Goal: Task Accomplishment & Management: Manage account settings

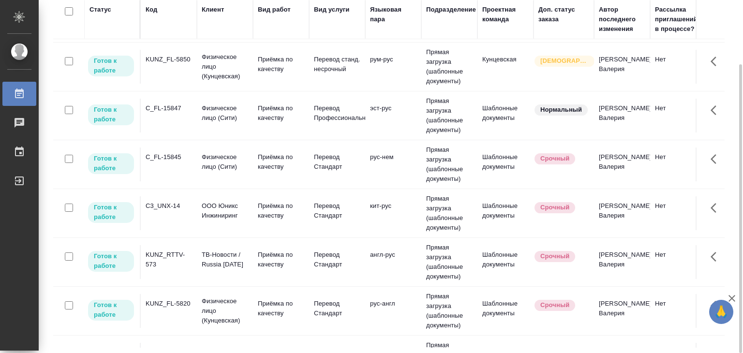
scroll to position [483, 0]
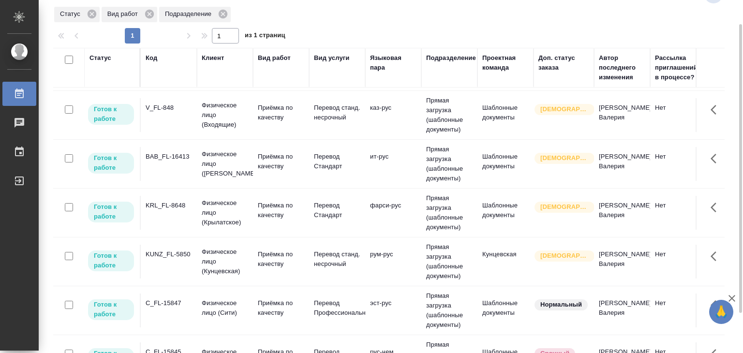
scroll to position [141, 0]
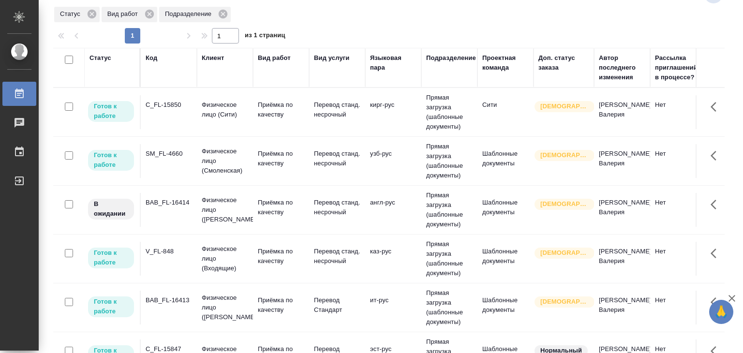
click at [281, 109] on p "Приёмка по качеству" at bounding box center [281, 109] width 46 height 19
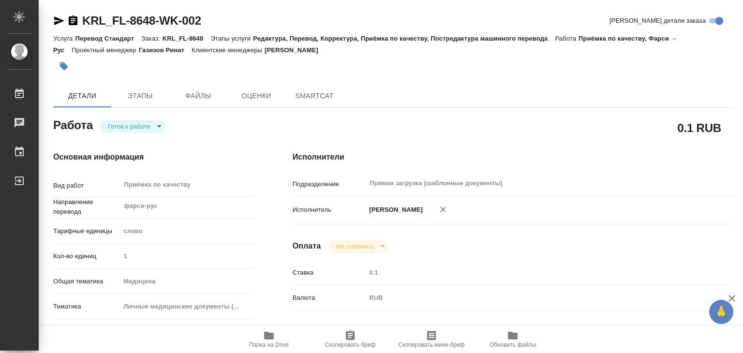
type textarea "x"
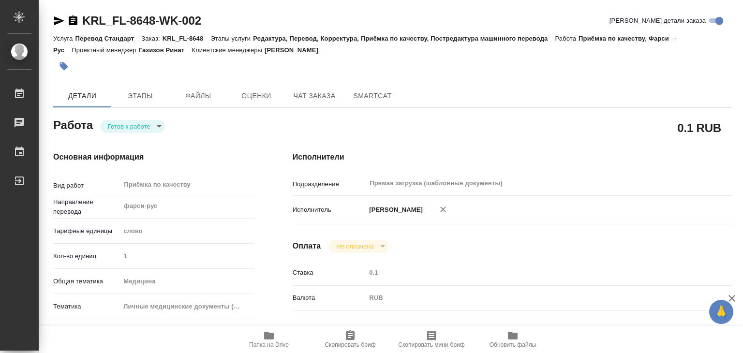
type textarea "x"
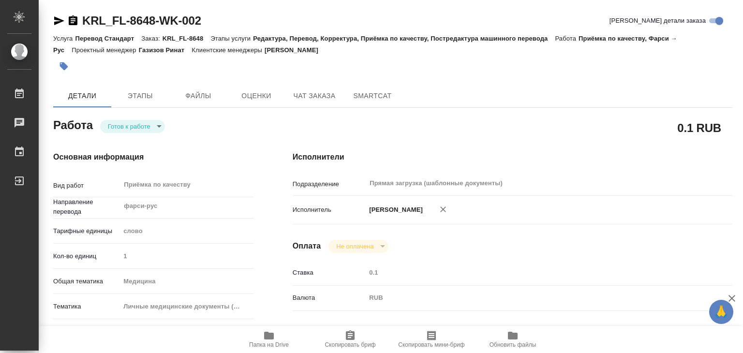
type textarea "x"
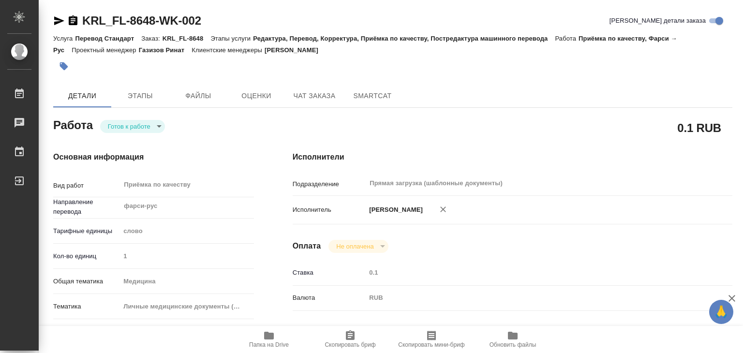
click at [138, 134] on div "Основная информация Вид работ Приёмка по качеству x ​ Направление перевода фарс…" at bounding box center [153, 338] width 239 height 413
click at [147, 127] on body "🙏 .cls-1 fill:#fff; AWATERA Alilekova Valeriya Работы 0 Чаты График Выйти KRL_F…" at bounding box center [371, 176] width 743 height 353
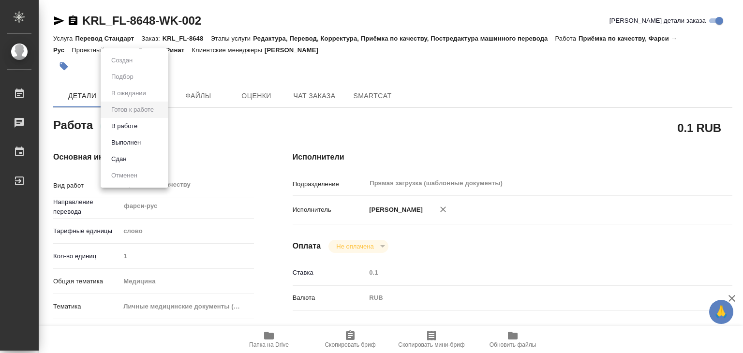
click at [155, 126] on li "В работе" at bounding box center [135, 126] width 68 height 16
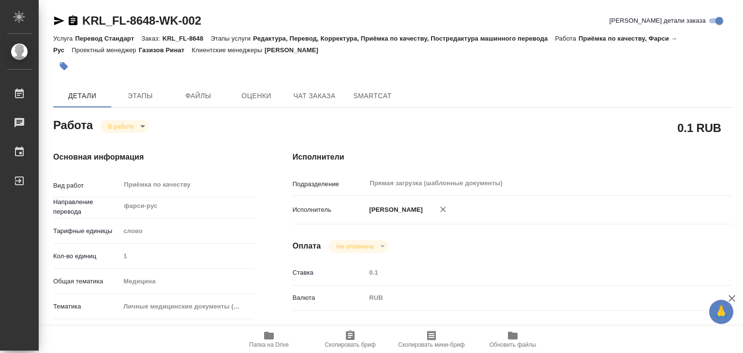
type textarea "x"
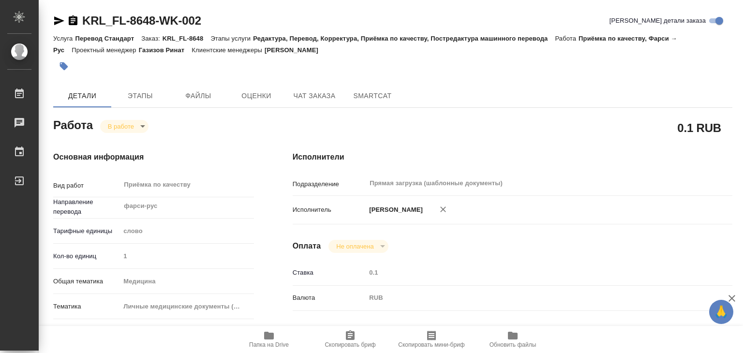
type textarea "x"
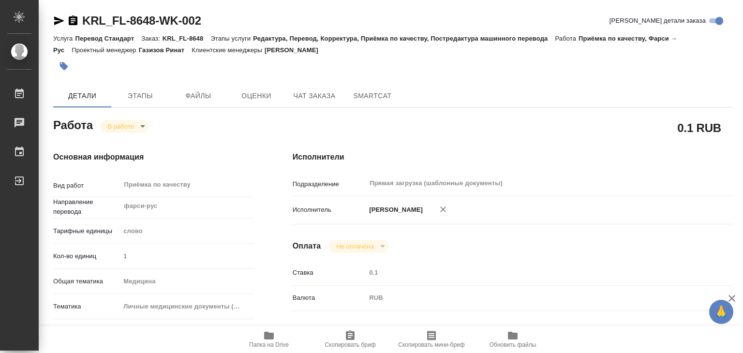
type textarea "x"
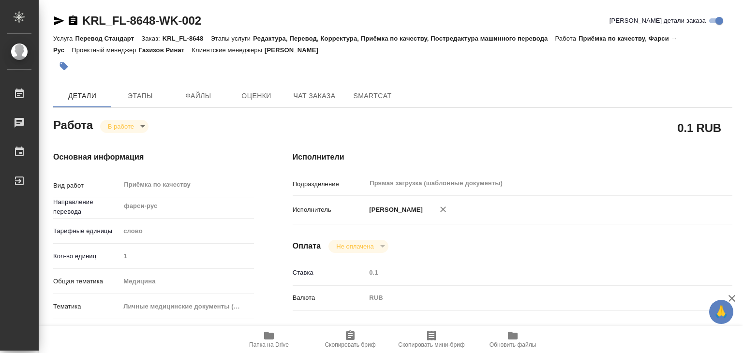
click at [547, 157] on h4 "Исполнители" at bounding box center [512, 157] width 439 height 12
type textarea "x"
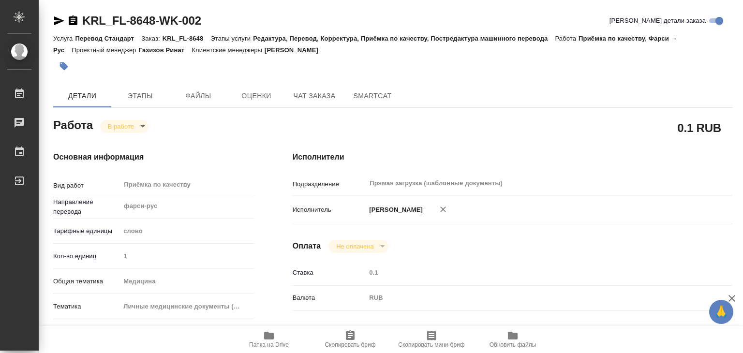
type textarea "x"
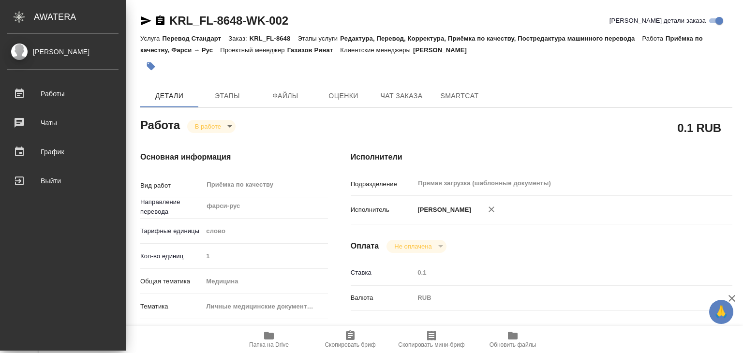
type textarea "x"
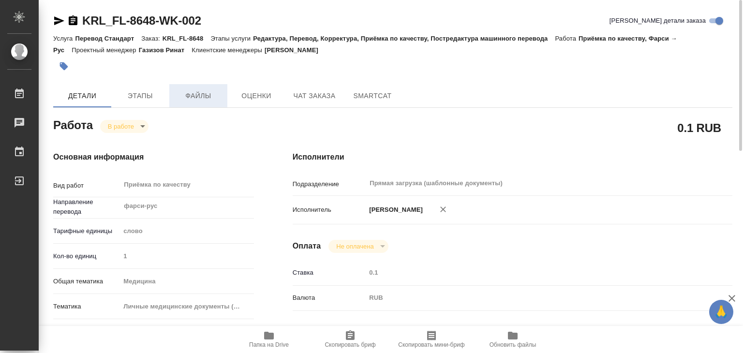
click at [196, 91] on span "Файлы" at bounding box center [198, 96] width 46 height 12
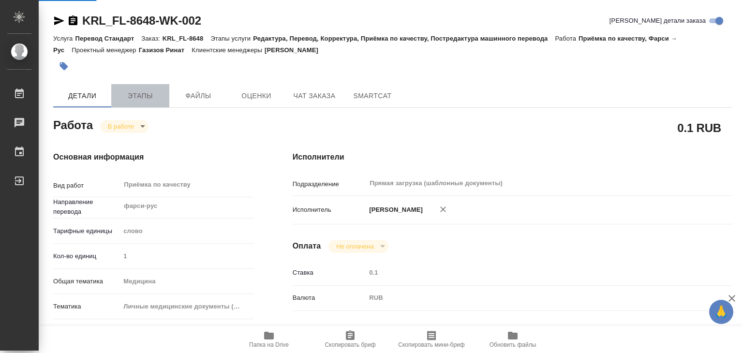
click at [138, 93] on span "Этапы" at bounding box center [140, 96] width 46 height 12
click at [265, 341] on span "Папка на Drive" at bounding box center [269, 344] width 40 height 7
click at [270, 342] on span "Папка на Drive" at bounding box center [269, 344] width 40 height 7
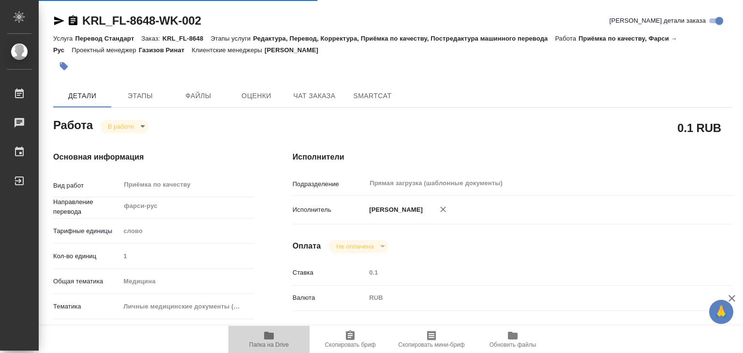
click at [275, 337] on span "Папка на Drive" at bounding box center [269, 339] width 70 height 18
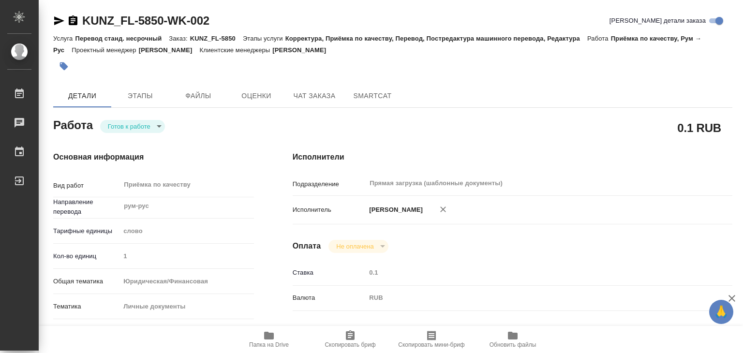
click at [159, 132] on body "🙏 .cls-1 fill:#fff; AWATERA Alilekova Valeriya Работы 0 Чаты График Выйти KUNZ_…" at bounding box center [371, 176] width 743 height 353
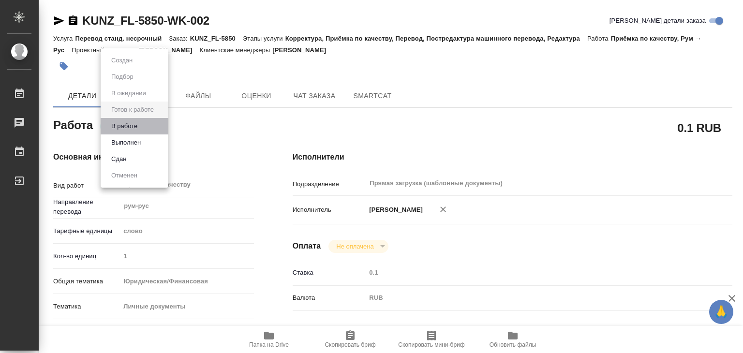
click at [145, 128] on li "В работе" at bounding box center [135, 126] width 68 height 16
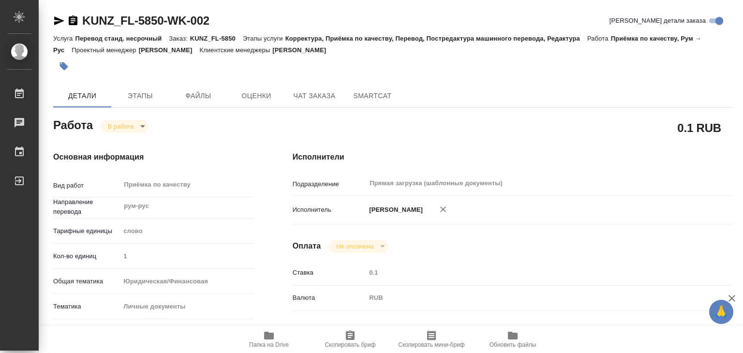
type textarea "x"
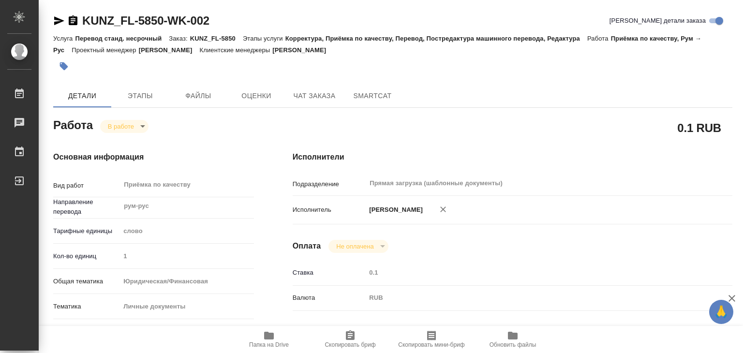
type textarea "x"
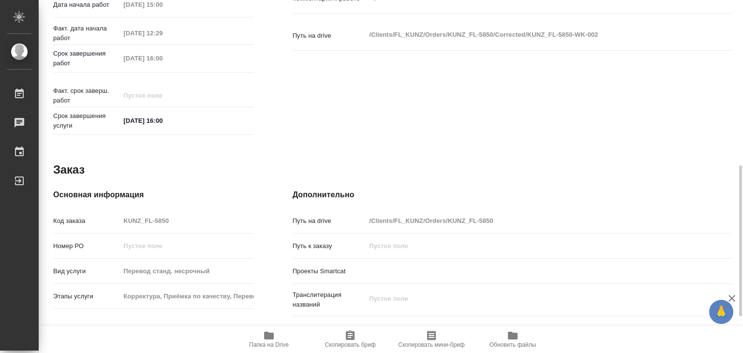
type textarea "x"
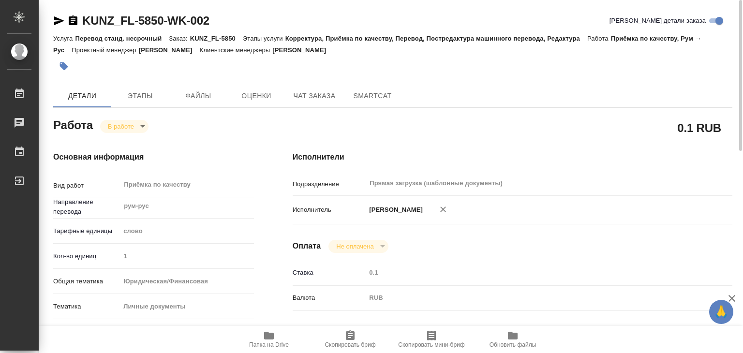
click at [60, 69] on icon "button" at bounding box center [64, 66] width 10 height 10
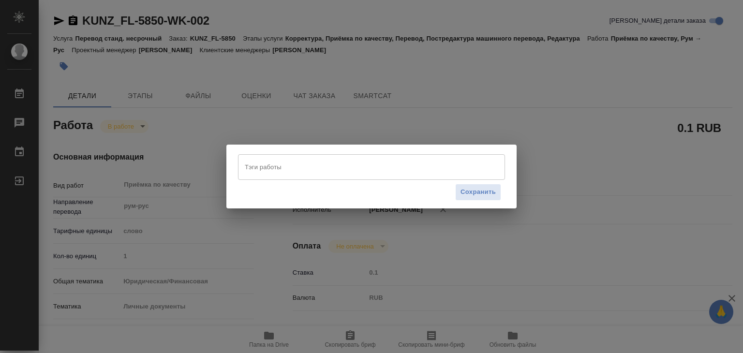
click at [265, 166] on input "Тэги работы" at bounding box center [362, 167] width 240 height 16
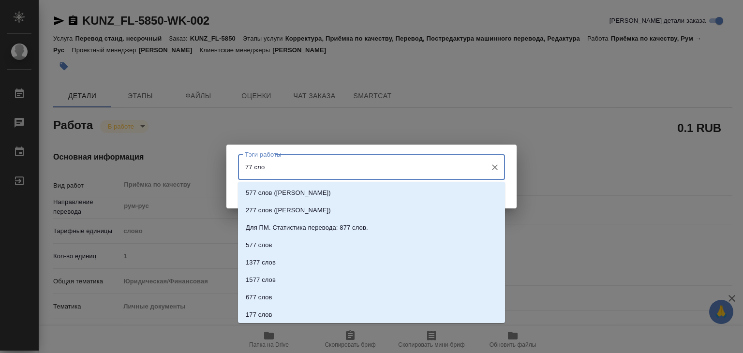
type input "77 слов"
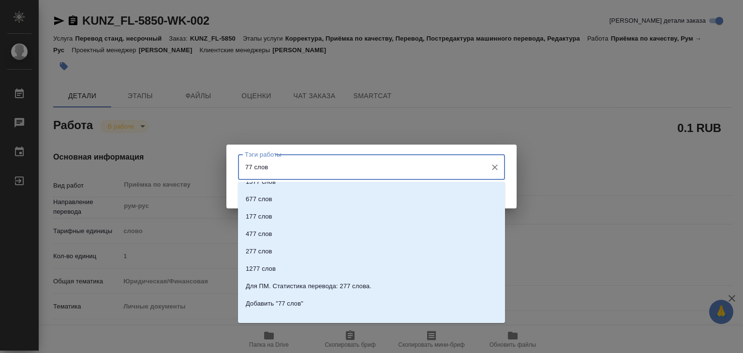
scroll to position [105, 0]
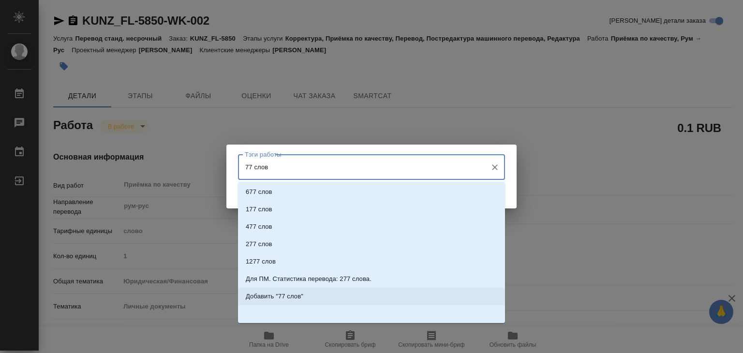
click at [299, 297] on p "Добавить "77 слов"" at bounding box center [275, 297] width 58 height 10
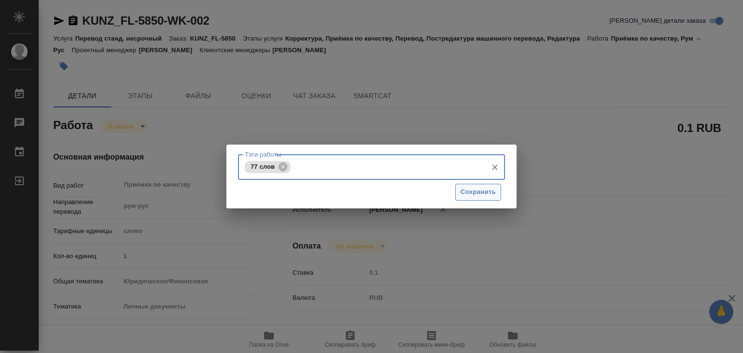
click at [474, 193] on span "Сохранить" at bounding box center [477, 192] width 35 height 11
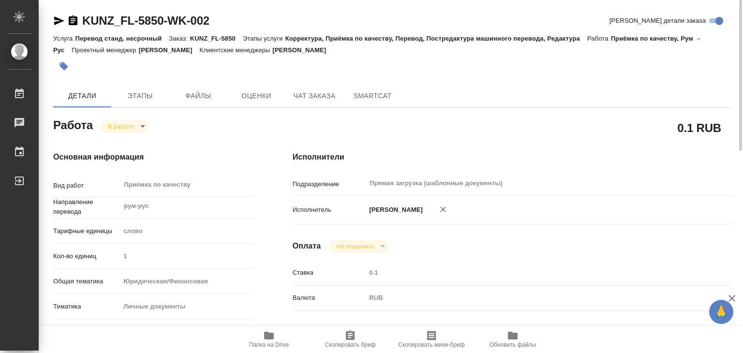
type input "inProgress"
type textarea "Приёмка по качеству"
type textarea "x"
type input "рум-рус"
type input "5a8b1489cc6b4906c91bfd90"
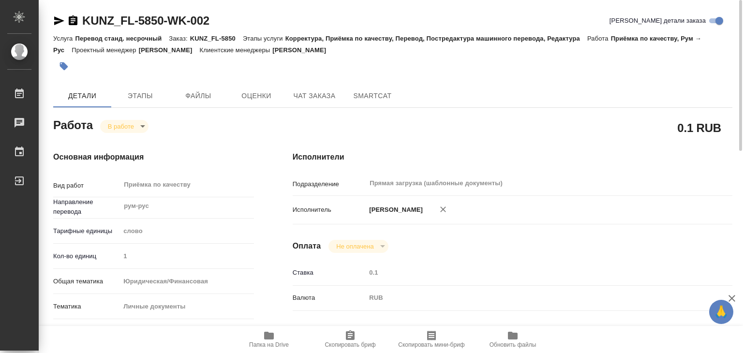
type input "1"
type input "yr-fn"
type input "5a8b8b956a9677013d343cfe"
checkbox input "true"
type input "29.08.2025 15:00"
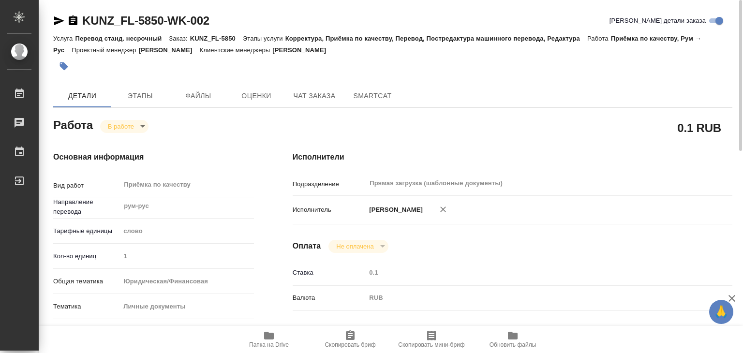
type input "29.08.2025 12:29"
type input "29.08.2025 16:00"
type input "Прямая загрузка (шаблонные документы)"
type input "notPayed"
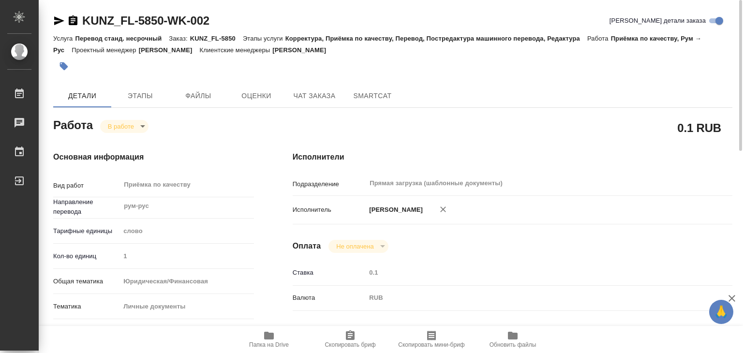
type input "0.1"
type input "RUB"
type input "[PERSON_NAME]"
type textarea "x"
type textarea "/Clients/FL_KUNZ/Orders/KUNZ_FL-5850/Corrected/KUNZ_FL-5850-WK-002"
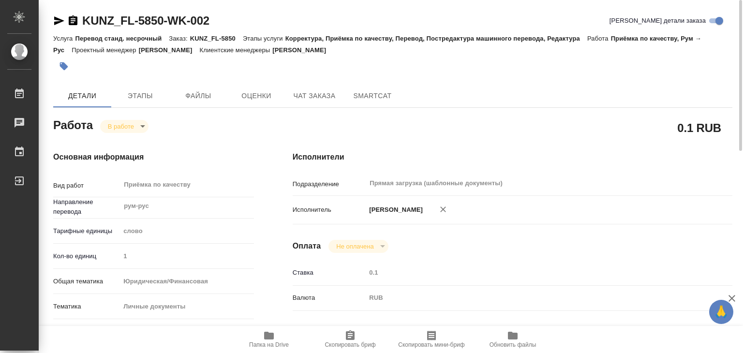
type textarea "x"
type input "KUNZ_FL-5850"
type input "Перевод станд. несрочный"
type input "Корректура, Приёмка по качеству, Перевод, Постредактура машинного перевода, Ред…"
type input "Веселова Юлия"
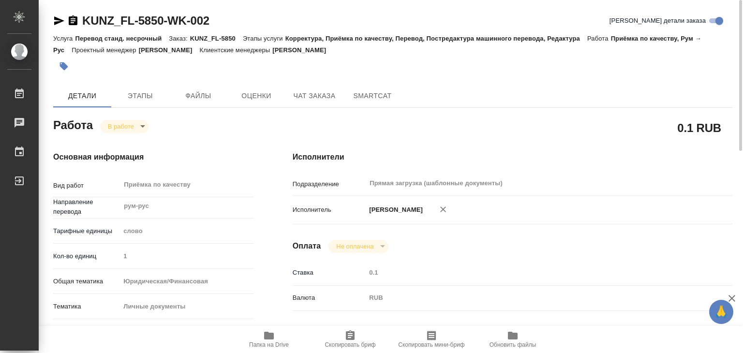
type input "/Clients/FL_KUNZ/Orders/KUNZ_FL-5850"
type textarea "x"
type textarea "основной разворот паспорта молд-рус с НЗ"
type textarea "x"
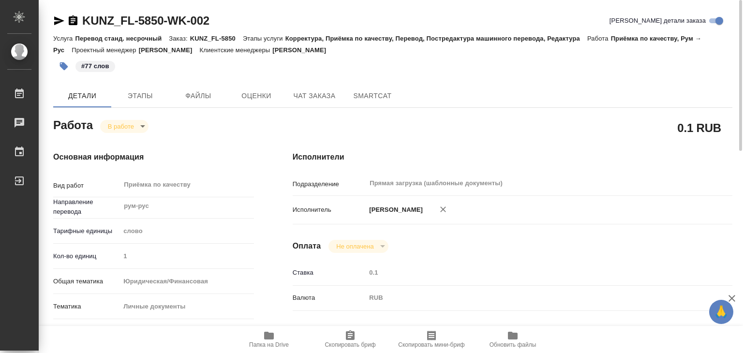
type textarea "x"
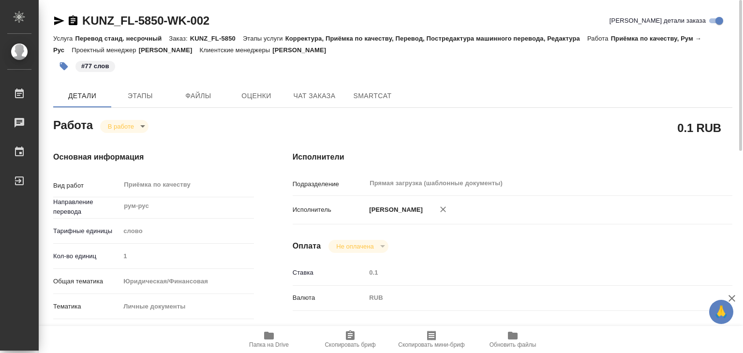
type textarea "x"
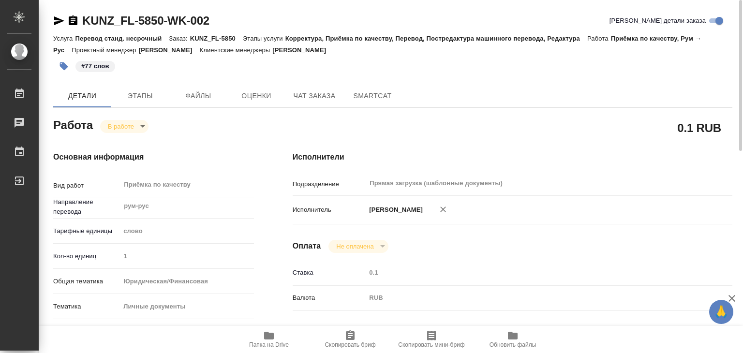
type textarea "x"
click at [135, 124] on body "🙏 .cls-1 fill:#fff; AWATERA Alilekova Valeriya Работы 0 Чаты График Выйти KUNZ_…" at bounding box center [371, 176] width 743 height 353
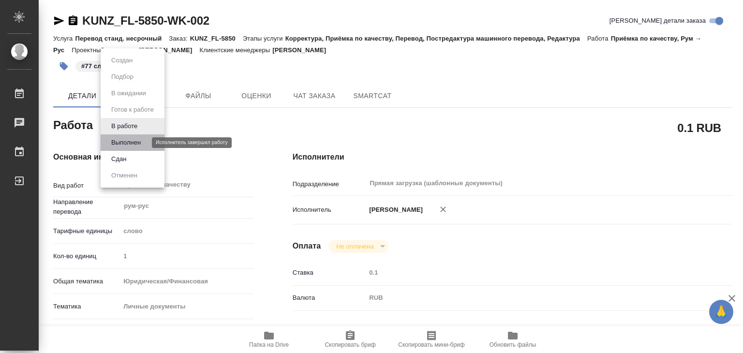
click at [144, 144] on button "Выполнен" at bounding box center [125, 142] width 35 height 11
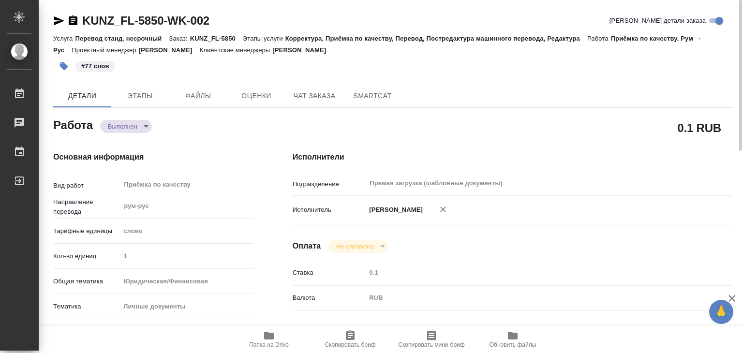
type textarea "x"
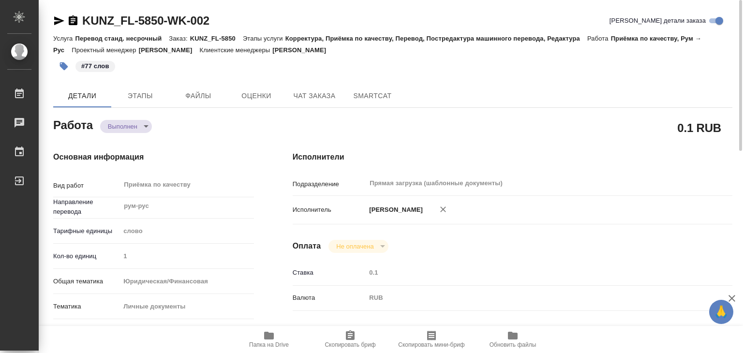
type textarea "x"
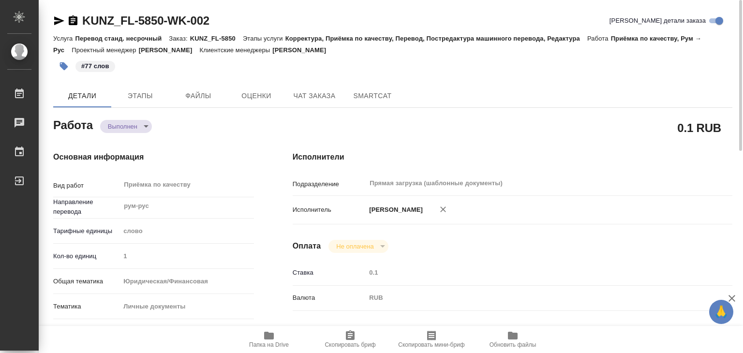
type textarea "x"
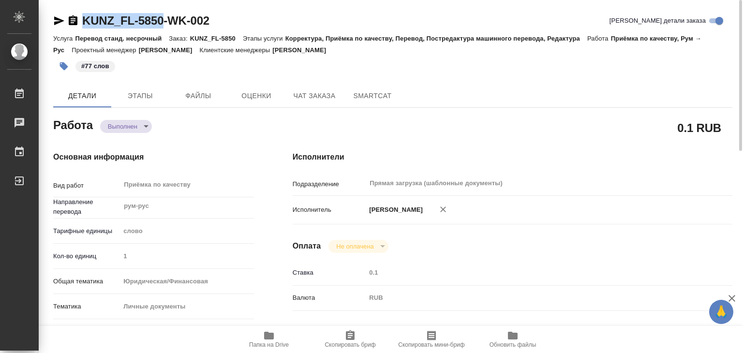
drag, startPoint x: 77, startPoint y: 9, endPoint x: 166, endPoint y: 26, distance: 90.6
copy link "KUNZ_FL-5850"
drag, startPoint x: 257, startPoint y: 151, endPoint x: 261, endPoint y: 130, distance: 21.7
click at [257, 151] on div "Основная информация Вид работ Приёмка по качеству x ​ Направление перевода рум-…" at bounding box center [153, 338] width 239 height 413
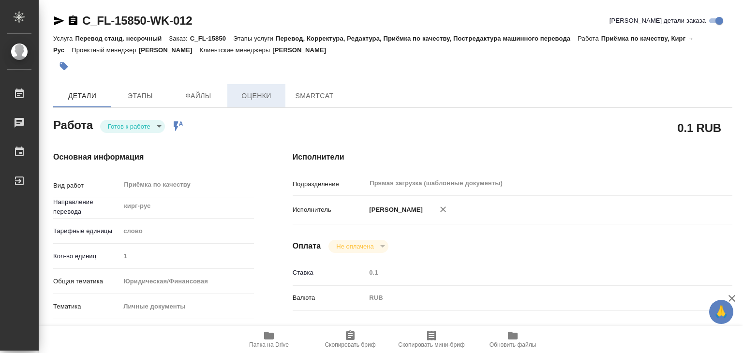
type textarea "x"
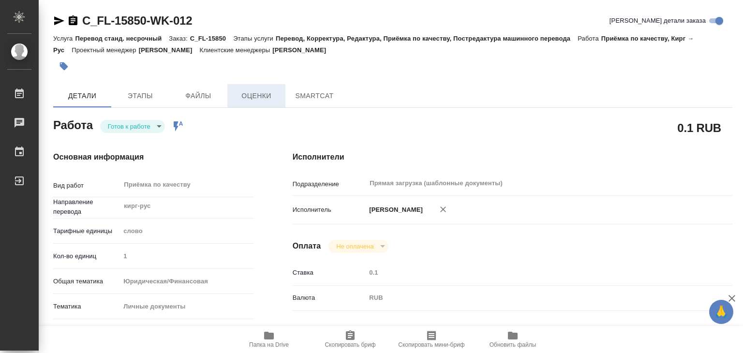
type textarea "x"
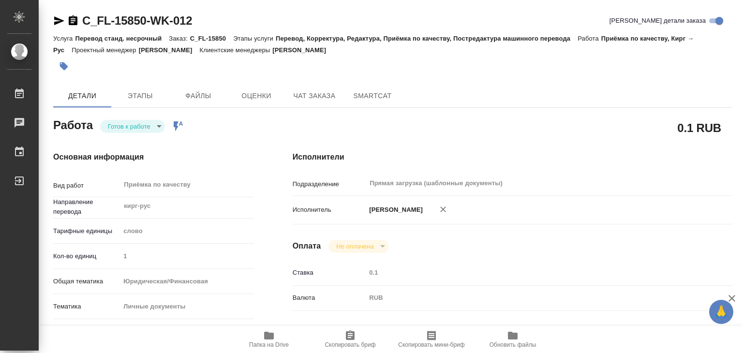
type textarea "x"
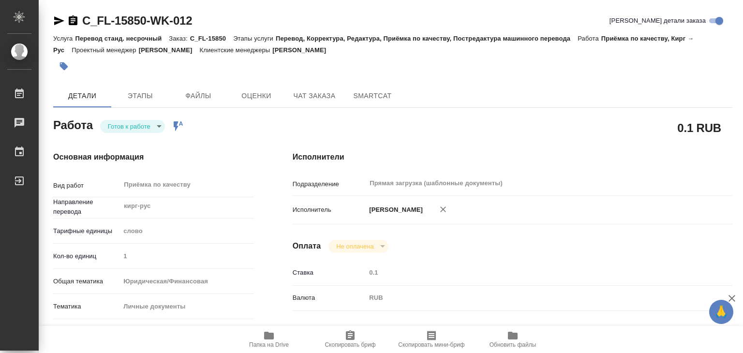
type textarea "x"
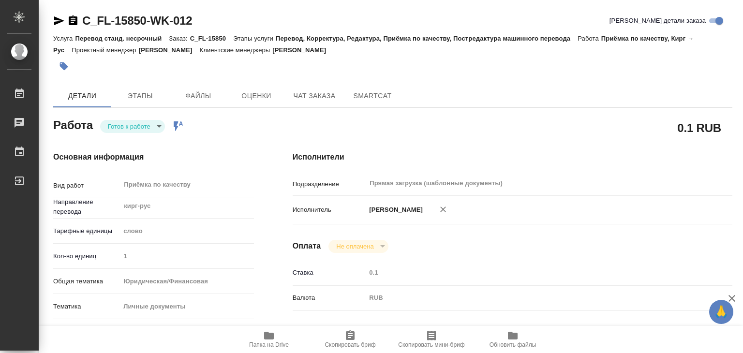
type textarea "x"
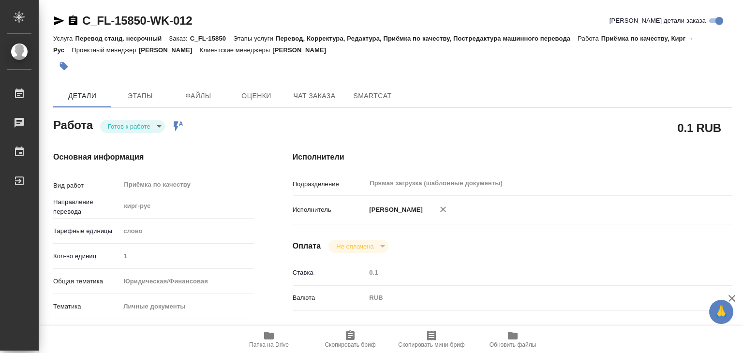
click at [153, 128] on body "🙏 .cls-1 fill:#fff; AWATERA Alilekova [PERSON_NAME] Работы 0 Чаты График Выйти …" at bounding box center [371, 176] width 743 height 353
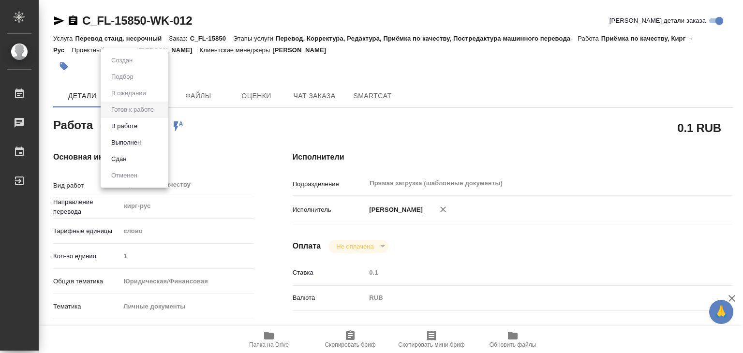
click at [149, 127] on li "В работе" at bounding box center [135, 126] width 68 height 16
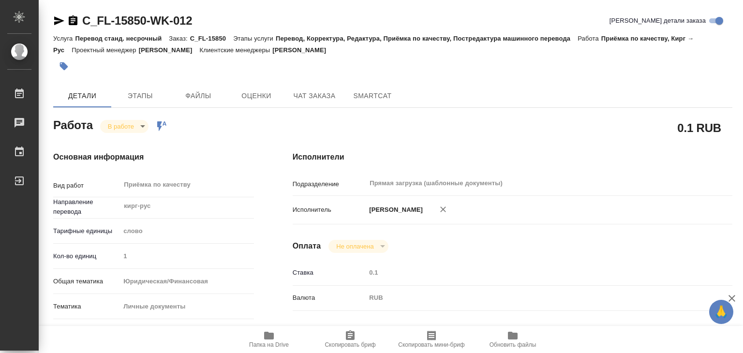
type textarea "x"
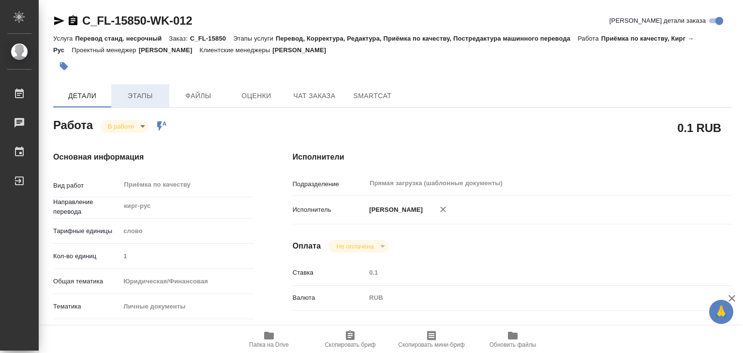
type textarea "x"
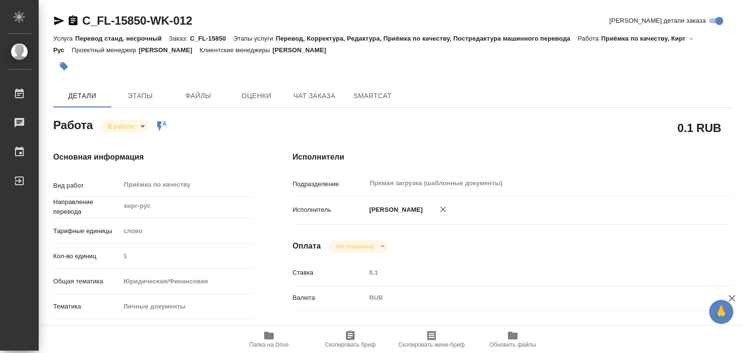
type textarea "x"
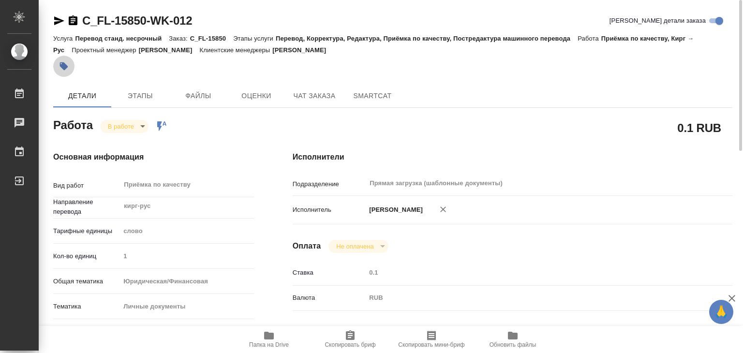
click at [63, 62] on icon "button" at bounding box center [64, 66] width 10 height 10
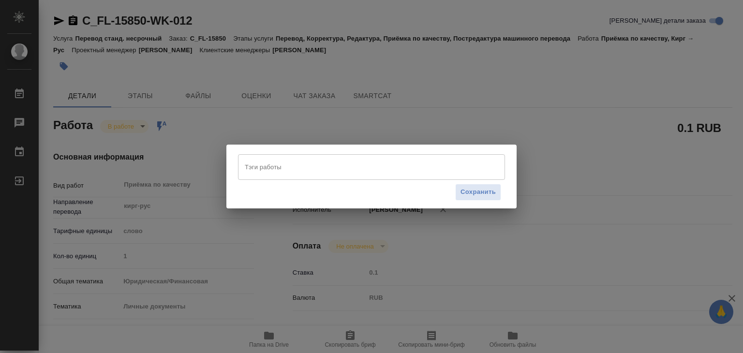
click at [304, 169] on input "Тэги работы" at bounding box center [362, 167] width 240 height 16
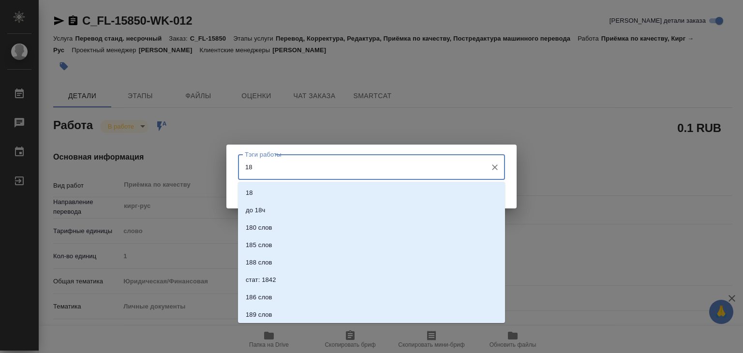
type input "1"
type input "78"
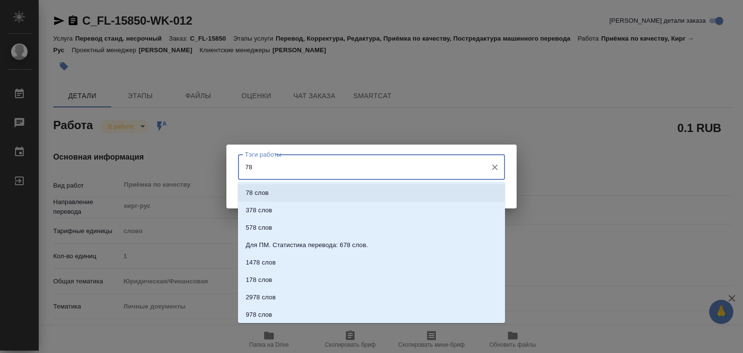
click at [359, 198] on li "78 слов" at bounding box center [371, 192] width 267 height 17
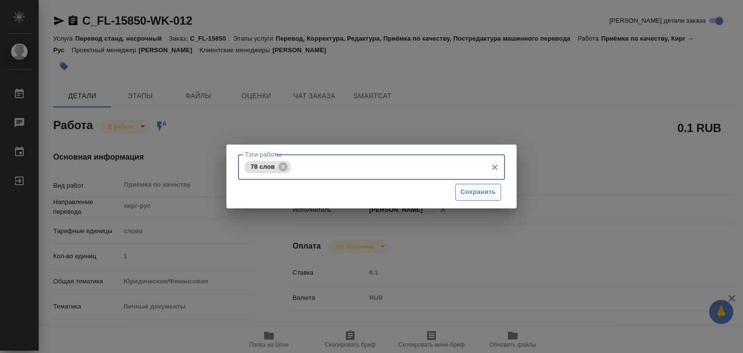
click at [469, 187] on span "Сохранить" at bounding box center [477, 192] width 35 height 11
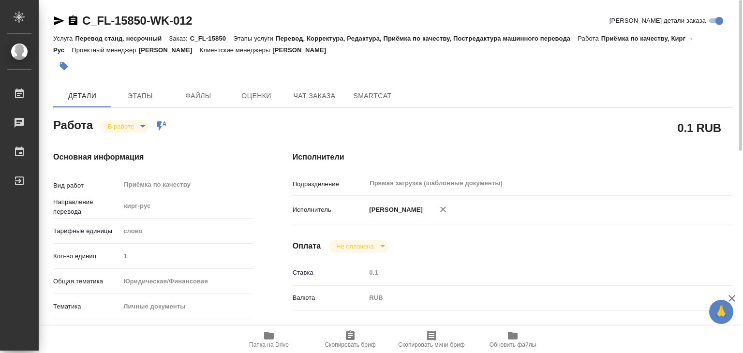
type input "inProgress"
type textarea "Приёмка по качеству"
type textarea "x"
type input "кирг-рус"
type input "5a8b1489cc6b4906c91bfd90"
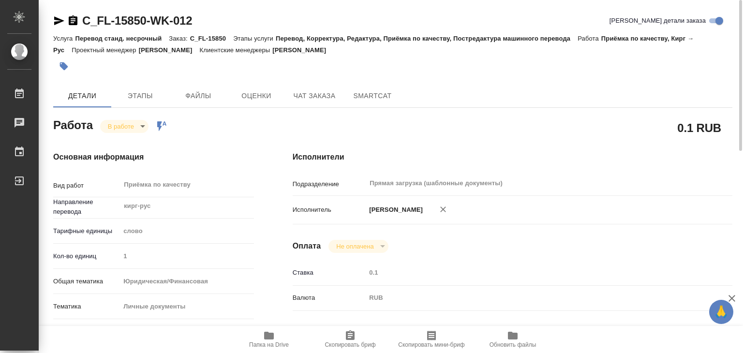
type input "1"
type input "yr-fn"
type input "5a8b8b956a9677013d343cfe"
checkbox input "true"
type input "29.08.2025 21:00"
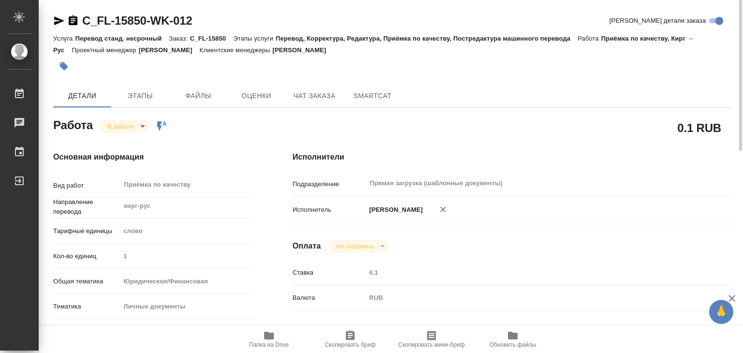
type input "29.08.2025 12:34"
type input "29.08.2025 22:00"
type input "01.09.2025 16:00"
type input "Прямая загрузка (шаблонные документы)"
type input "notPayed"
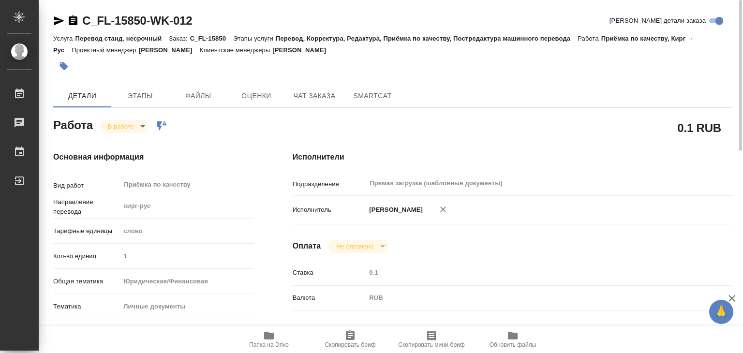
type input "0.1"
type input "RUB"
type input "[PERSON_NAME]"
type textarea "x"
type textarea "/Clients/FL_C/Orders/C_FL-15850/Corrected/C_FL-15850-WK-012"
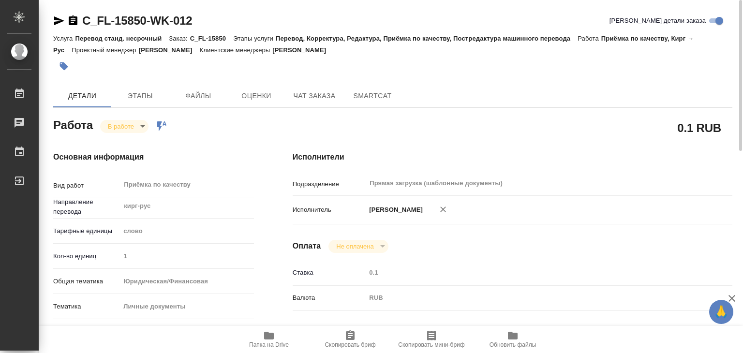
type textarea "x"
type input "C_FL-15850"
type input "Перевод станд. несрочный"
type input "Перевод, Корректура, Редактура, Приёмка по качеству, Постредактура машинного пе…"
type input "Зайцева Светлана"
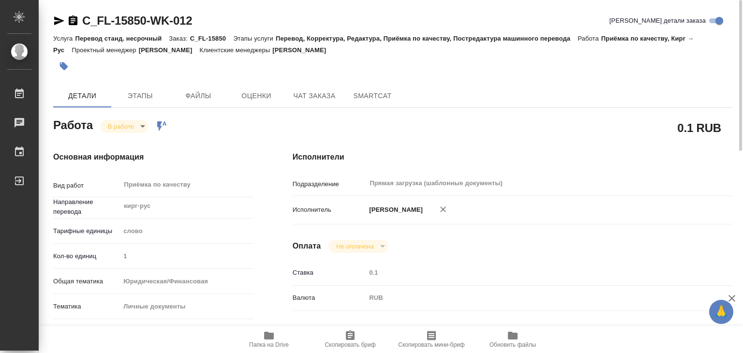
type input "/Clients/FL_C/Orders/C_FL-15850"
type textarea "x"
type textarea "нот"
type textarea "x"
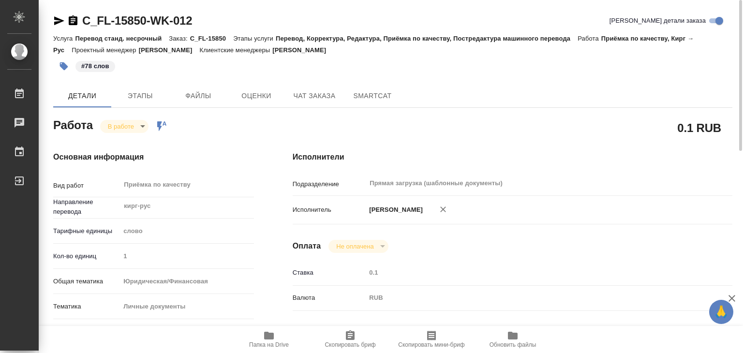
type textarea "x"
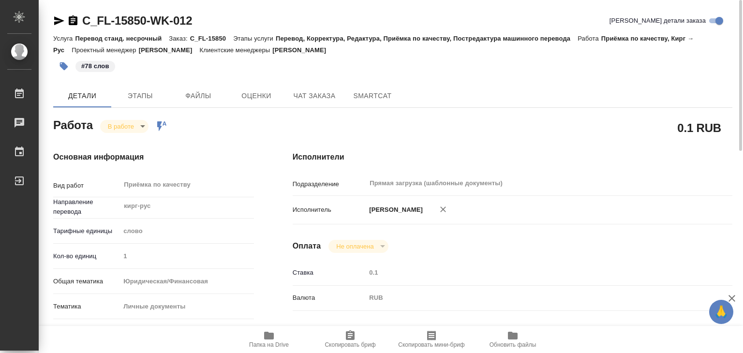
type textarea "x"
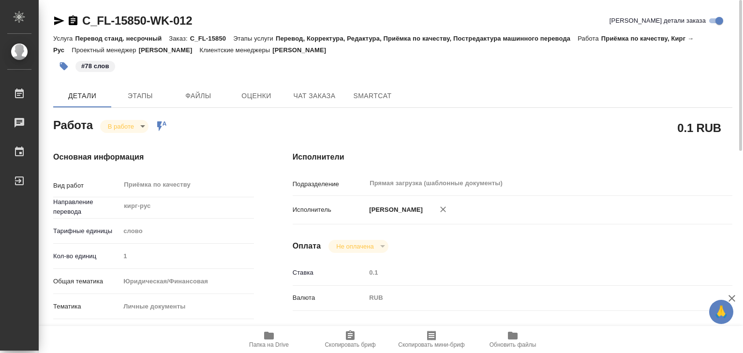
type textarea "x"
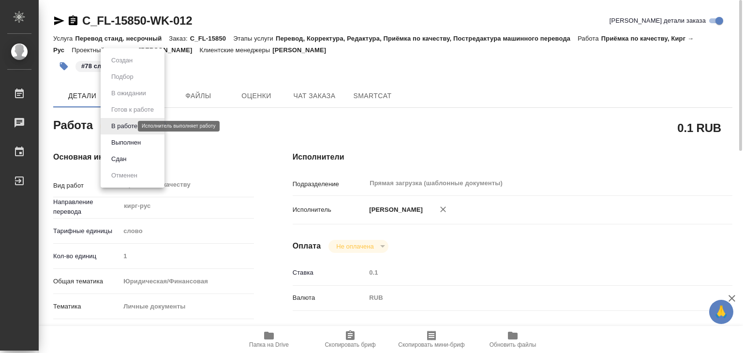
click at [126, 128] on body "🙏 .cls-1 fill:#fff; AWATERA Alilekova Valeriya Работы 0 Чаты График Выйти C_FL-…" at bounding box center [371, 176] width 743 height 353
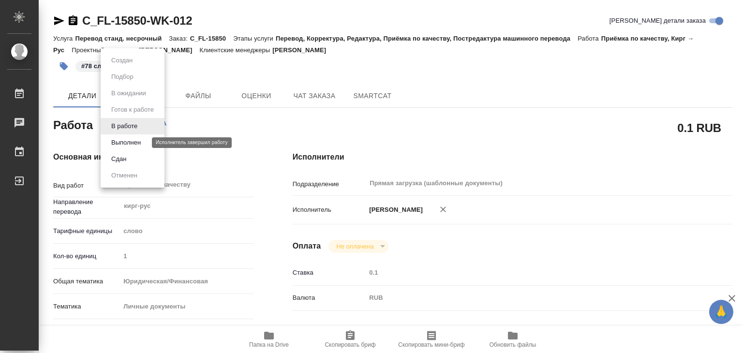
click at [137, 143] on button "Выполнен" at bounding box center [125, 142] width 35 height 11
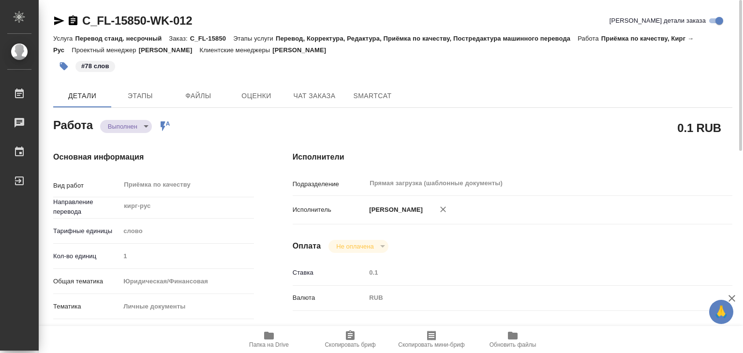
type textarea "x"
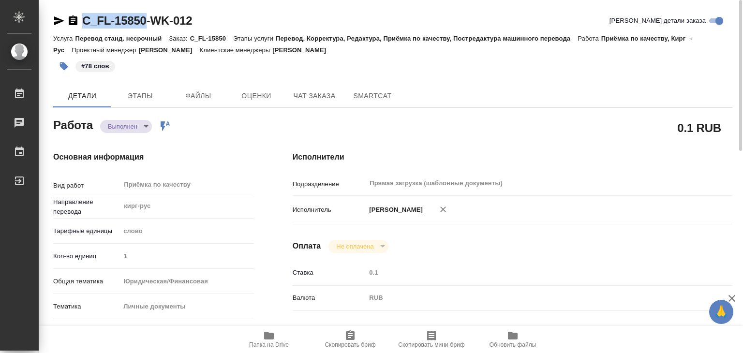
drag, startPoint x: 79, startPoint y: 13, endPoint x: 149, endPoint y: 23, distance: 70.9
click at [149, 23] on div "C_FL-15850-WK-012" at bounding box center [122, 20] width 139 height 15
copy link "C_FL-15850"
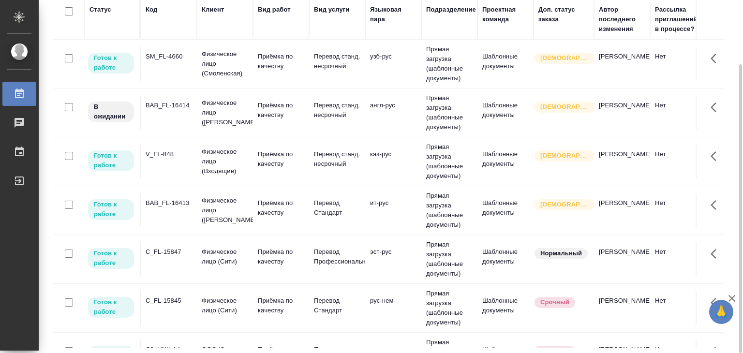
scroll to position [97, 0]
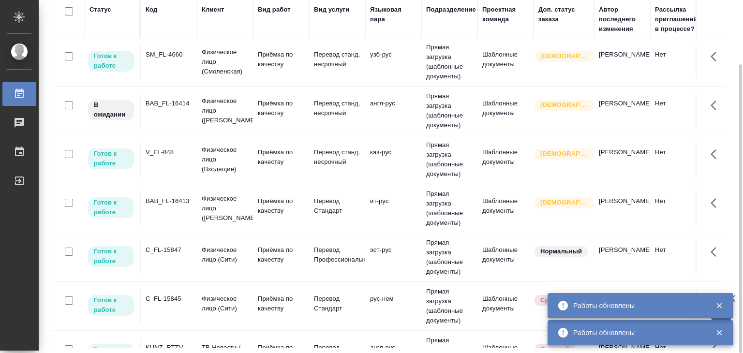
scroll to position [0, 0]
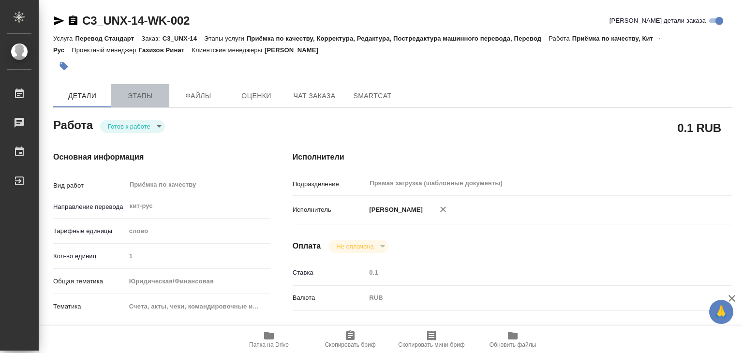
click at [137, 96] on span "Этапы" at bounding box center [140, 96] width 46 height 12
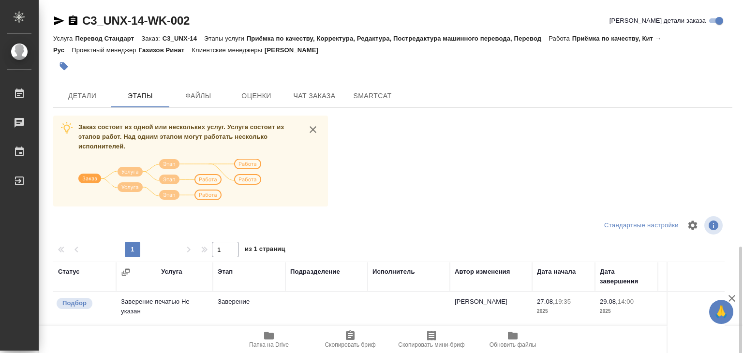
scroll to position [145, 0]
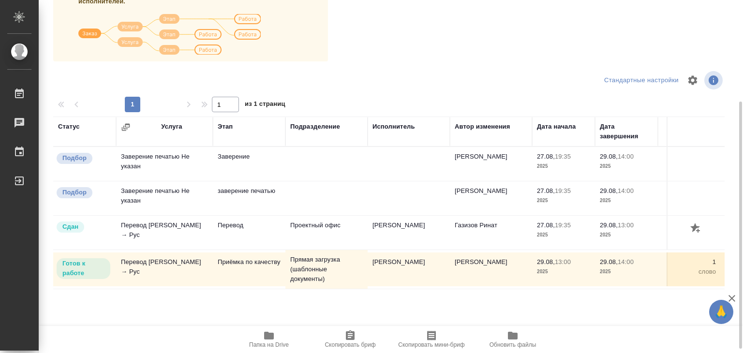
click at [275, 337] on span "Папка на Drive" at bounding box center [269, 339] width 70 height 18
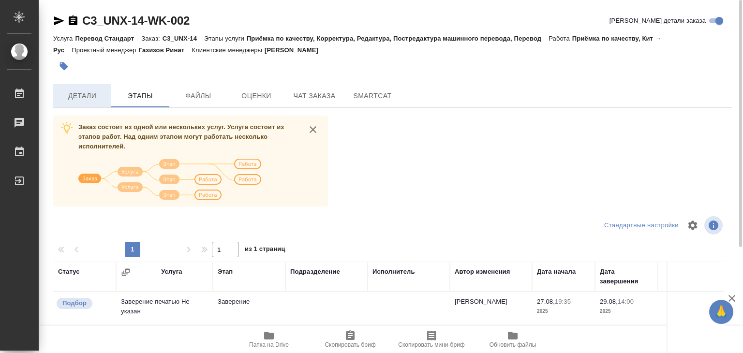
click at [98, 102] on button "Детали" at bounding box center [82, 95] width 58 height 23
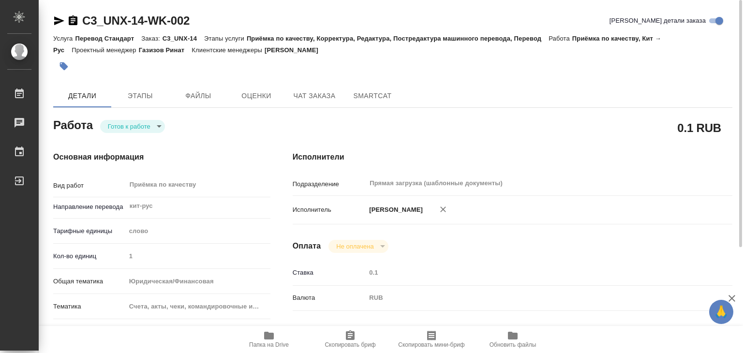
type textarea "x"
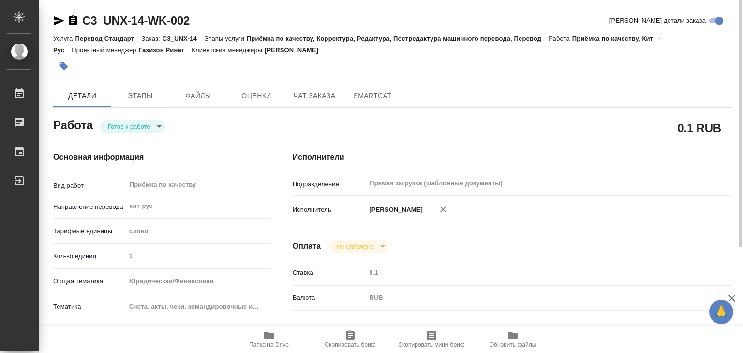
type textarea "x"
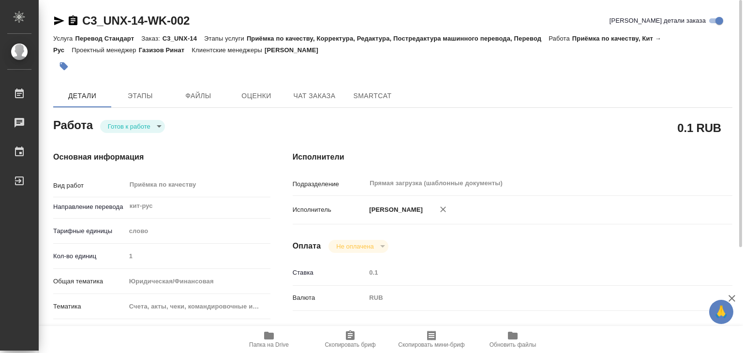
type textarea "x"
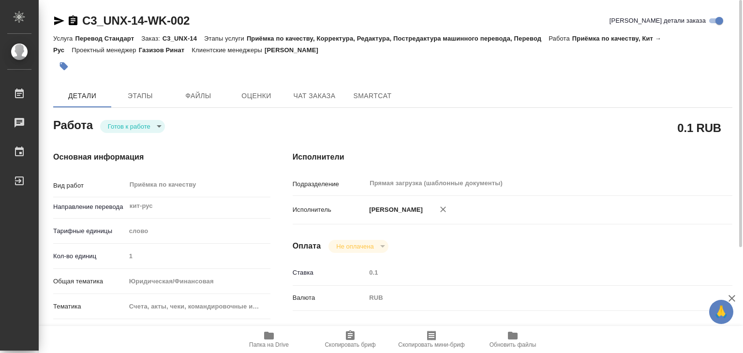
click at [120, 124] on body "🙏 .cls-1 fill:#fff; AWATERA Alilekova Valeriya Работы 0 Чаты График Выйти C3_UN…" at bounding box center [371, 176] width 743 height 353
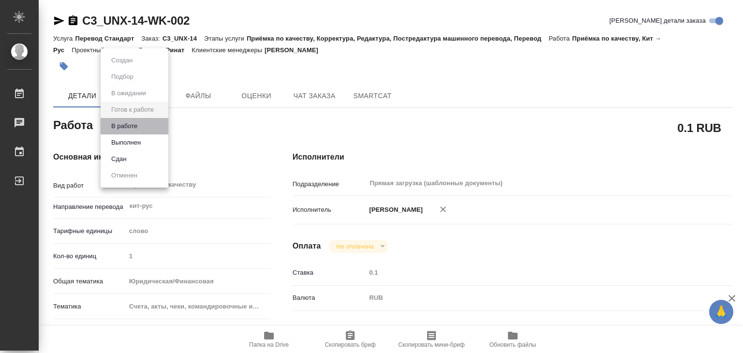
click at [143, 130] on li "В работе" at bounding box center [135, 126] width 68 height 16
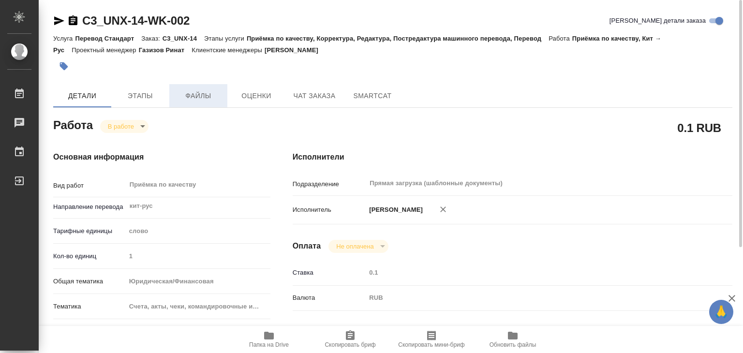
type textarea "x"
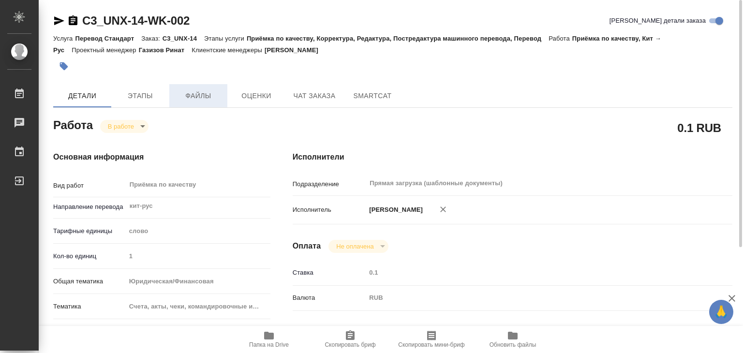
type textarea "x"
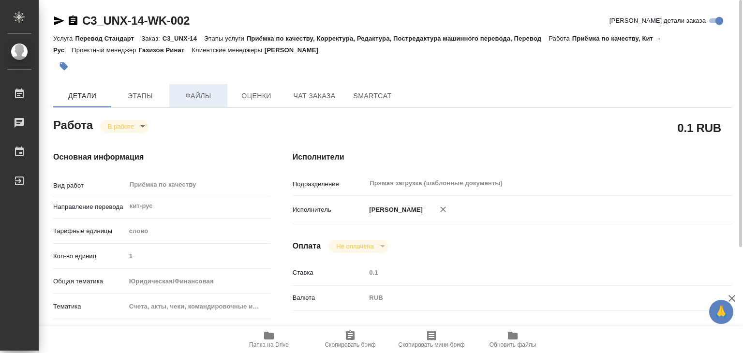
type textarea "x"
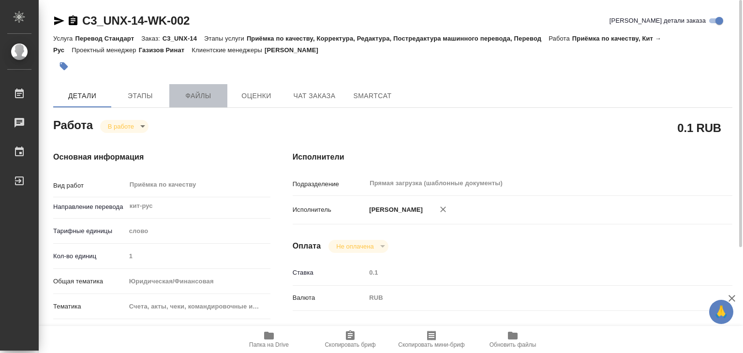
click at [188, 94] on span "Файлы" at bounding box center [198, 96] width 46 height 12
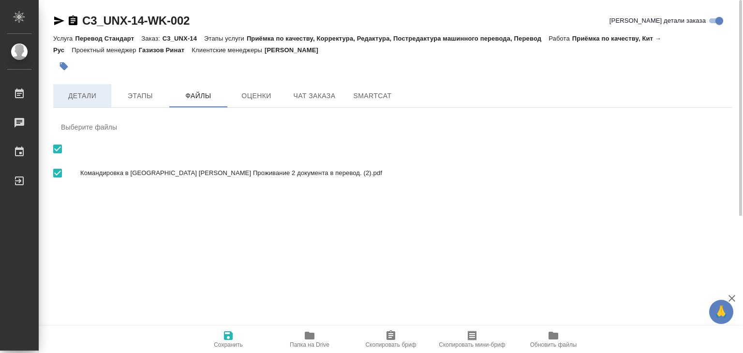
click at [78, 101] on span "Детали" at bounding box center [82, 96] width 46 height 12
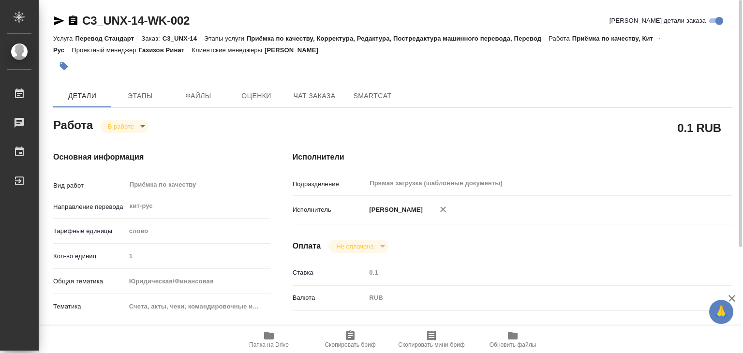
type textarea "x"
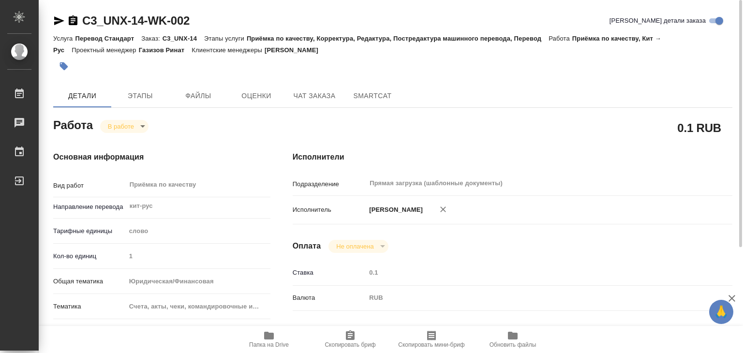
type textarea "x"
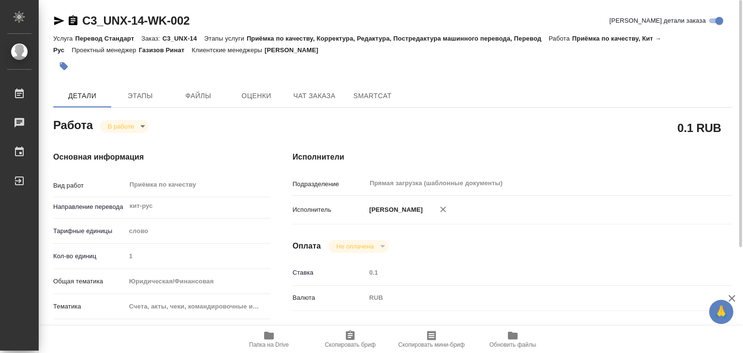
type textarea "x"
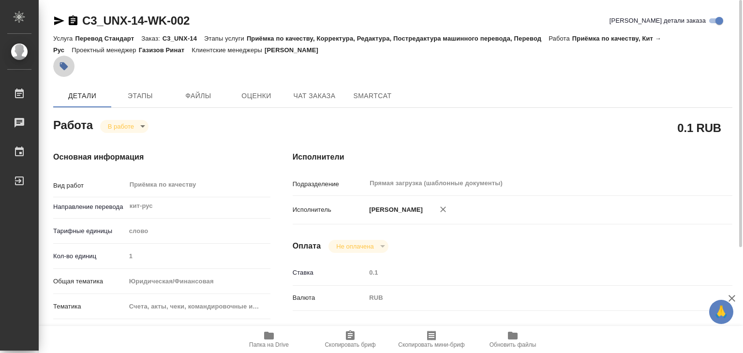
click at [61, 64] on icon "button" at bounding box center [64, 66] width 10 height 10
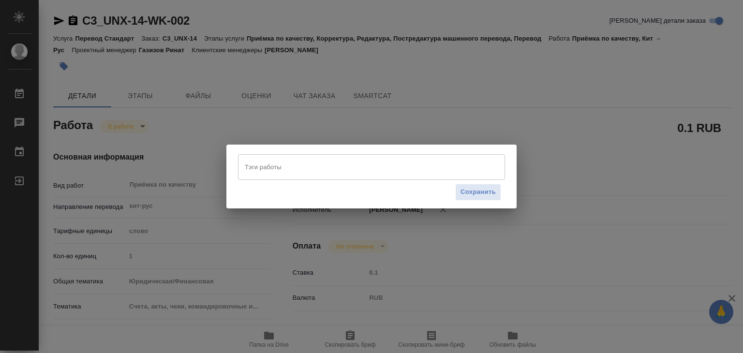
click at [322, 167] on input "Тэги работы" at bounding box center [362, 167] width 240 height 16
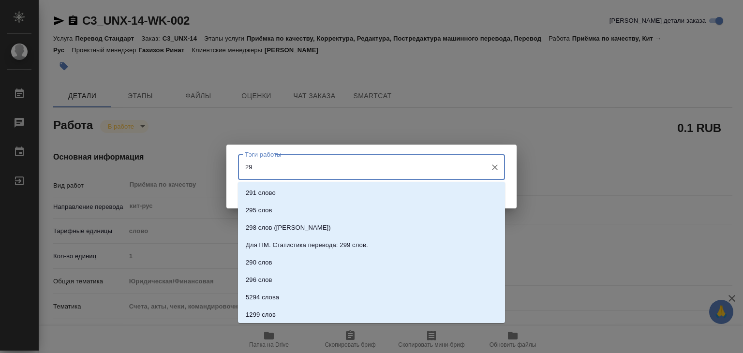
type input "292"
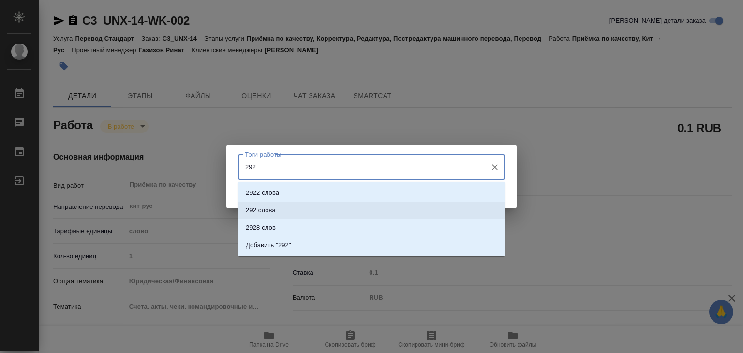
click at [302, 207] on li "292 слова" at bounding box center [371, 210] width 267 height 17
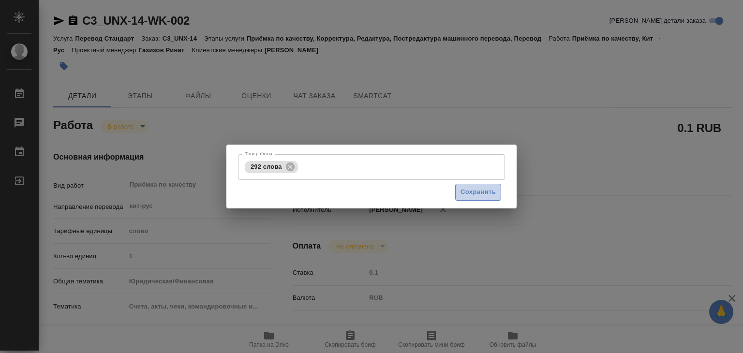
click at [462, 189] on span "Сохранить" at bounding box center [477, 192] width 35 height 11
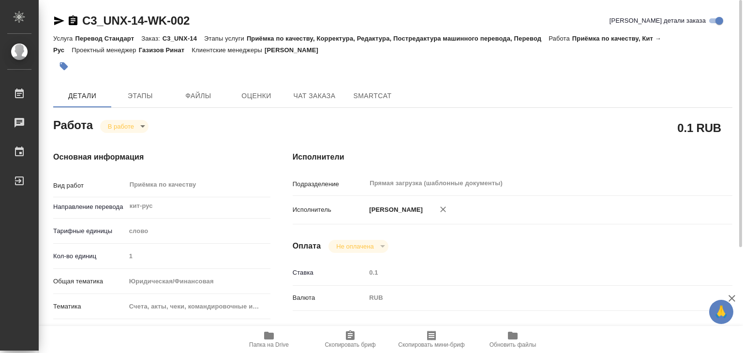
type input "inProgress"
type textarea "Приёмка по качеству"
type textarea "x"
type input "кит-рус"
type input "5a8b1489cc6b4906c91bfd90"
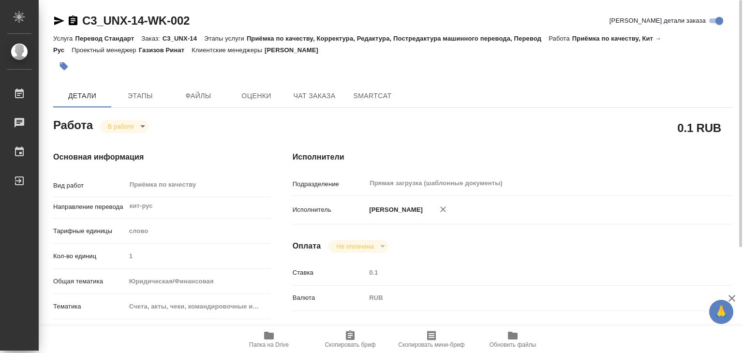
type input "1"
type input "yr-fn"
type input "5f647205b73bc97568ca66c0"
checkbox input "true"
type input "29.08.2025 13:00"
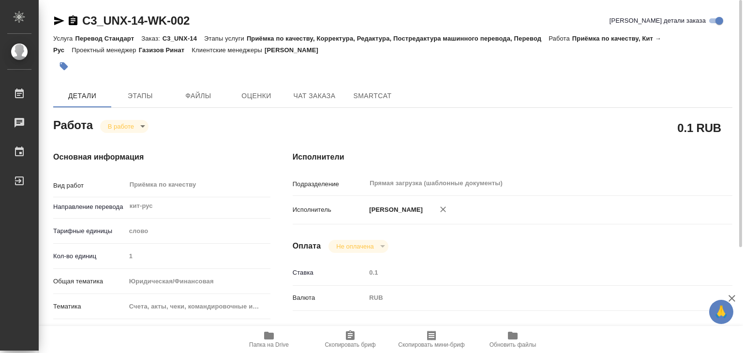
type input "29.08.2025 12:39"
type input "29.08.2025 14:00"
type input "Прямая загрузка (шаблонные документы)"
type input "notPayed"
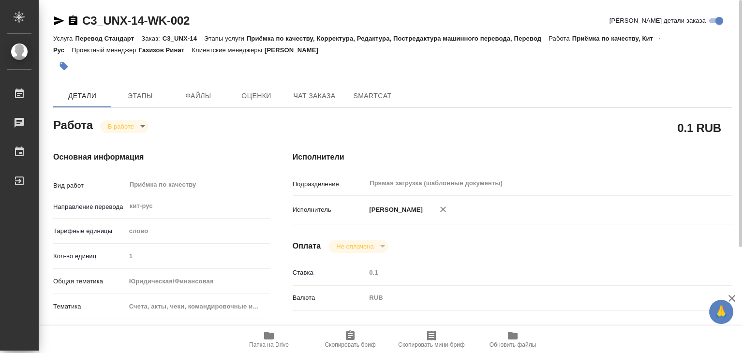
type input "0.1"
type input "RUB"
type input "[PERSON_NAME]"
type textarea "x"
type textarea "/Clients/ООО Юникс Инжиниринг/Orders/C3_UNX-14/Corrected/C3_UNX-14-WK-002"
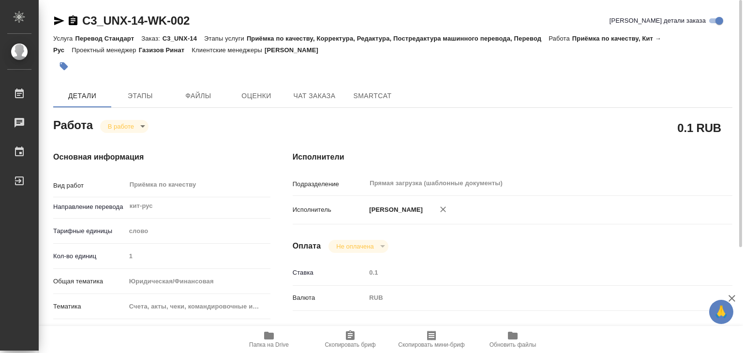
type textarea "x"
type input "C3_UNX-14"
type input "Перевод Стандарт"
type input "Приёмка по качеству, Корректура, Редактура, Постредактура машинного перевода, П…"
type input "Ильина Екатерина"
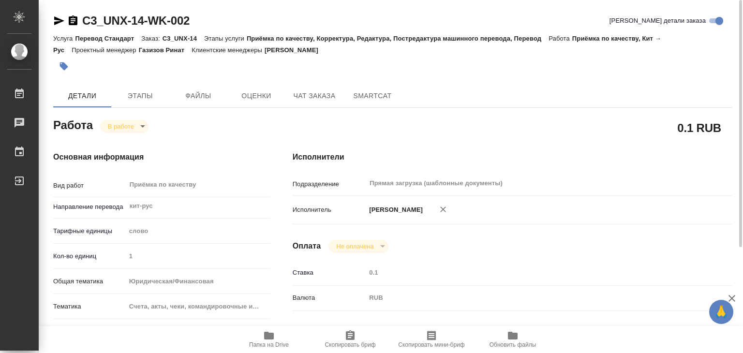
type input "Заборова Александра"
type input "/Clients/ООО Юникс Инжиниринг/Orders/C3_UNX-14"
type textarea "x"
type textarea "под зпк"
type textarea "x"
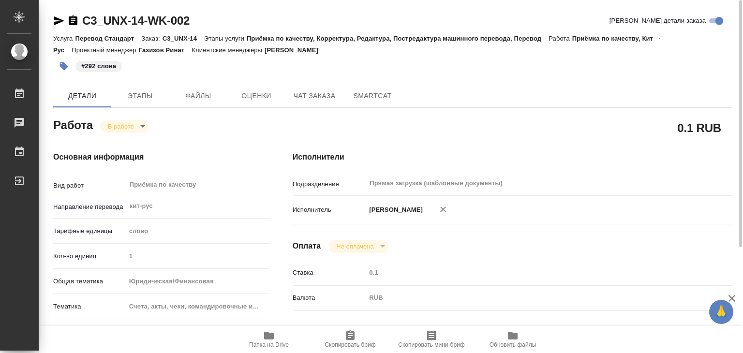
type textarea "x"
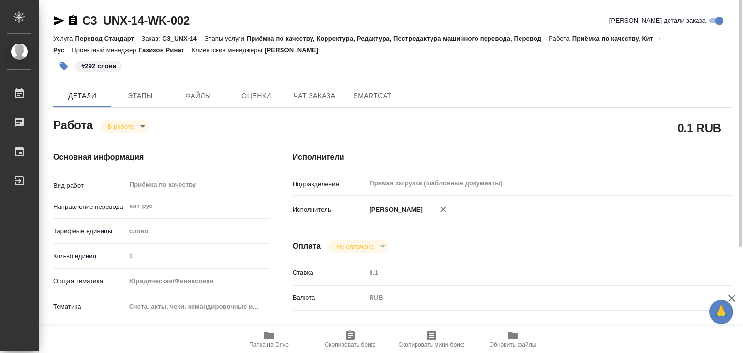
type textarea "x"
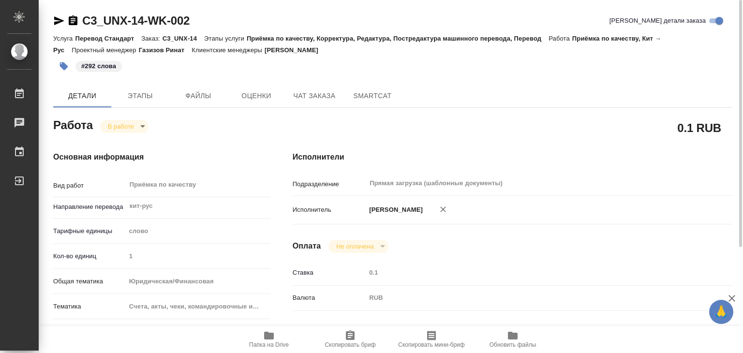
type textarea "x"
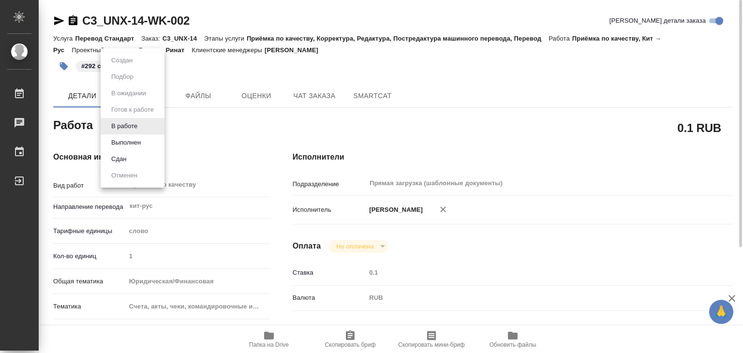
click at [129, 122] on body "🙏 .cls-1 fill:#fff; AWATERA Alilekova Valeriya Работы 0 Чаты График Выйти C3_UN…" at bounding box center [371, 176] width 743 height 353
click at [140, 139] on button "Выполнен" at bounding box center [125, 142] width 35 height 11
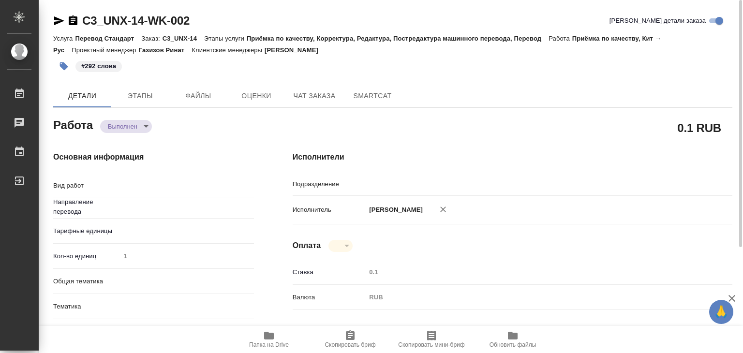
type textarea "x"
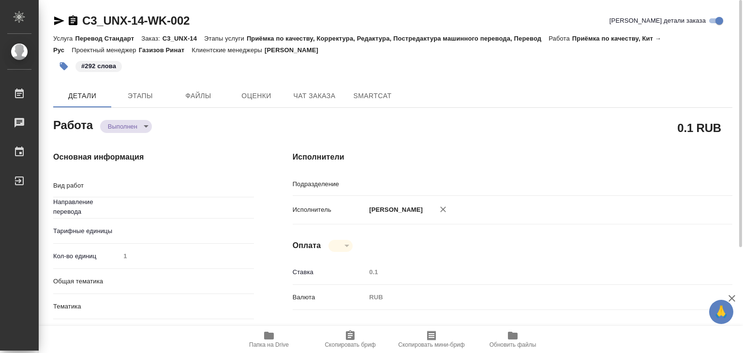
type textarea "x"
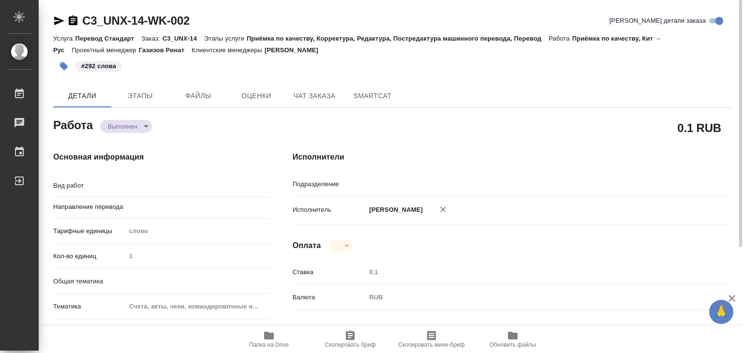
type textarea "x"
type input "Прямая загрузка (шаблонные документы)"
type textarea "Приёмка по качеству"
type textarea "x"
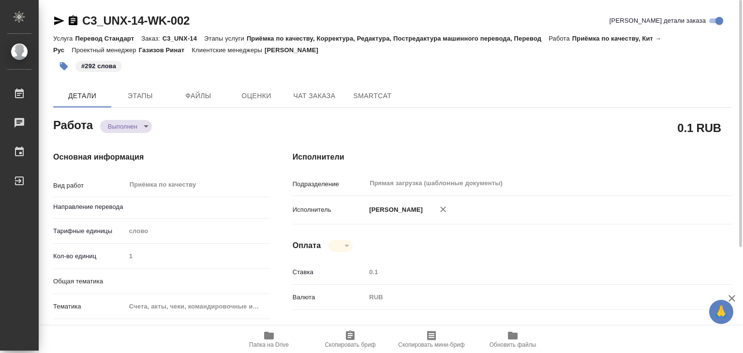
type input "кит-рус"
type textarea "x"
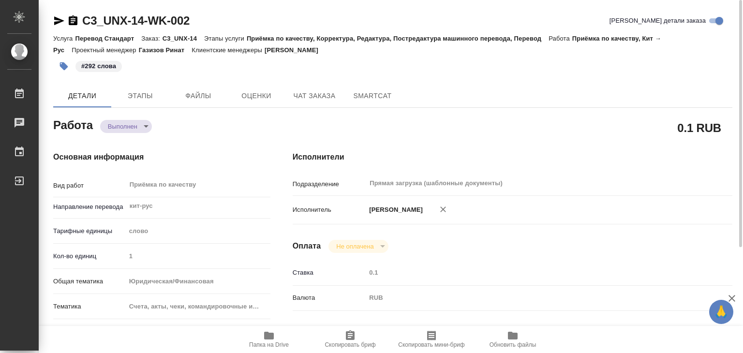
type textarea "x"
drag, startPoint x: 81, startPoint y: 11, endPoint x: 143, endPoint y: 20, distance: 62.1
copy link "C3_UNX-14"
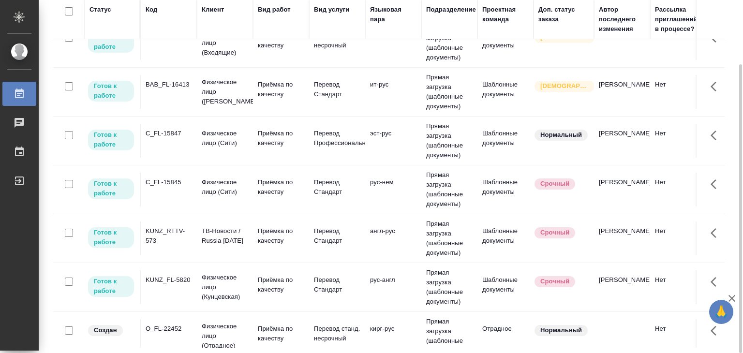
scroll to position [145, 0]
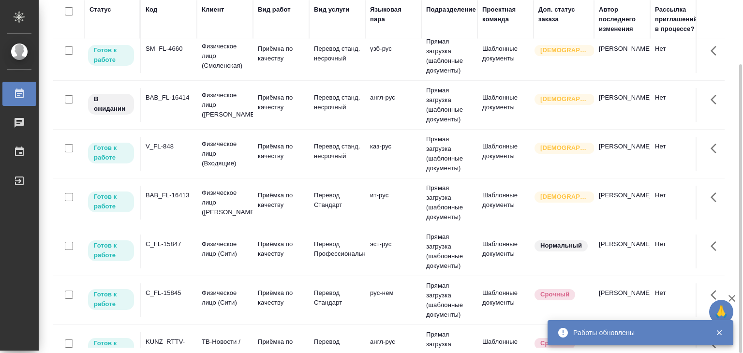
scroll to position [0, 0]
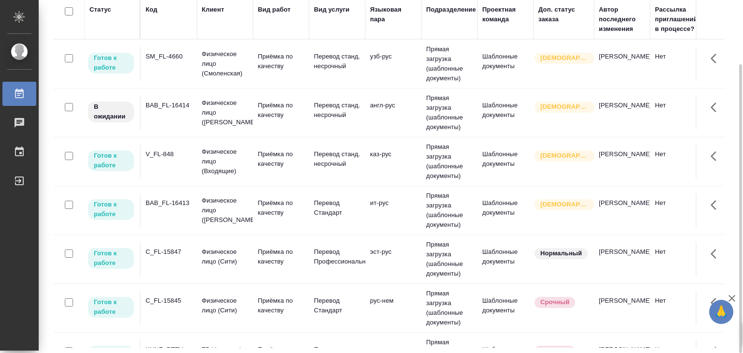
click at [165, 59] on div "SM_FL-4660" at bounding box center [169, 57] width 46 height 10
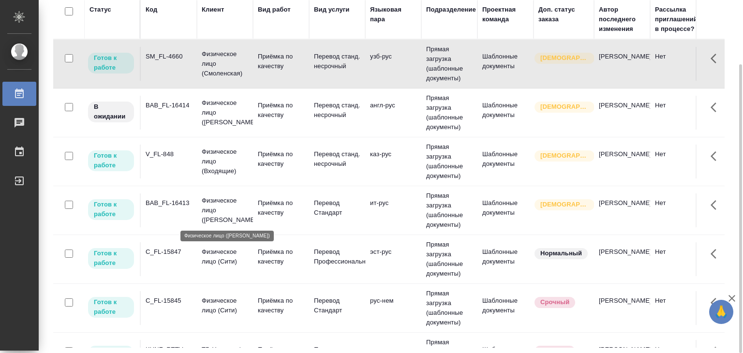
click at [205, 211] on p "Физическое лицо (Бабушкинская)" at bounding box center [225, 210] width 46 height 29
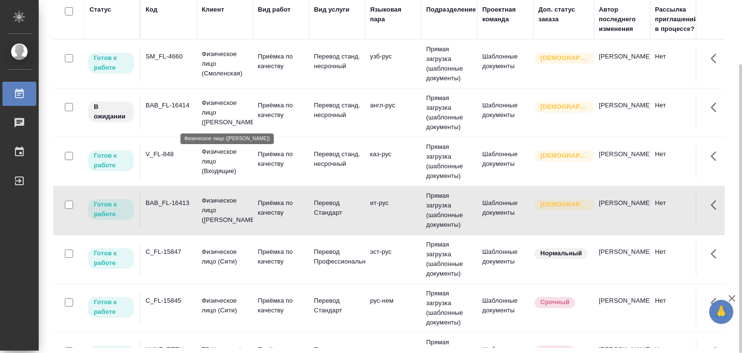
click at [205, 110] on p "Физическое лицо (Бабушкинская)" at bounding box center [225, 112] width 46 height 29
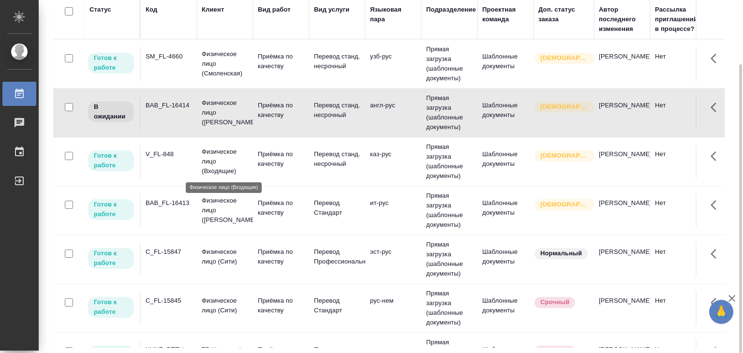
click at [205, 164] on p "Физическое лицо (Входящие)" at bounding box center [225, 161] width 46 height 29
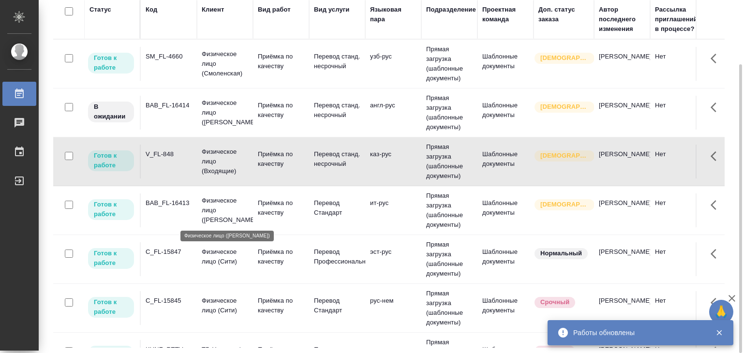
click at [239, 211] on p "Физическое лицо (Бабушкинская)" at bounding box center [225, 210] width 46 height 29
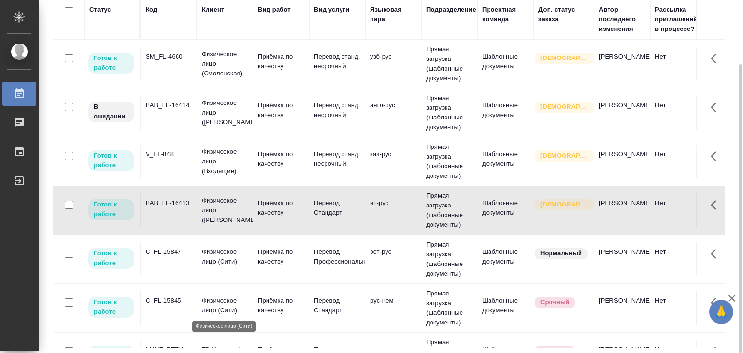
click at [202, 307] on p "Физическое лицо (Сити)" at bounding box center [225, 305] width 46 height 19
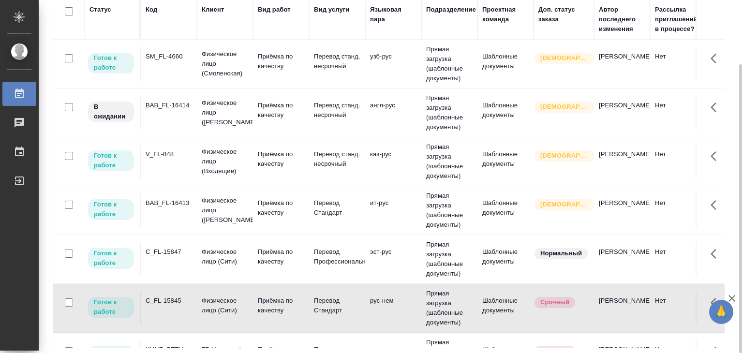
click at [188, 61] on div "C_FL-15847" at bounding box center [169, 57] width 46 height 10
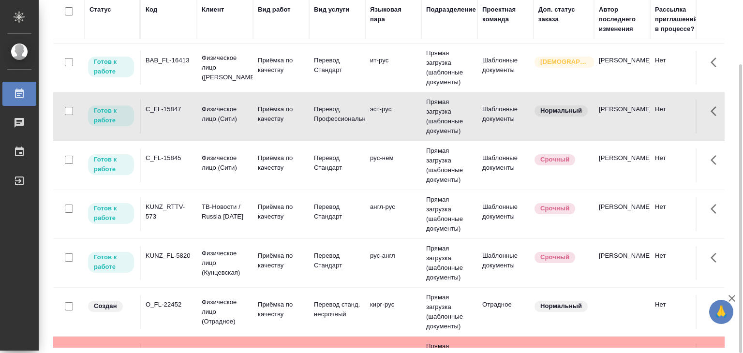
scroll to position [145, 0]
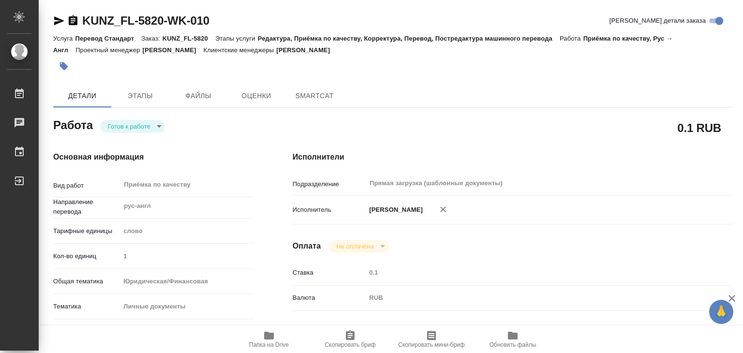
type textarea "x"
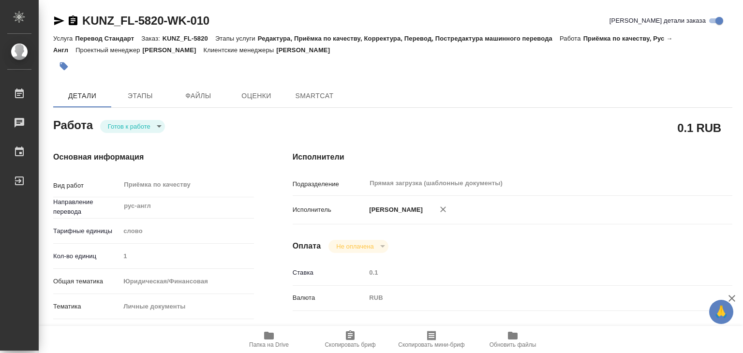
type textarea "x"
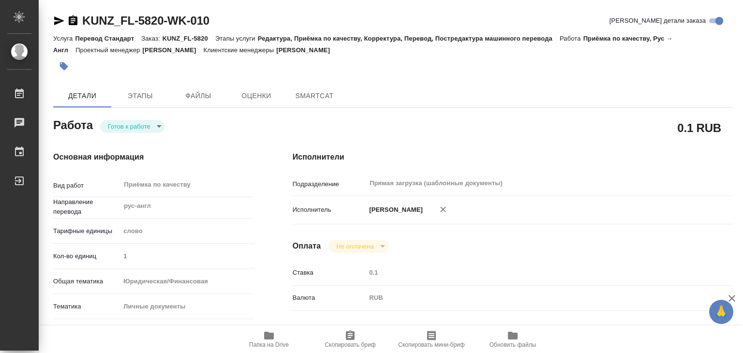
type textarea "x"
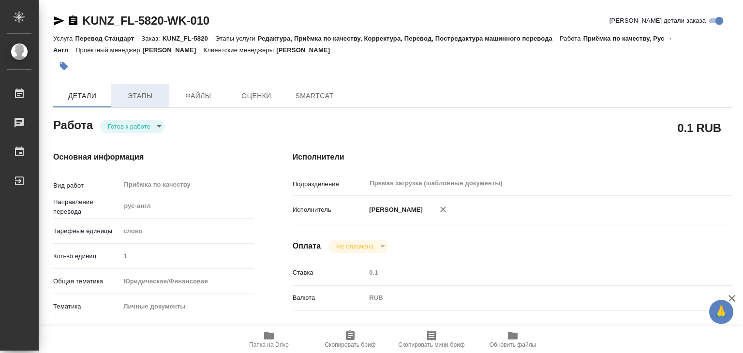
type textarea "x"
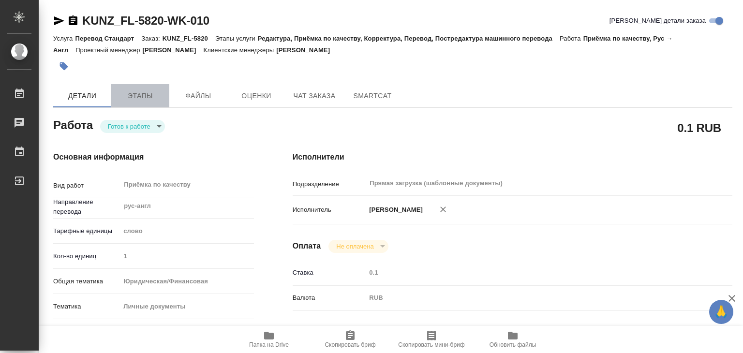
click at [159, 96] on span "Этапы" at bounding box center [140, 96] width 46 height 12
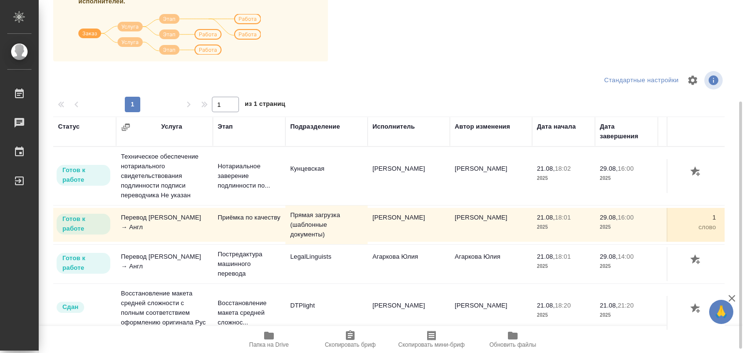
scroll to position [151, 0]
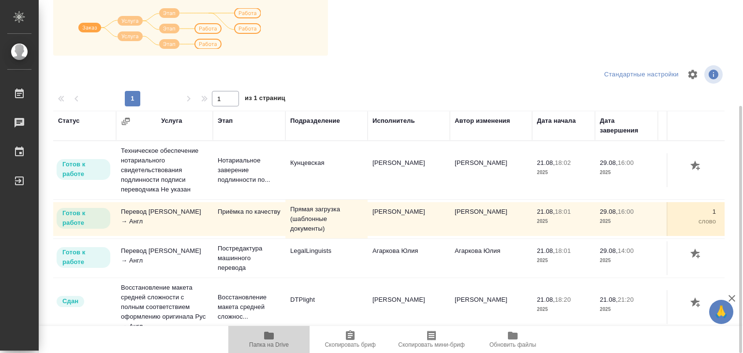
click at [271, 341] on span "Папка на Drive" at bounding box center [269, 344] width 40 height 7
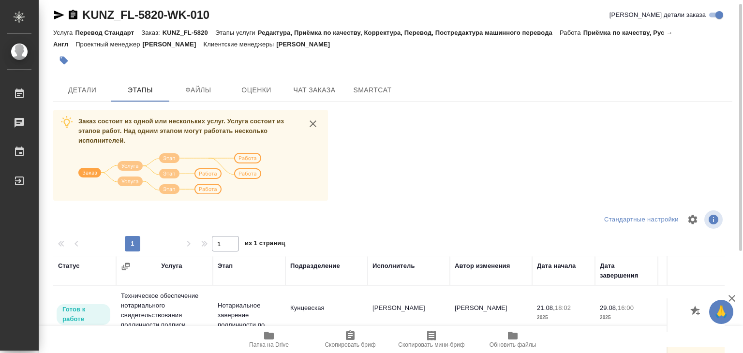
scroll to position [0, 0]
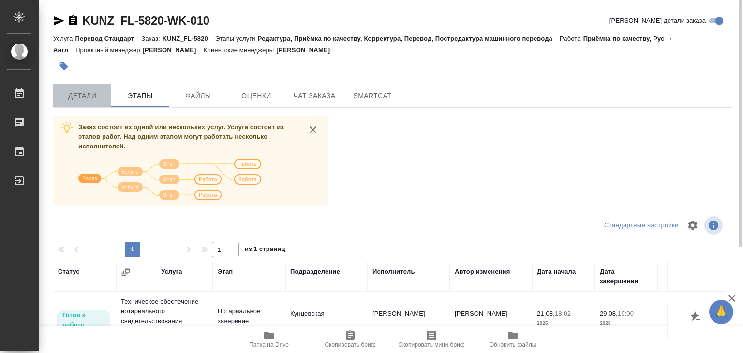
click at [88, 96] on span "Детали" at bounding box center [82, 96] width 46 height 12
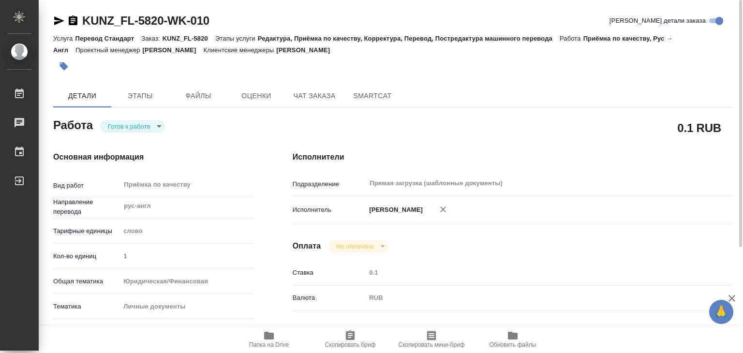
type textarea "x"
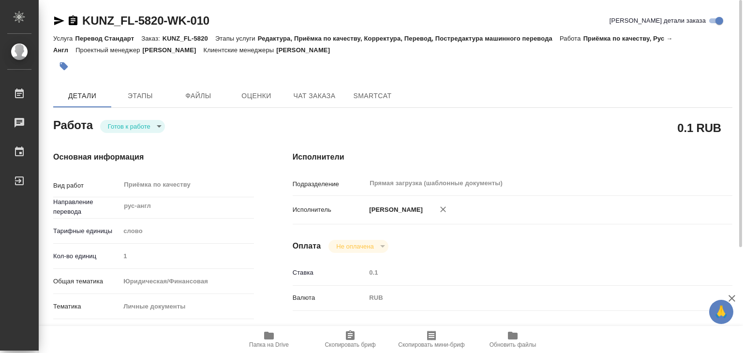
type textarea "x"
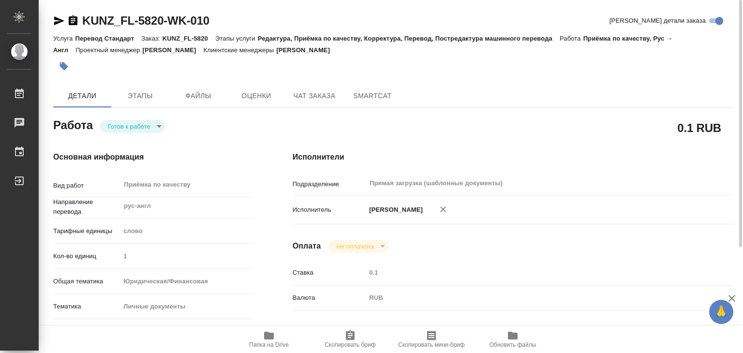
type textarea "x"
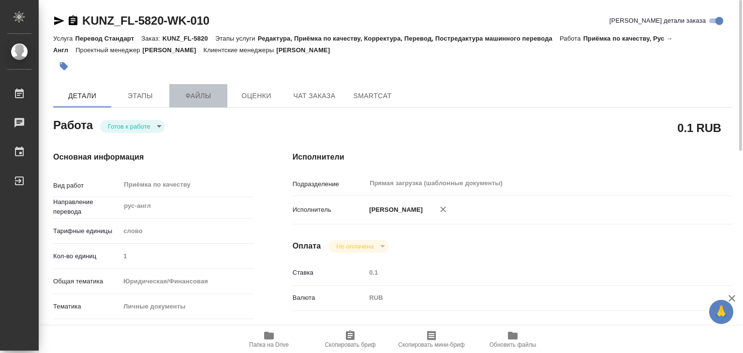
click at [201, 98] on span "Файлы" at bounding box center [198, 96] width 46 height 12
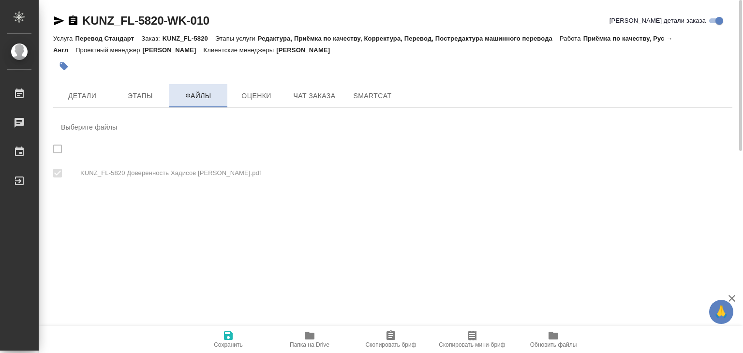
checkbox input "true"
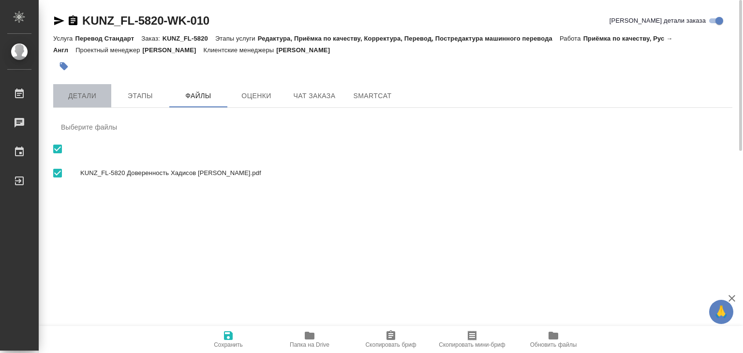
click at [83, 99] on span "Детали" at bounding box center [82, 96] width 46 height 12
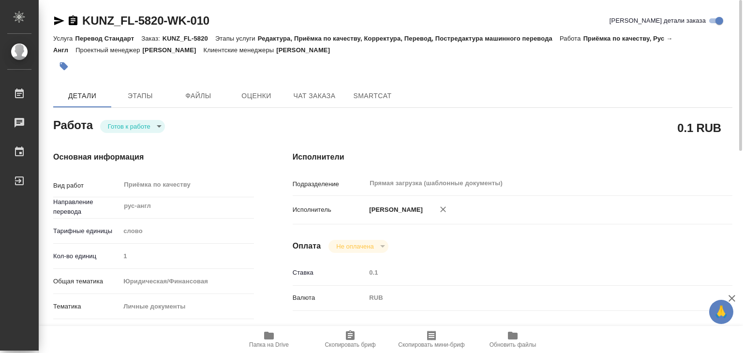
type textarea "x"
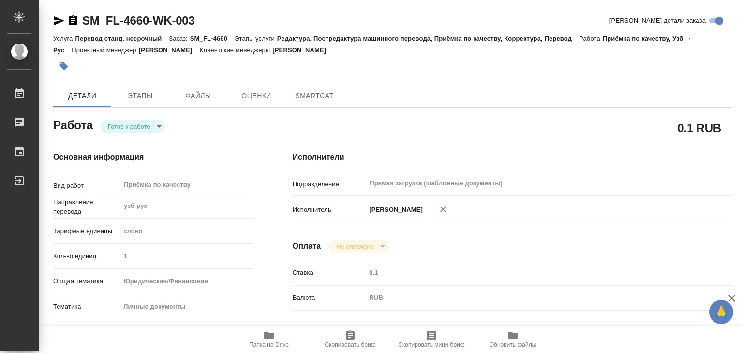
type textarea "x"
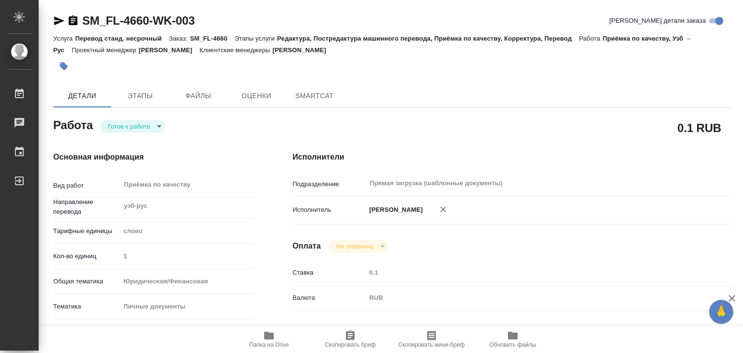
type textarea "x"
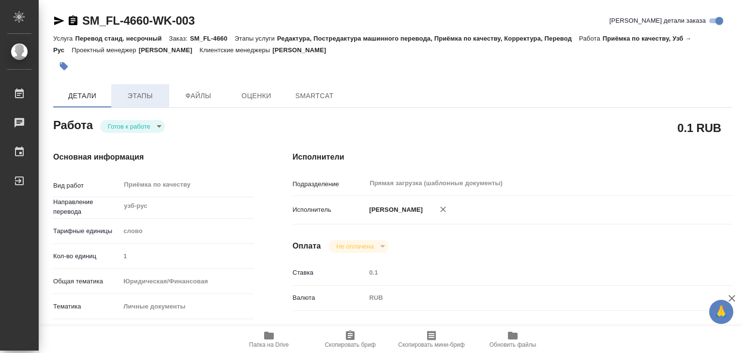
type textarea "x"
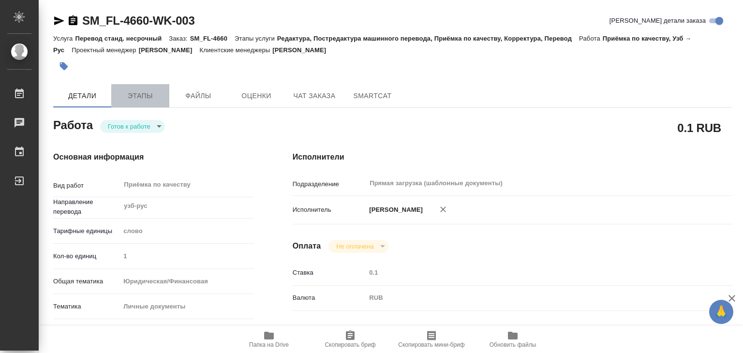
click at [144, 95] on span "Этапы" at bounding box center [140, 96] width 46 height 12
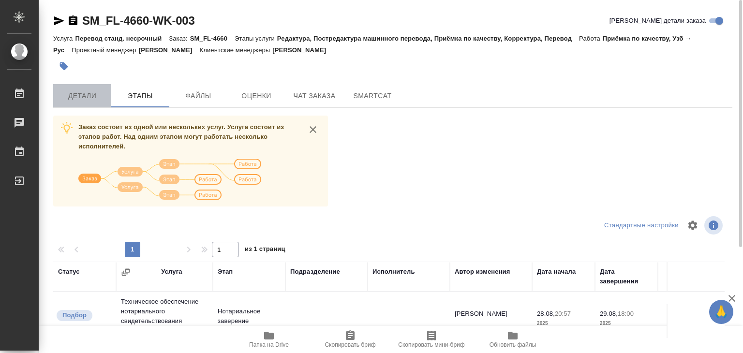
click at [87, 91] on span "Детали" at bounding box center [82, 96] width 46 height 12
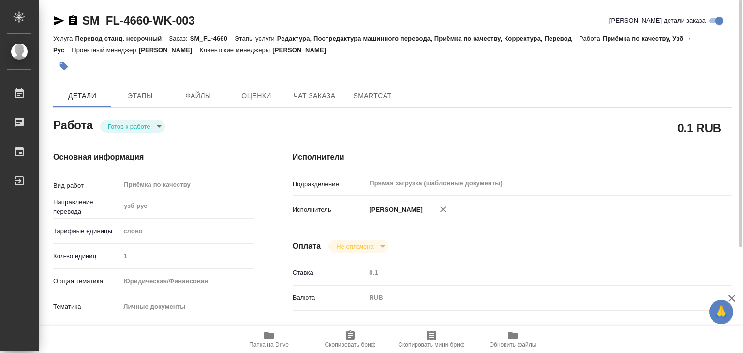
type textarea "x"
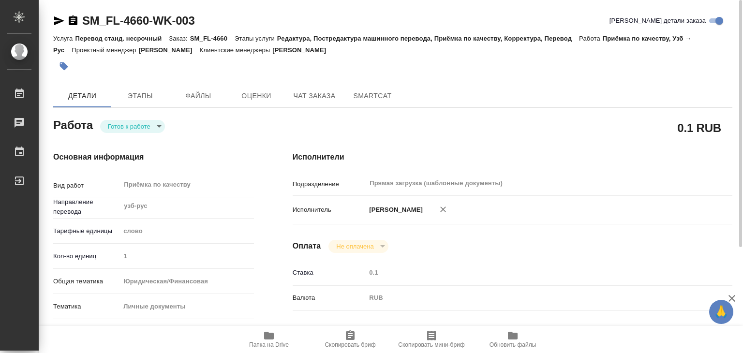
type textarea "x"
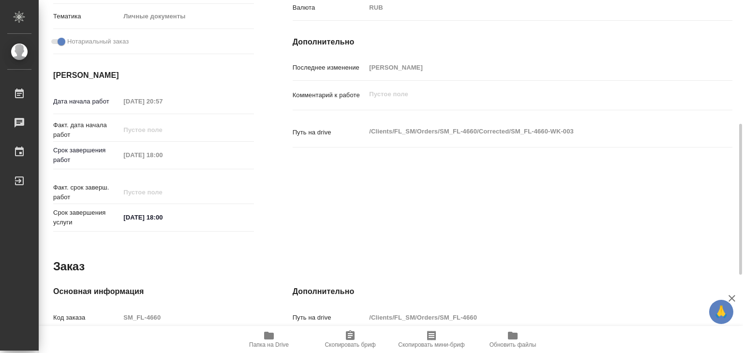
scroll to position [193, 0]
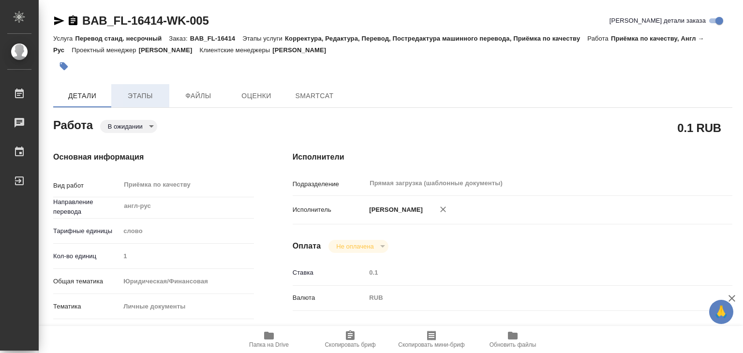
type textarea "x"
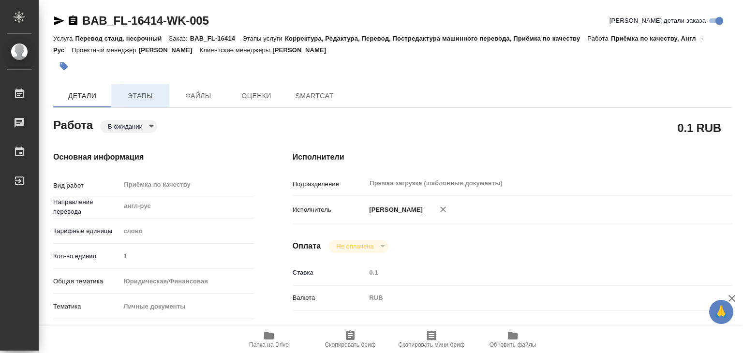
type textarea "x"
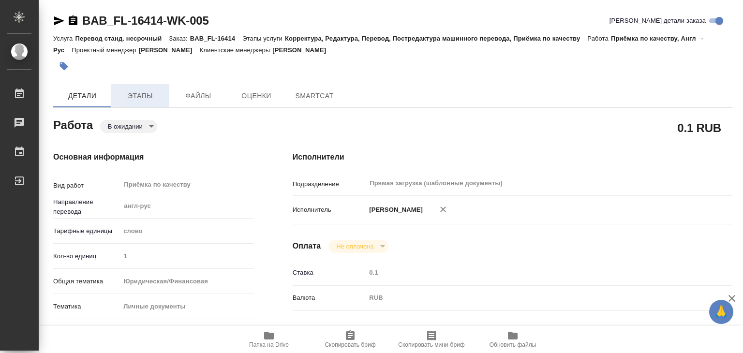
type textarea "x"
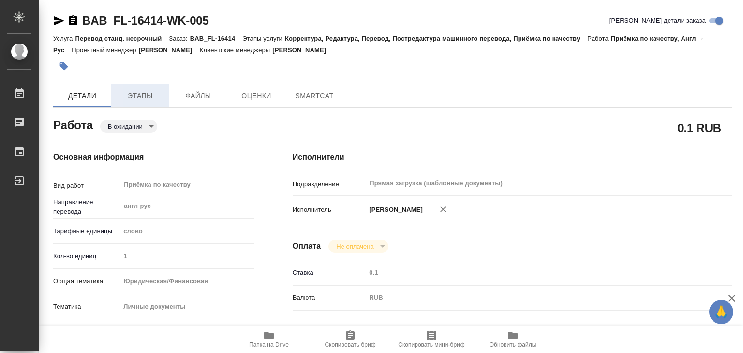
click at [144, 101] on span "Этапы" at bounding box center [140, 96] width 46 height 12
type textarea "x"
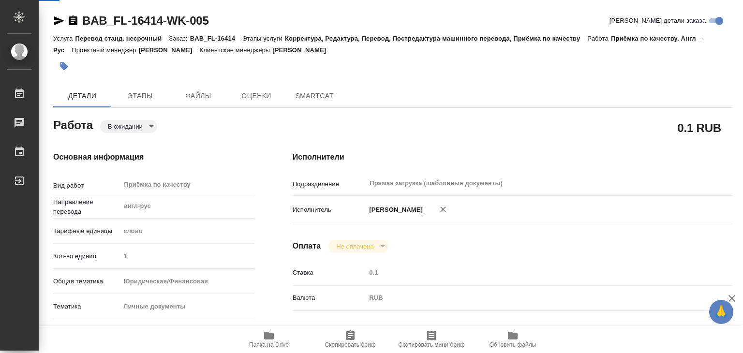
type textarea "x"
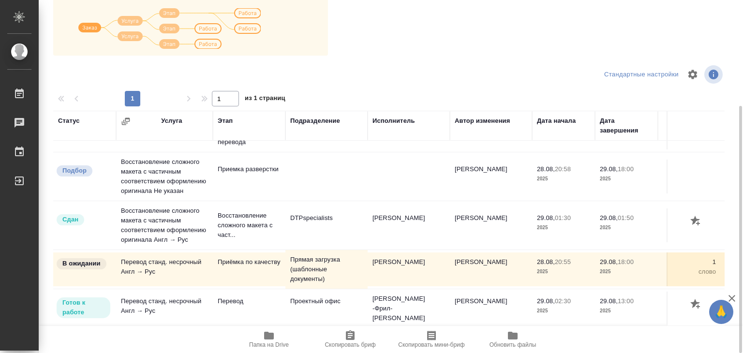
scroll to position [6, 0]
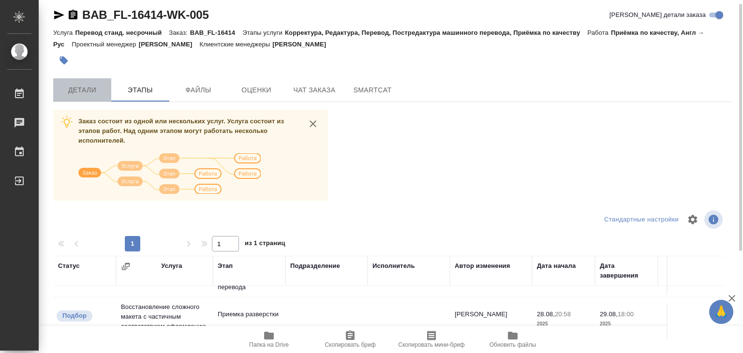
click at [93, 84] on span "Детали" at bounding box center [82, 90] width 46 height 12
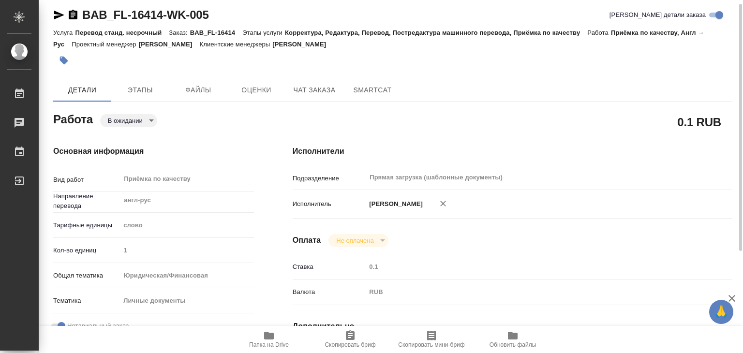
type textarea "x"
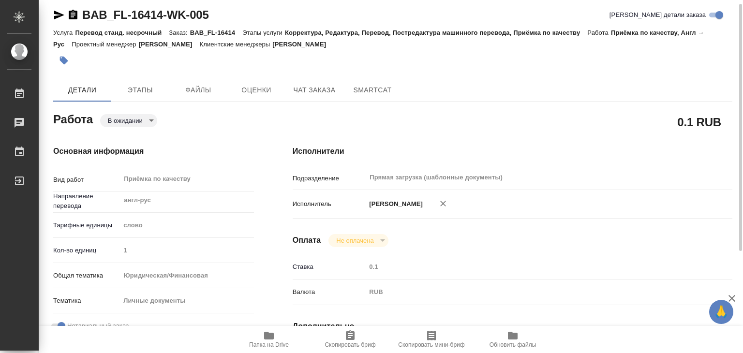
type textarea "x"
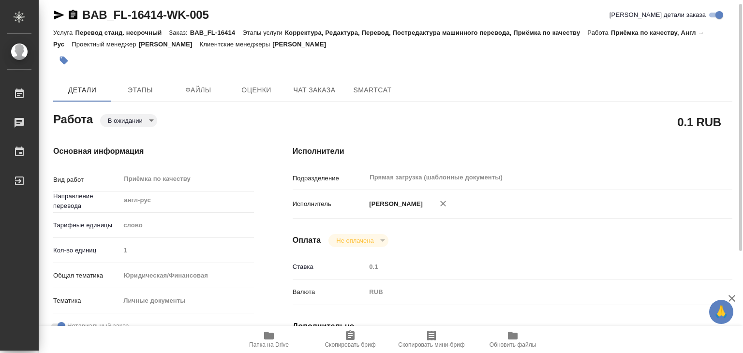
click at [273, 340] on icon "button" at bounding box center [269, 336] width 12 height 12
type textarea "x"
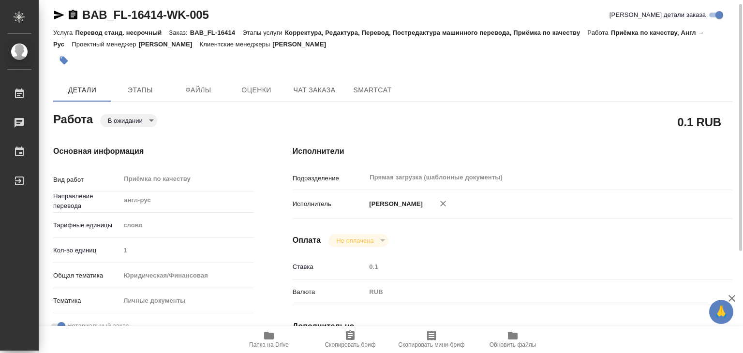
type textarea "x"
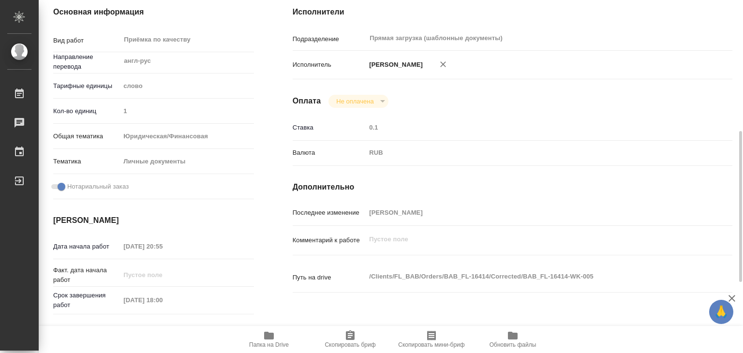
scroll to position [242, 0]
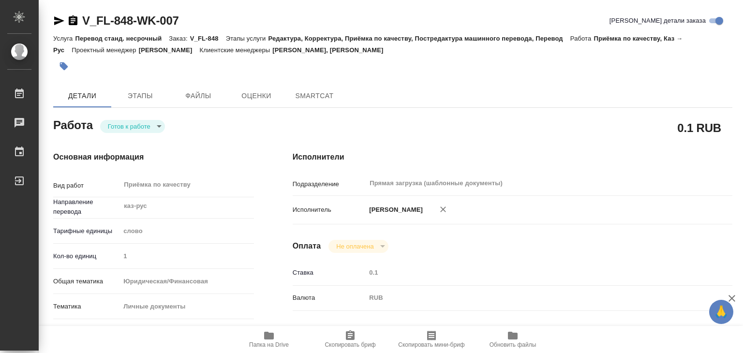
type textarea "x"
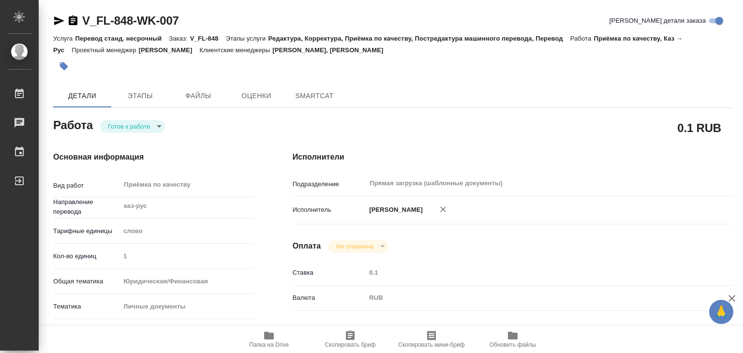
type textarea "x"
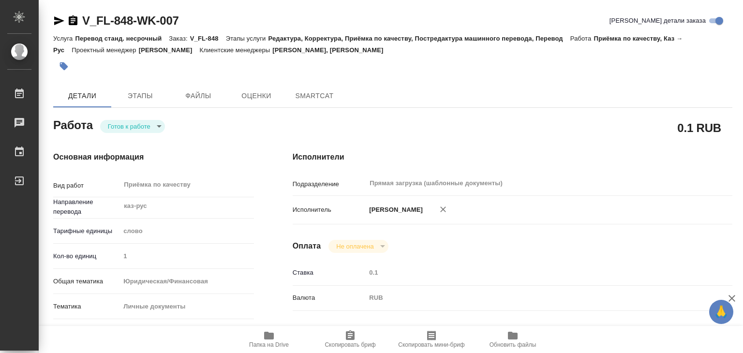
type textarea "x"
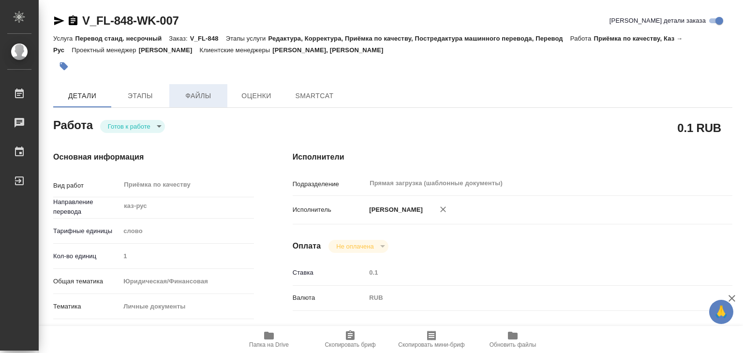
type textarea "x"
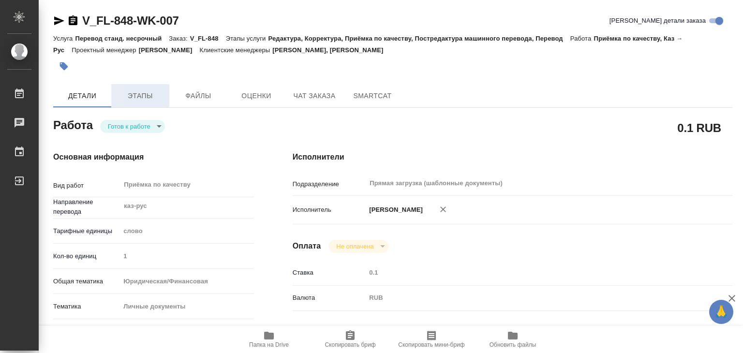
click at [147, 97] on span "Этапы" at bounding box center [140, 96] width 46 height 12
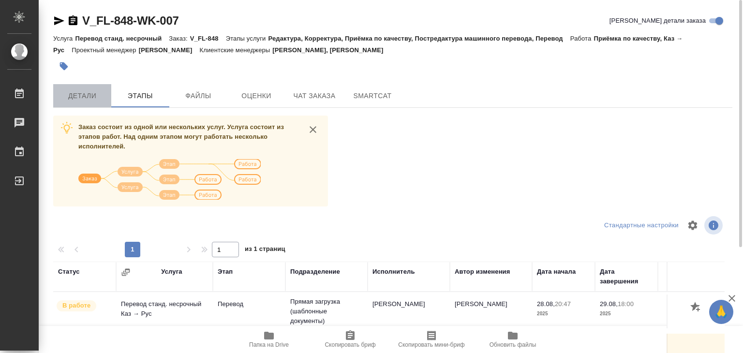
click at [89, 89] on button "Детали" at bounding box center [82, 95] width 58 height 23
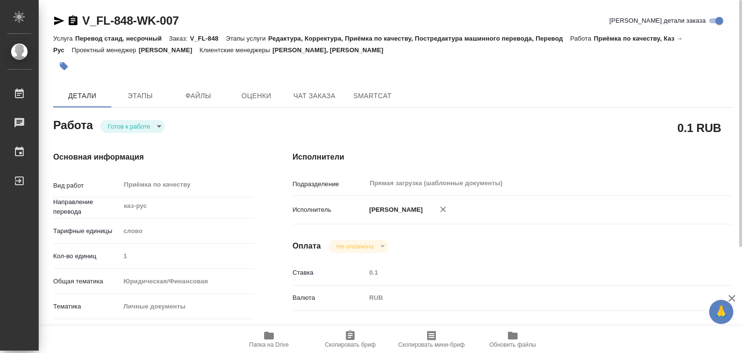
type textarea "x"
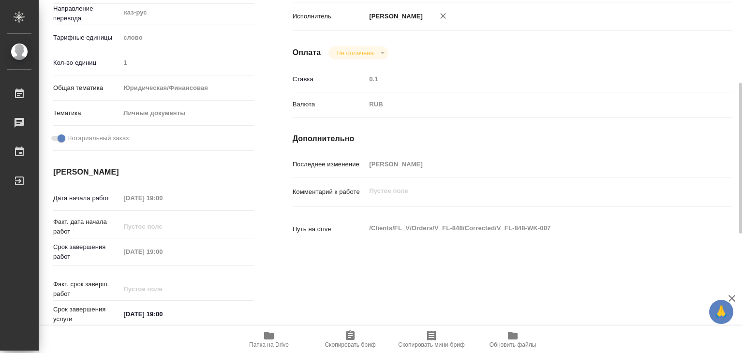
scroll to position [97, 0]
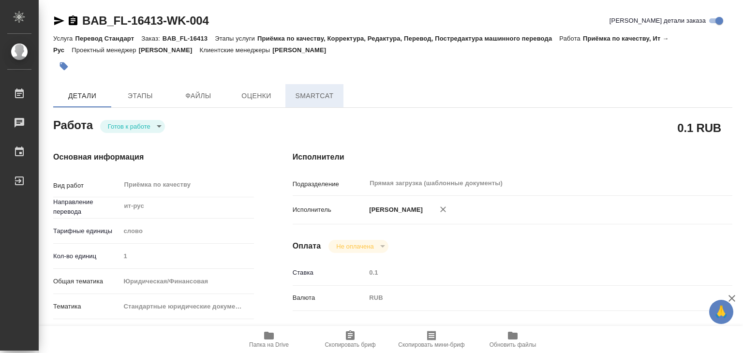
type textarea "x"
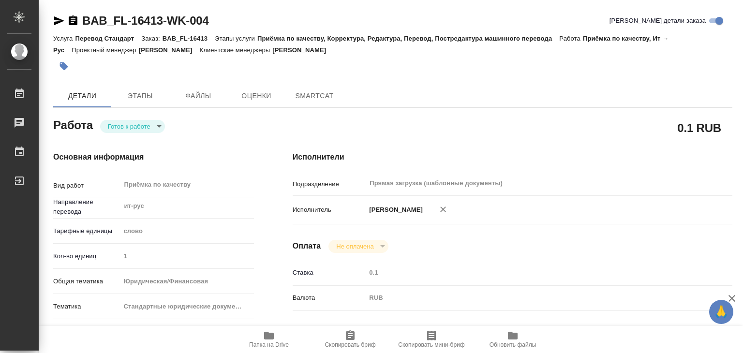
type textarea "x"
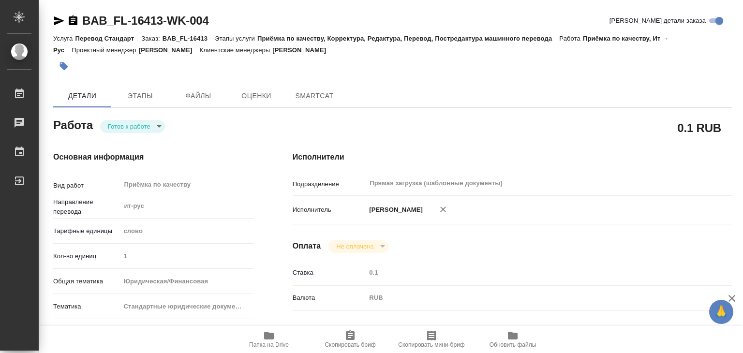
type textarea "x"
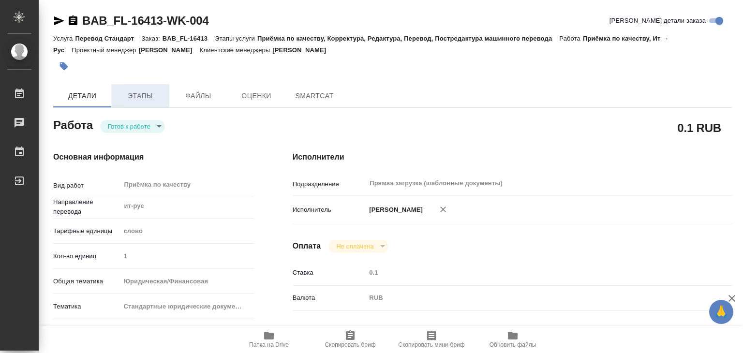
click at [150, 95] on span "Этапы" at bounding box center [140, 96] width 46 height 12
type textarea "x"
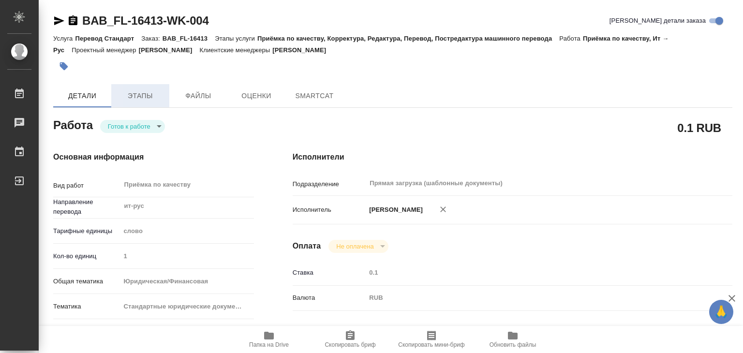
type textarea "x"
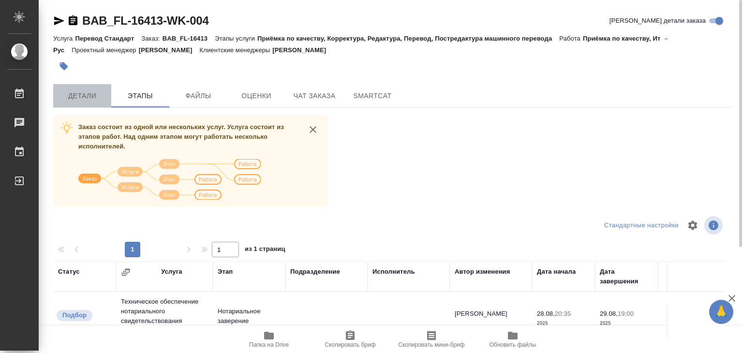
click at [93, 95] on span "Детали" at bounding box center [82, 96] width 46 height 12
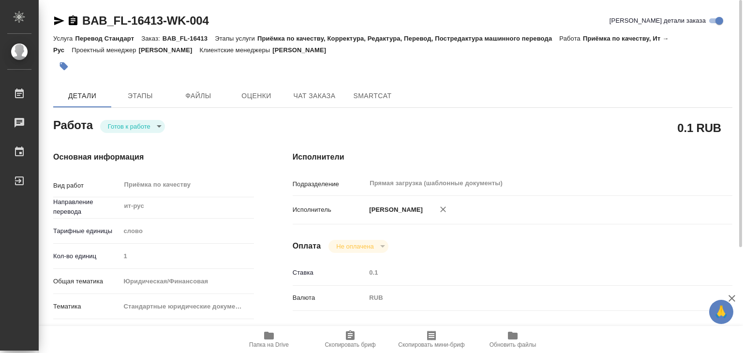
type textarea "x"
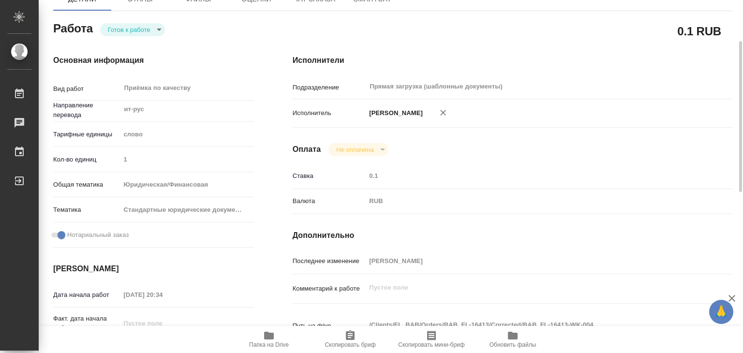
scroll to position [193, 0]
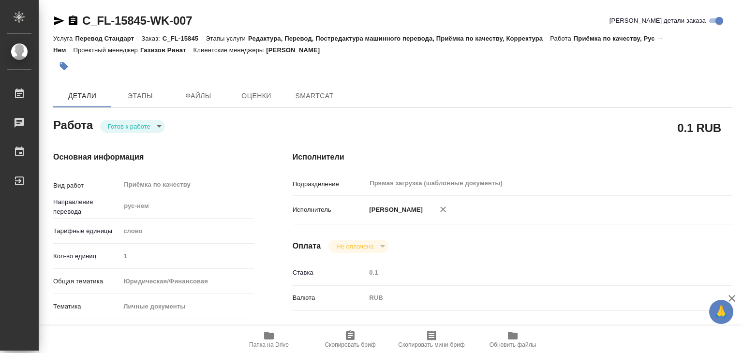
type textarea "x"
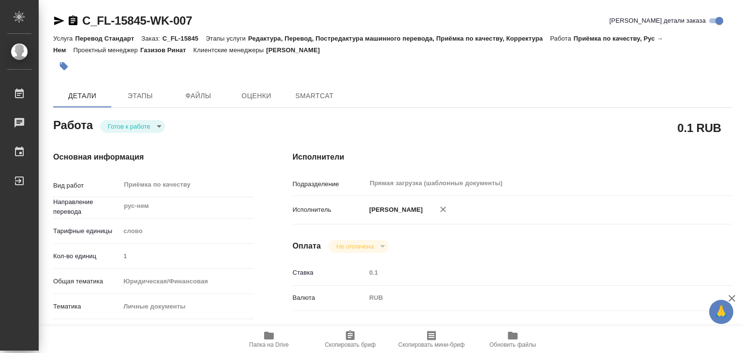
type textarea "x"
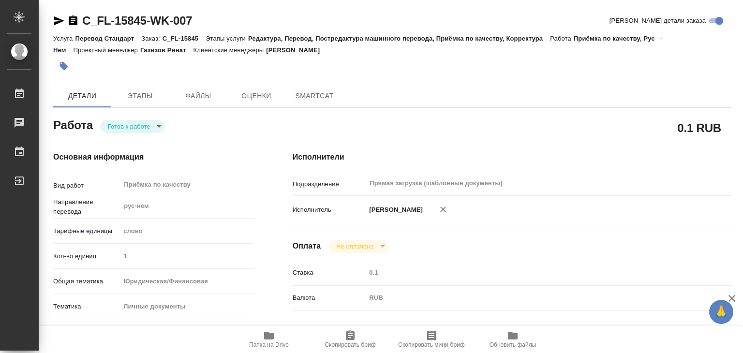
type textarea "x"
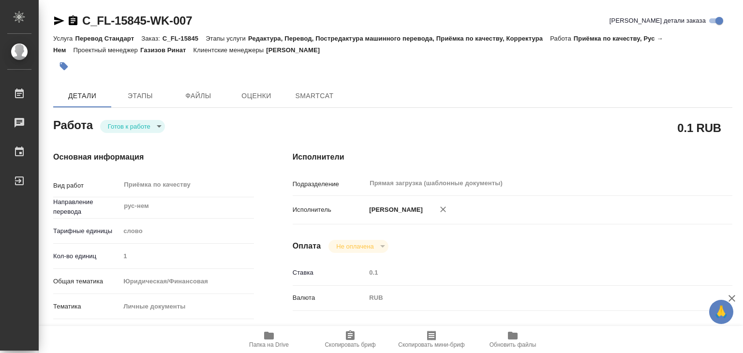
type textarea "x"
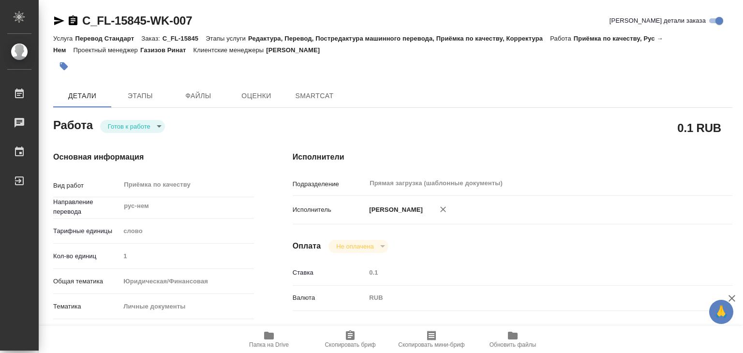
type textarea "x"
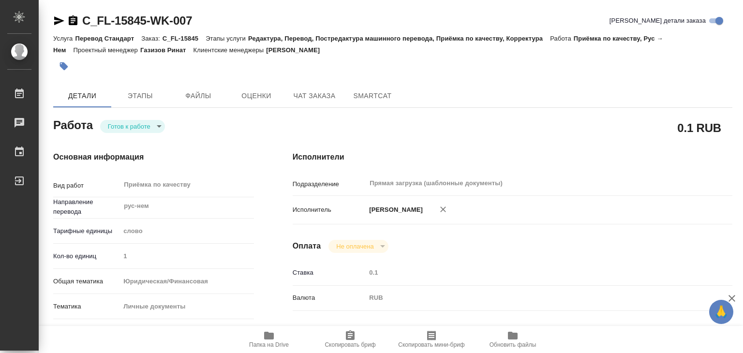
type textarea "x"
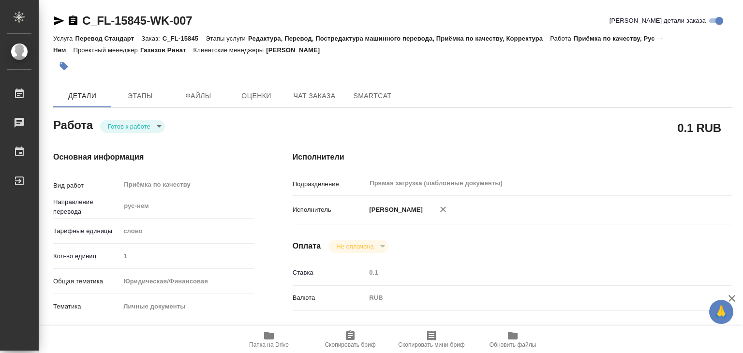
type textarea "x"
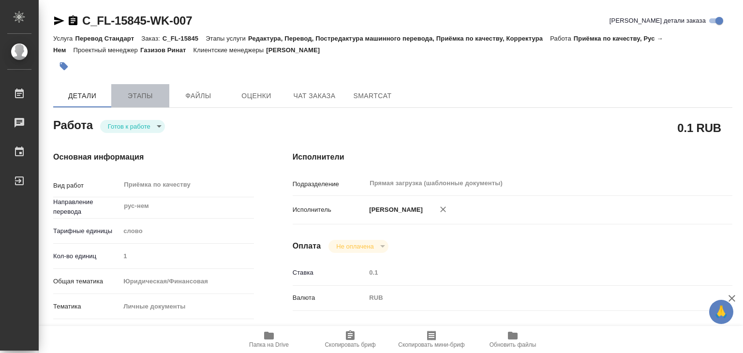
click at [139, 93] on span "Этапы" at bounding box center [140, 96] width 46 height 12
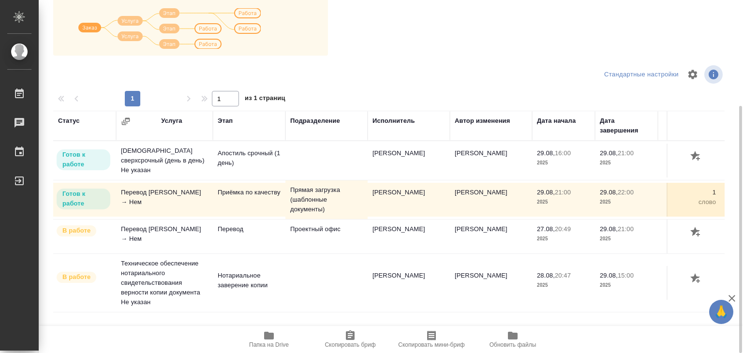
scroll to position [54, 0]
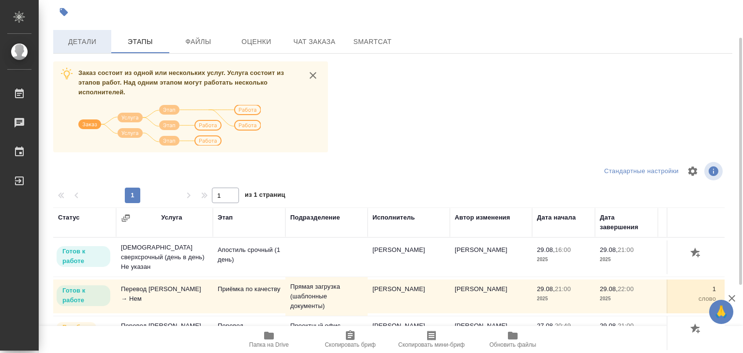
click at [81, 45] on span "Детали" at bounding box center [82, 42] width 46 height 12
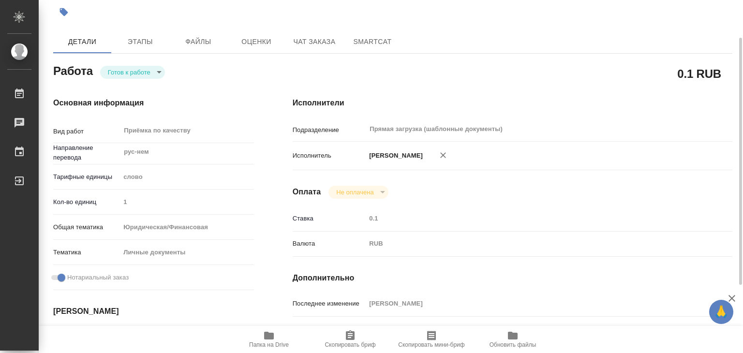
type textarea "x"
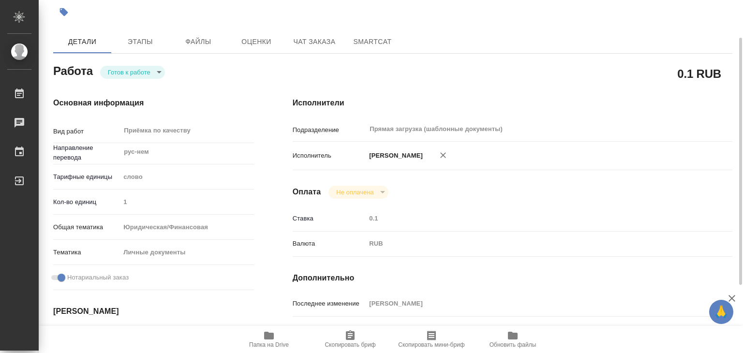
scroll to position [199, 0]
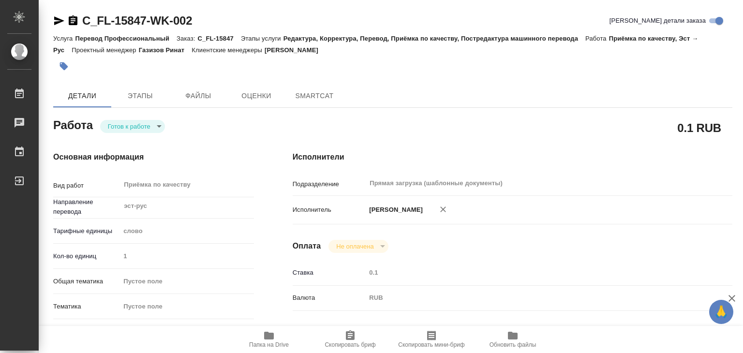
type textarea "x"
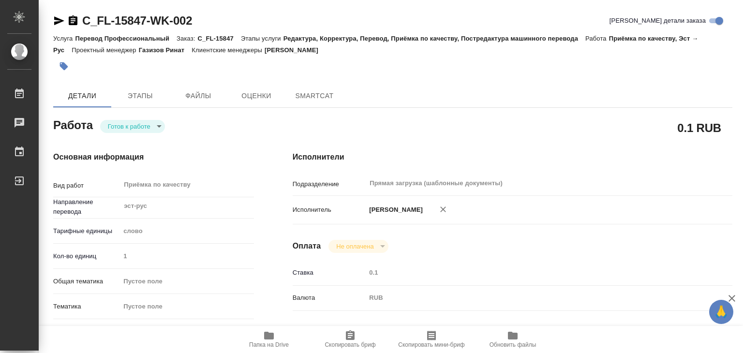
type textarea "x"
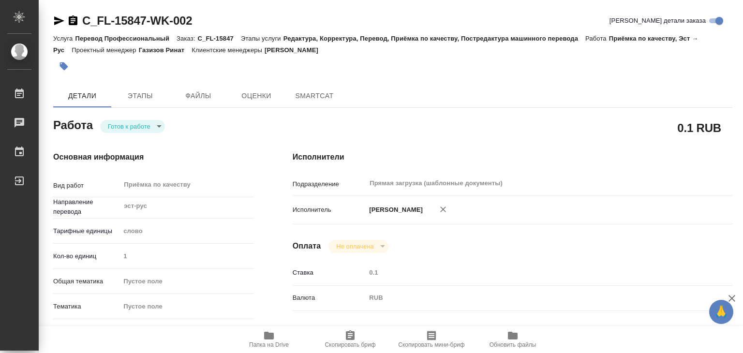
type textarea "x"
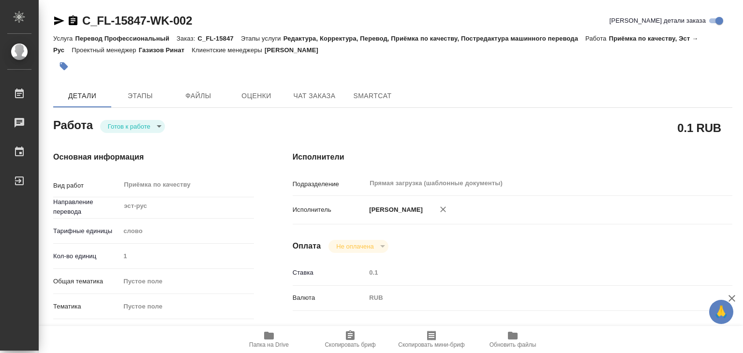
type textarea "x"
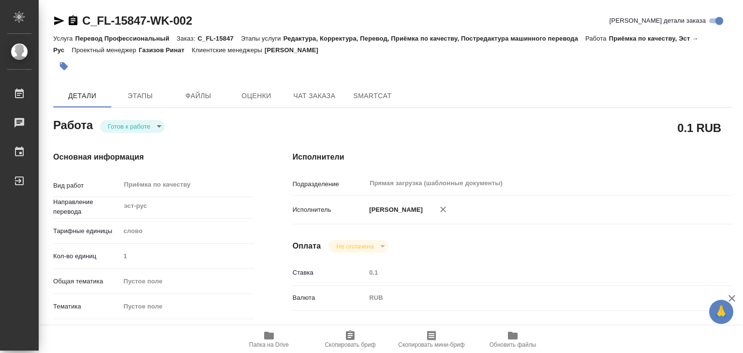
type textarea "x"
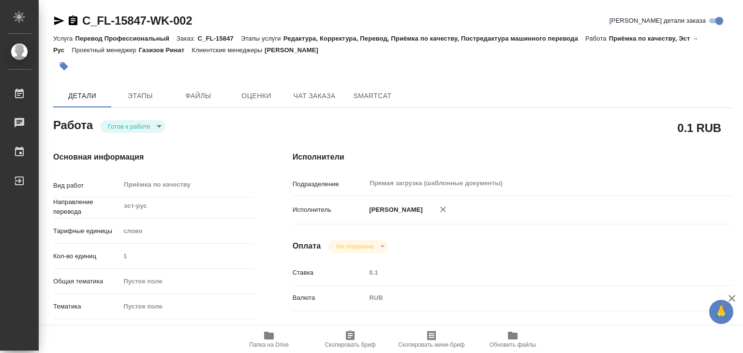
type textarea "x"
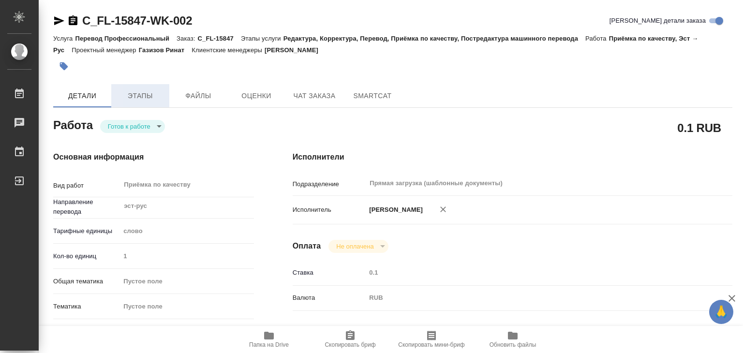
click at [150, 94] on span "Этапы" at bounding box center [140, 96] width 46 height 12
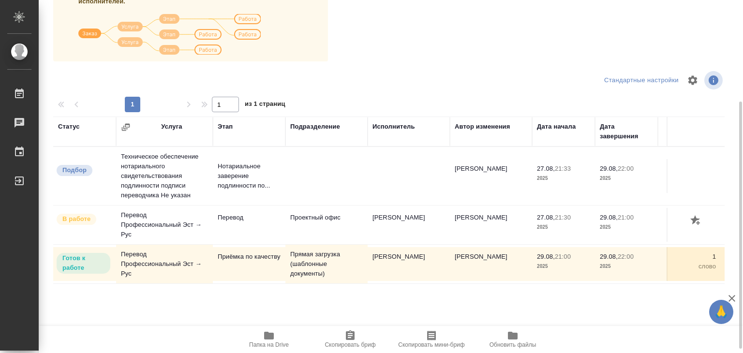
scroll to position [48, 0]
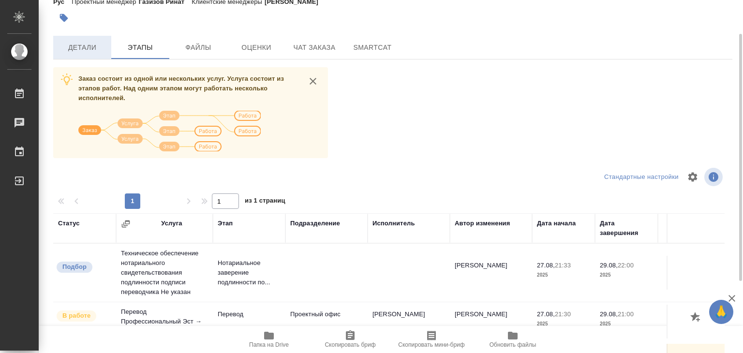
click at [89, 54] on button "Детали" at bounding box center [82, 47] width 58 height 23
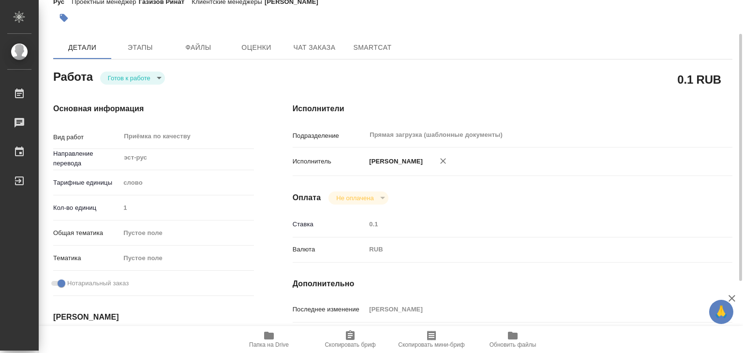
type textarea "x"
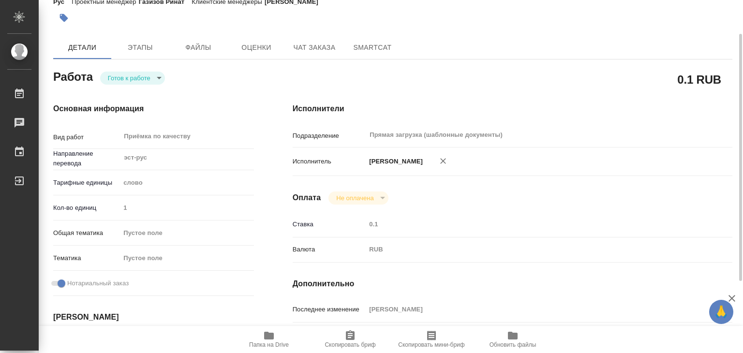
type textarea "x"
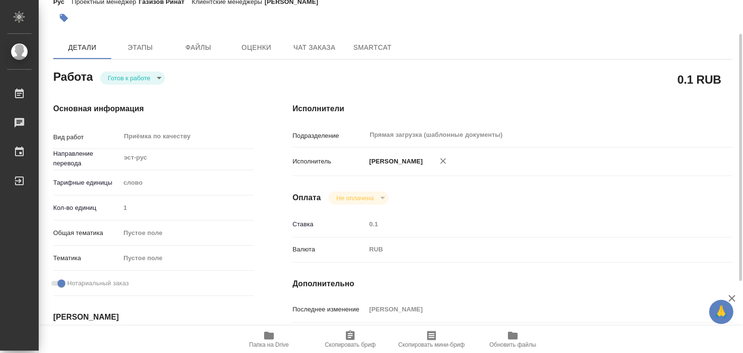
type textarea "x"
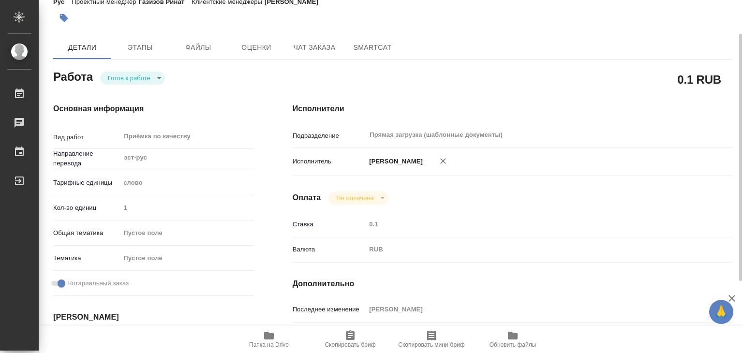
scroll to position [193, 0]
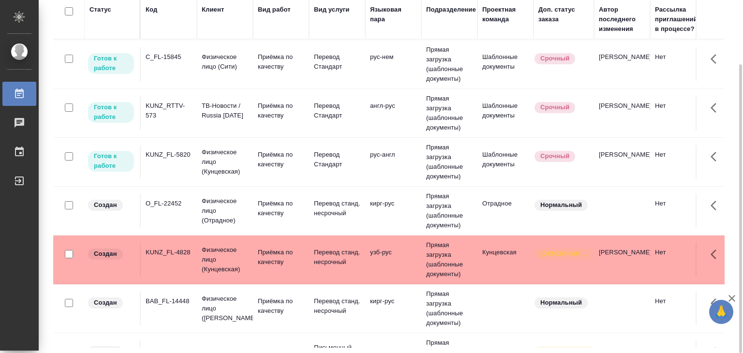
scroll to position [242, 0]
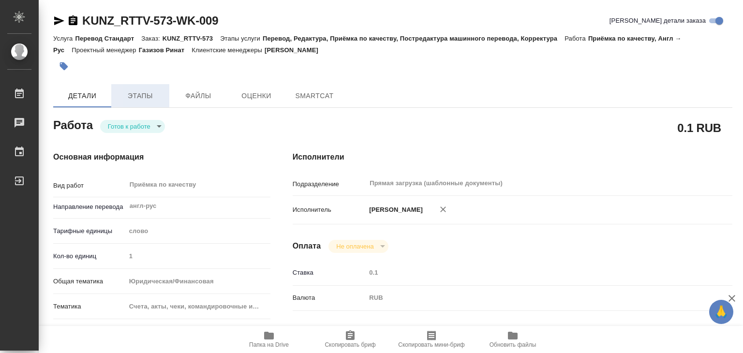
type textarea "x"
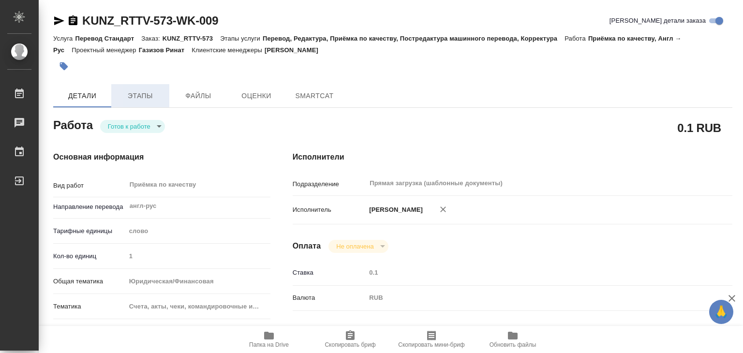
type textarea "x"
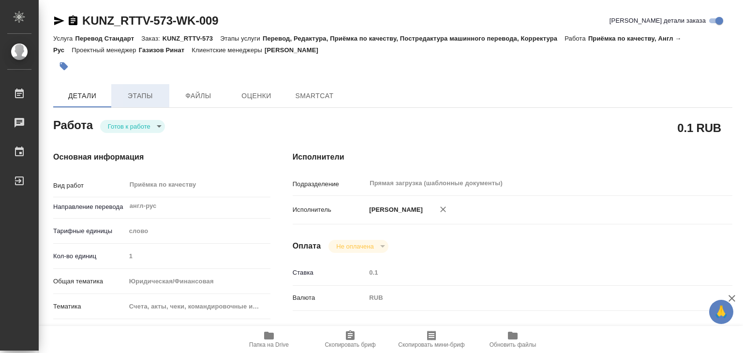
type textarea "x"
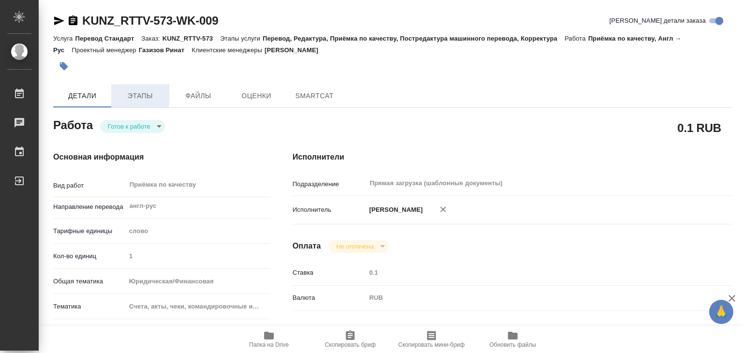
type textarea "x"
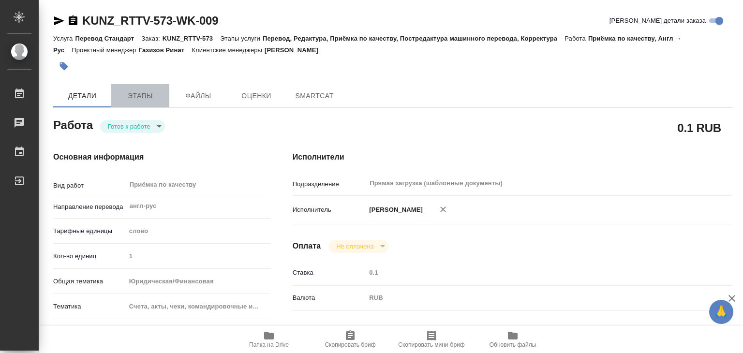
click at [139, 101] on span "Этапы" at bounding box center [140, 96] width 46 height 12
type textarea "x"
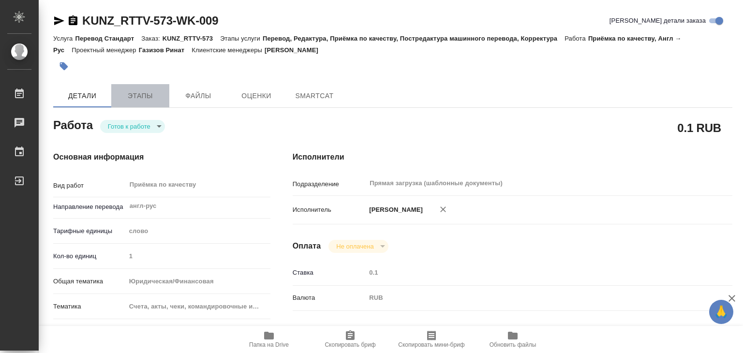
type textarea "x"
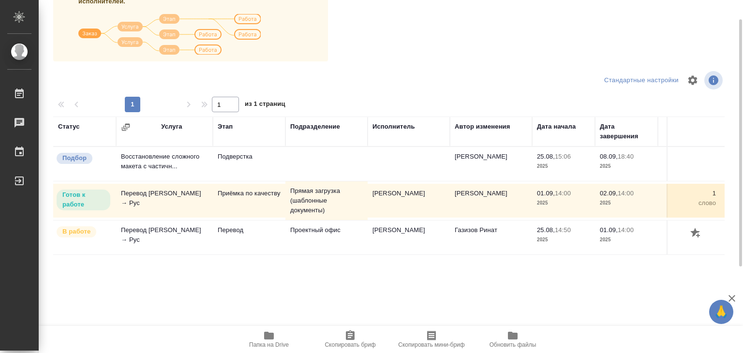
scroll to position [48, 0]
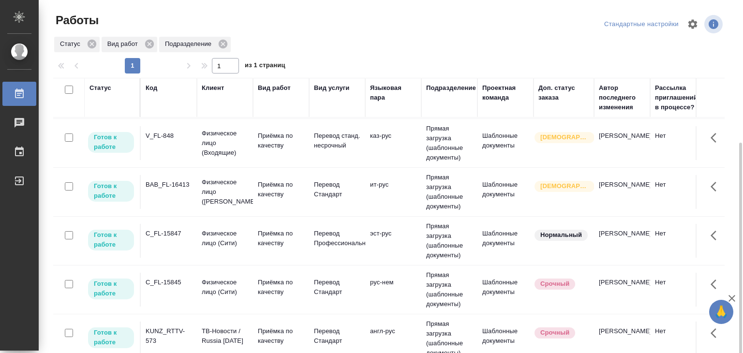
scroll to position [78, 0]
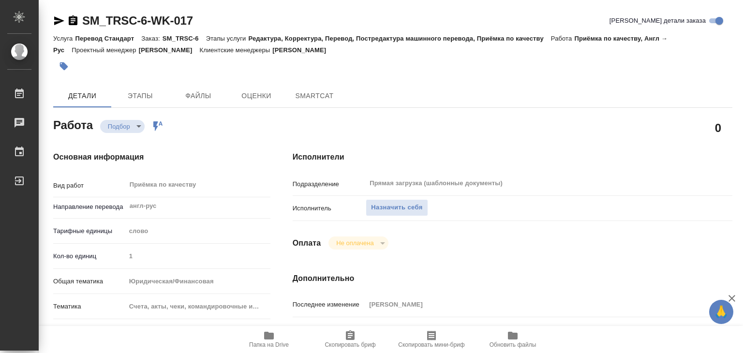
type textarea "x"
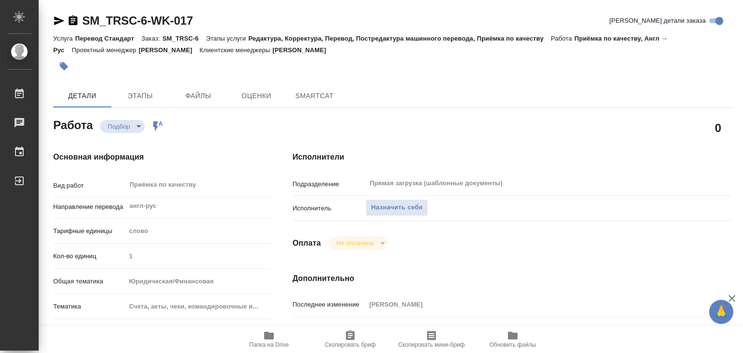
type textarea "x"
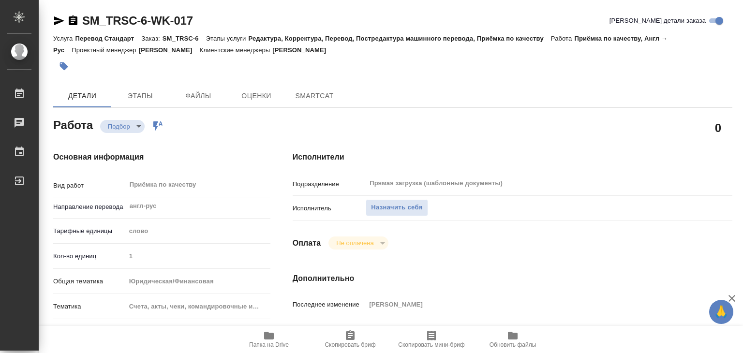
type textarea "x"
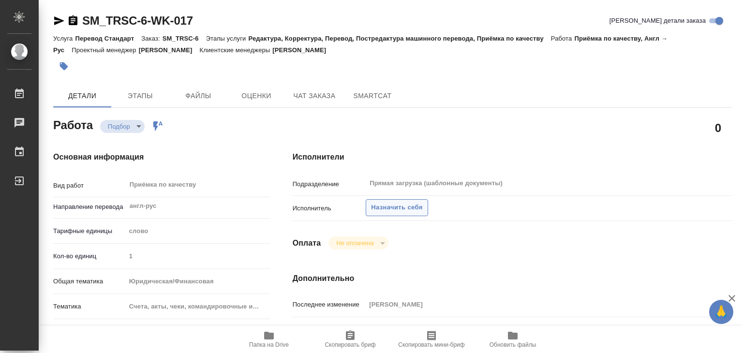
type textarea "x"
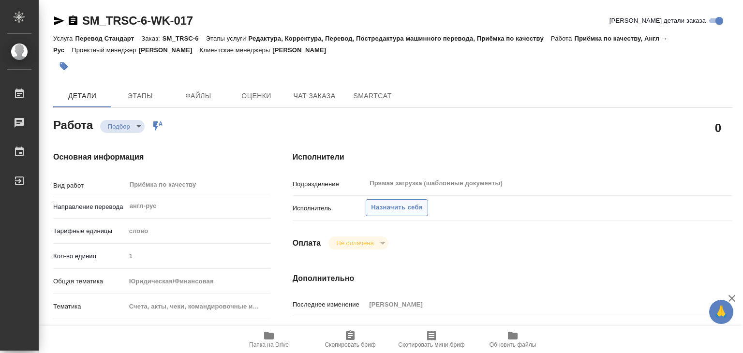
click at [401, 207] on span "Назначить себя" at bounding box center [396, 207] width 51 height 11
type textarea "x"
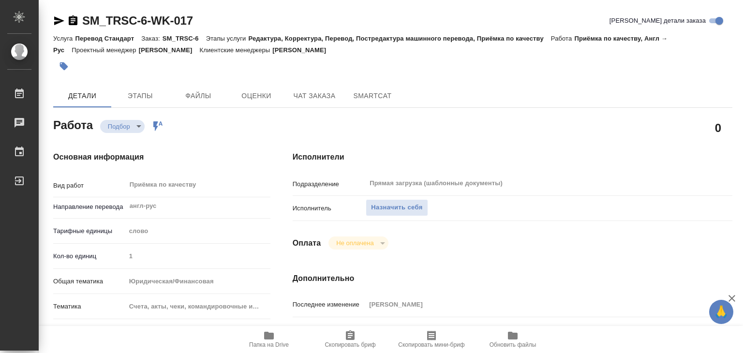
type textarea "x"
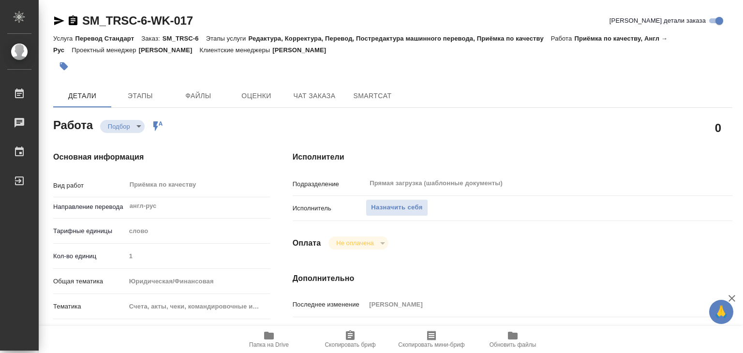
type textarea "x"
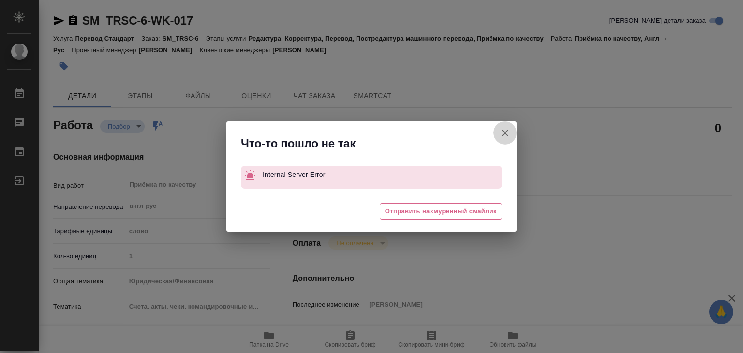
drag, startPoint x: 505, startPoint y: 130, endPoint x: 234, endPoint y: 61, distance: 279.9
click at [505, 132] on icon "button" at bounding box center [505, 133] width 12 height 12
type textarea "x"
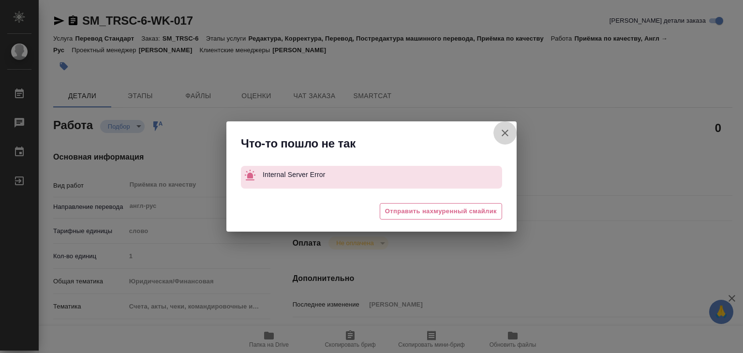
type textarea "x"
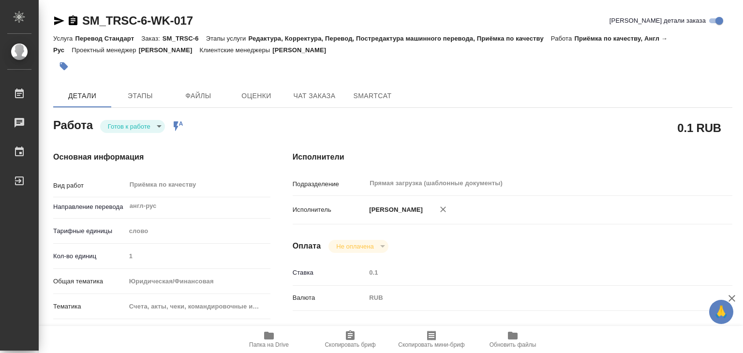
type textarea "x"
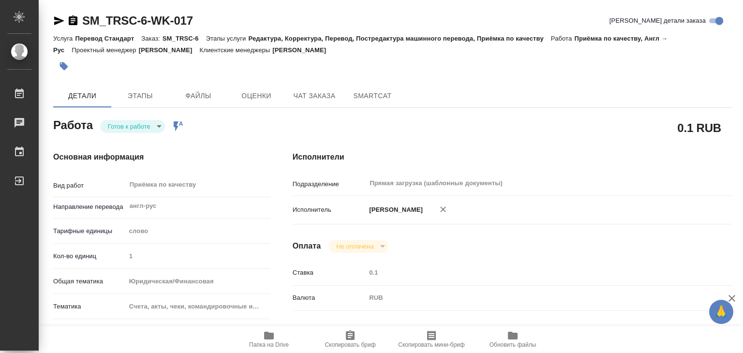
type textarea "x"
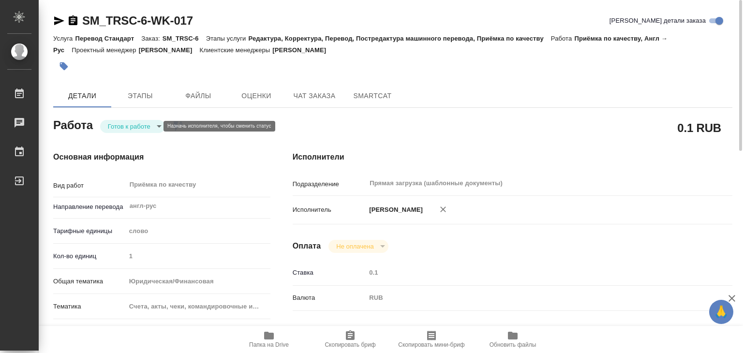
click at [147, 123] on body "🙏 .cls-1 fill:#fff; AWATERA Alilekova Valeriya Работы 0 Чаты График Выйти SM_TR…" at bounding box center [371, 176] width 743 height 353
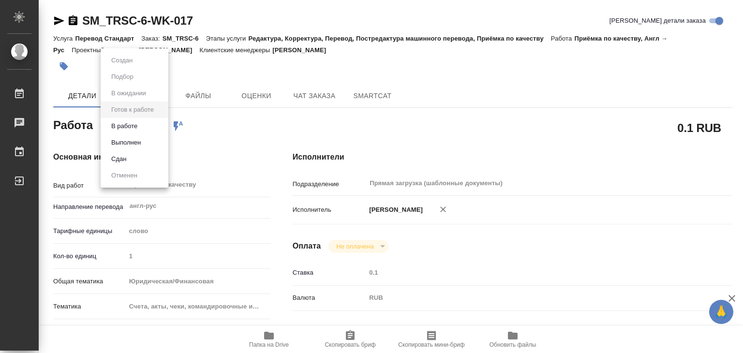
click at [147, 128] on li "В работе" at bounding box center [135, 126] width 68 height 16
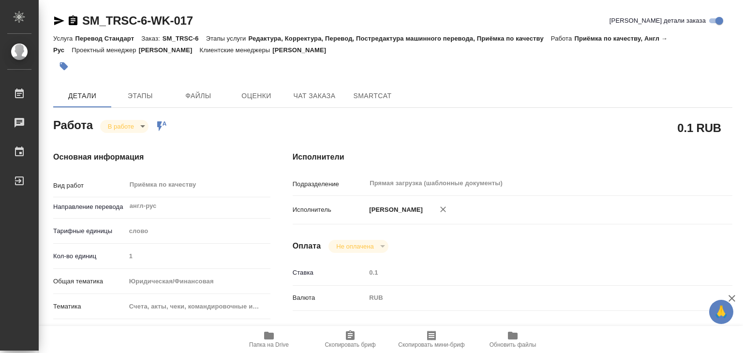
type textarea "x"
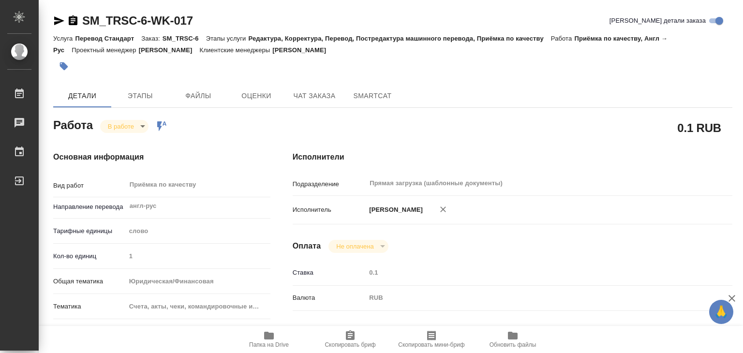
type textarea "x"
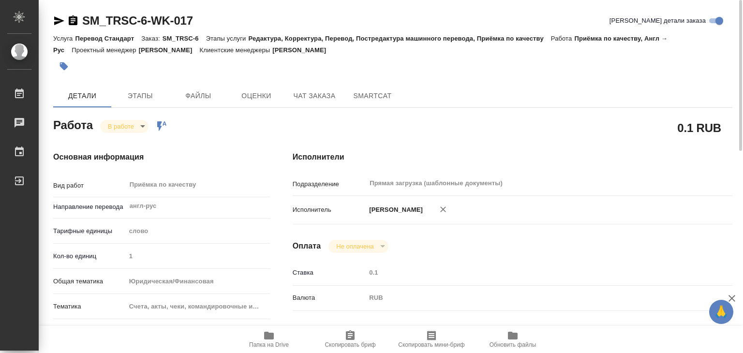
type textarea "x"
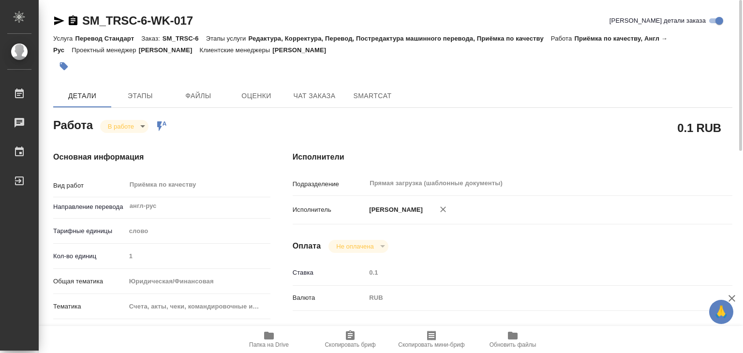
click at [270, 339] on icon "button" at bounding box center [269, 336] width 12 height 12
drag, startPoint x: 79, startPoint y: 8, endPoint x: 148, endPoint y: 21, distance: 70.4
copy link "SM_TRSC-6"
click at [492, 71] on div at bounding box center [279, 66] width 453 height 21
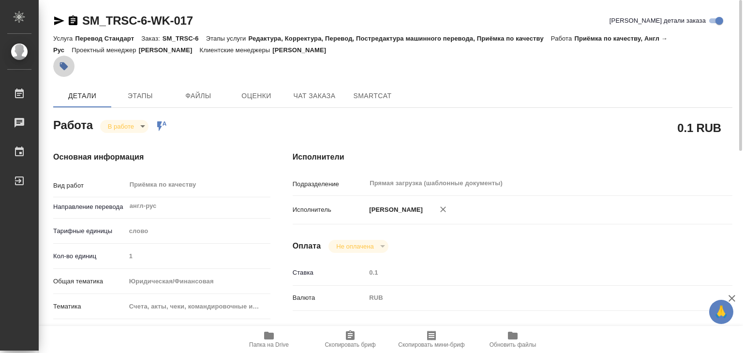
click at [62, 67] on icon "button" at bounding box center [64, 66] width 8 height 8
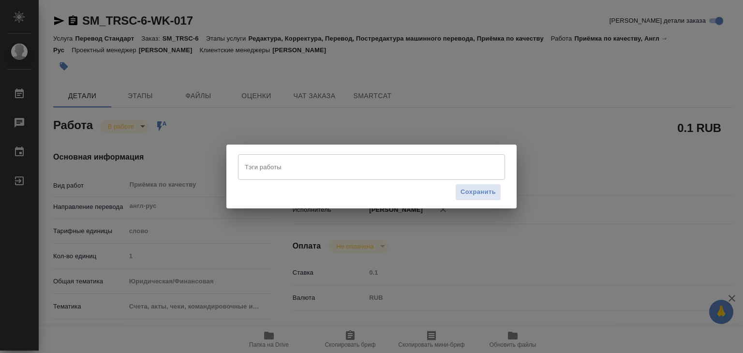
click at [273, 163] on input "Тэги работы" at bounding box center [362, 167] width 240 height 16
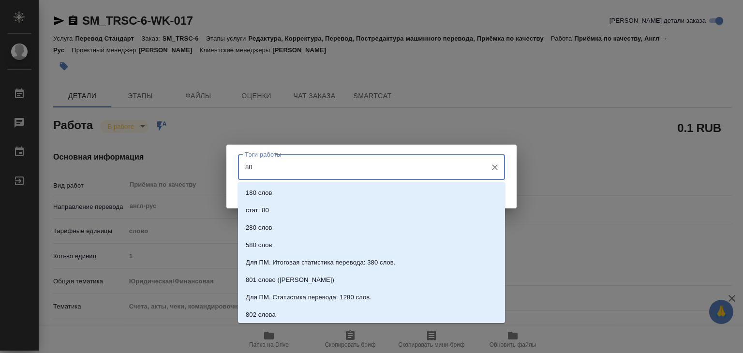
type input "806"
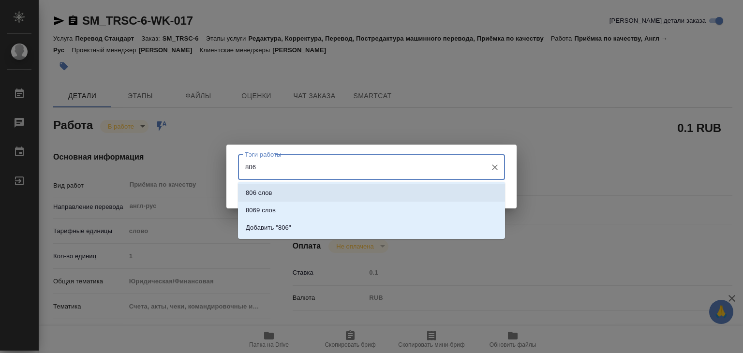
click at [283, 198] on li "806 слов" at bounding box center [371, 192] width 267 height 17
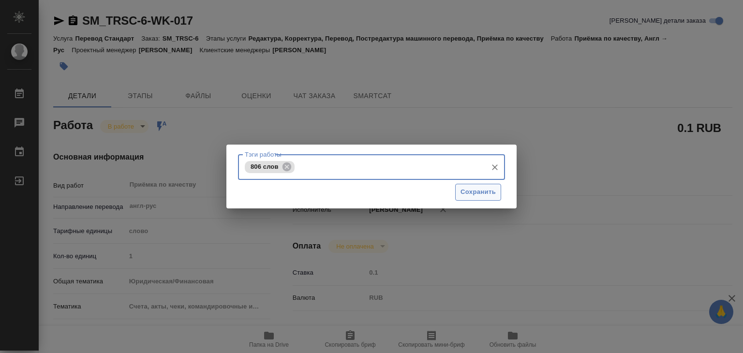
click at [480, 193] on span "Сохранить" at bounding box center [477, 192] width 35 height 11
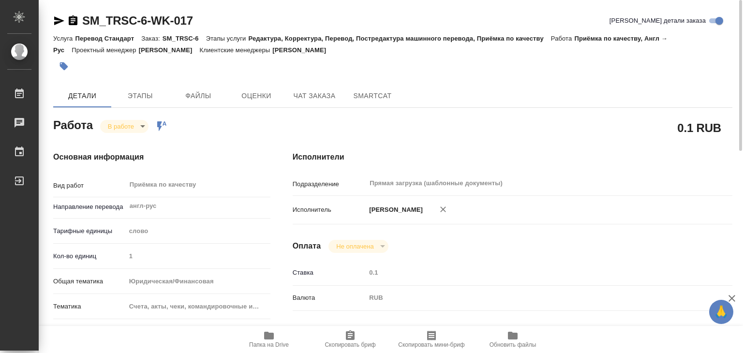
type input "inProgress"
type textarea "Приёмка по качеству"
type textarea "x"
type input "англ-рус"
type input "5a8b1489cc6b4906c91bfd90"
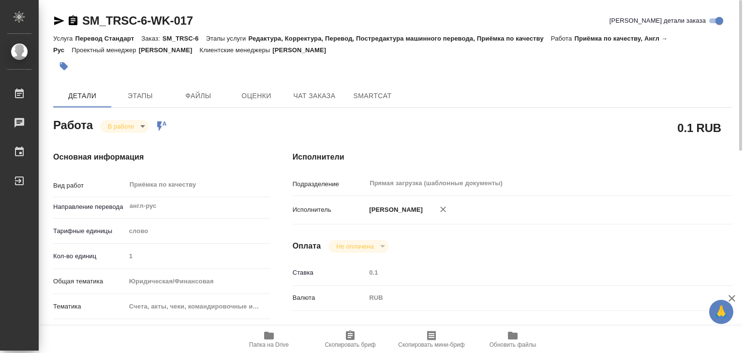
type input "1"
type input "yr-fn"
type input "5f647205b73bc97568ca66c0"
checkbox input "true"
type input "29.08.2025 12:56"
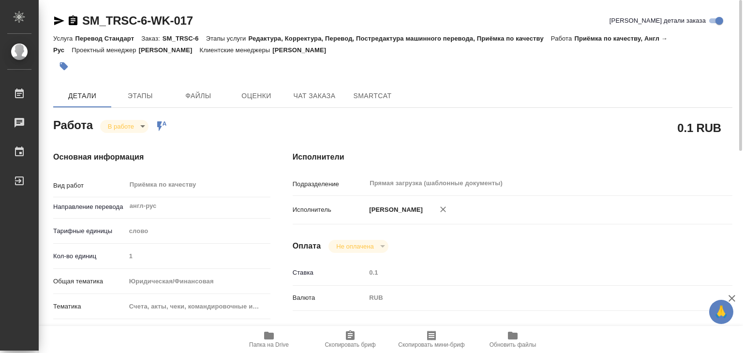
type input "29.08.2025 13:16"
type input "29.08.2025 14:00"
type input "29.08.2025 17:00"
type input "Прямая загрузка (шаблонные документы)"
type input "notPayed"
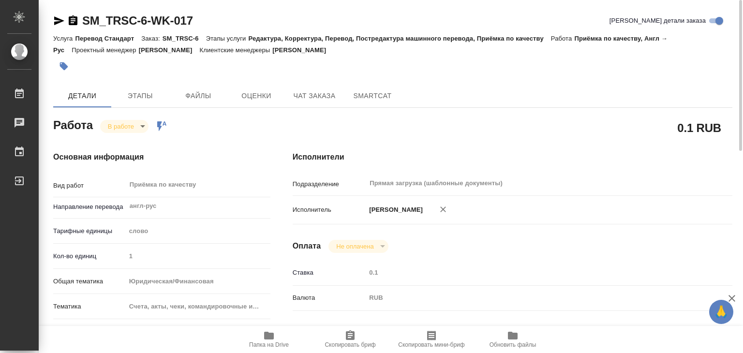
type input "0.1"
type input "RUB"
type input "[PERSON_NAME]"
type textarea "Файл - https://drive.awatera.com/s/nB2rdG8tgscoNJq"
type textarea "x"
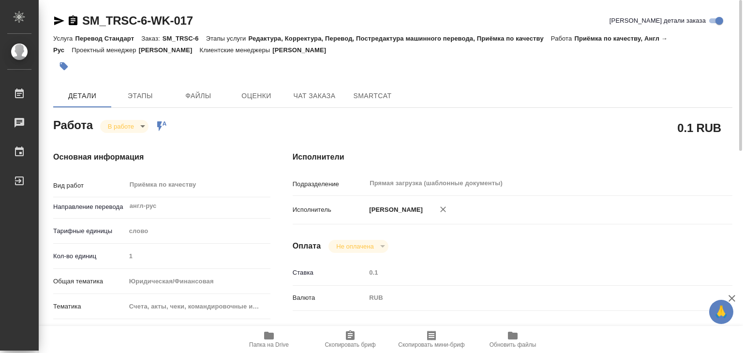
type textarea "/Clients/ООО "БРОК-ИНВЕСТ"/Orders/SM_TRSC-6/Corrected/SM_TRSC-6-WK-017"
type textarea "x"
type input "SM_TRSC-6"
type input "Перевод Стандарт"
type input "Редактура, Корректура, Перевод, Постредактура машинного перевода, Приёмка по ка…"
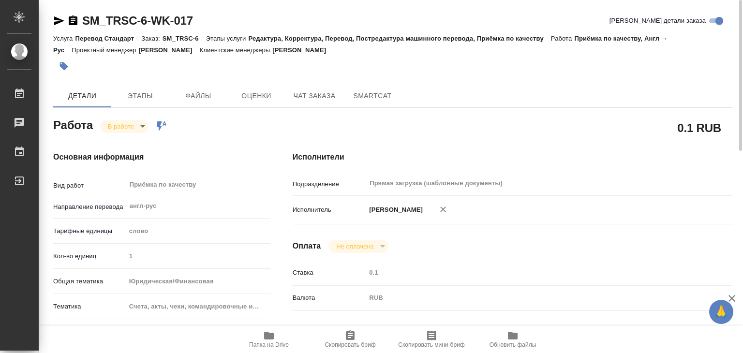
type input "Шульгина Анна"
type input "[PERSON_NAME]"
type input "/Clients/ООО "БРОК-ИНВЕСТ"/Orders/SM_TRSC-6"
type textarea "x"
type textarea "срочный англ-ру shipping bill summary"
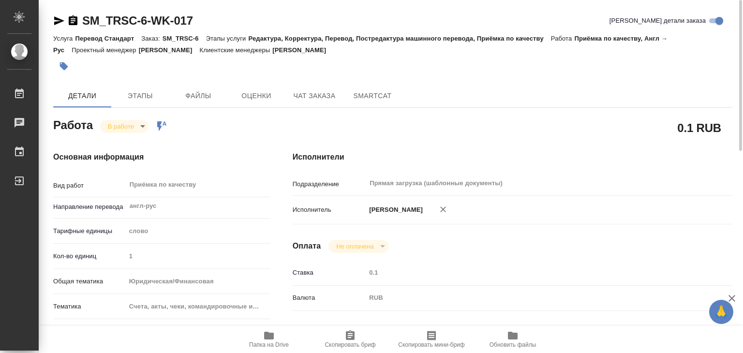
type textarea "x"
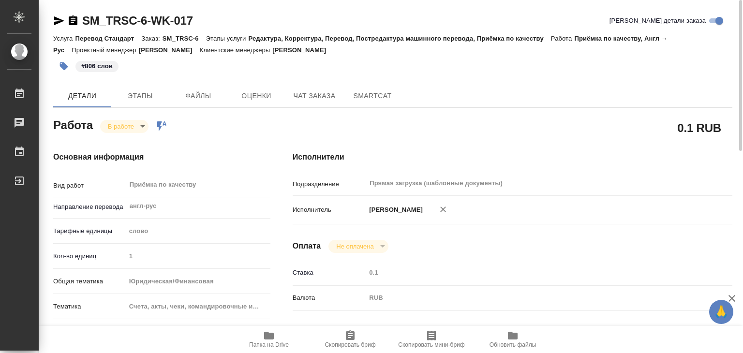
type textarea "x"
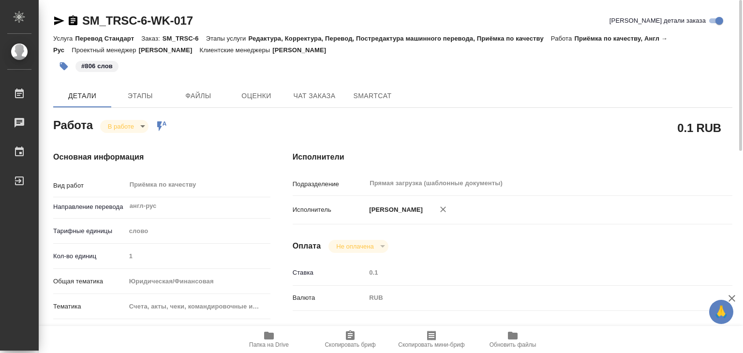
type textarea "x"
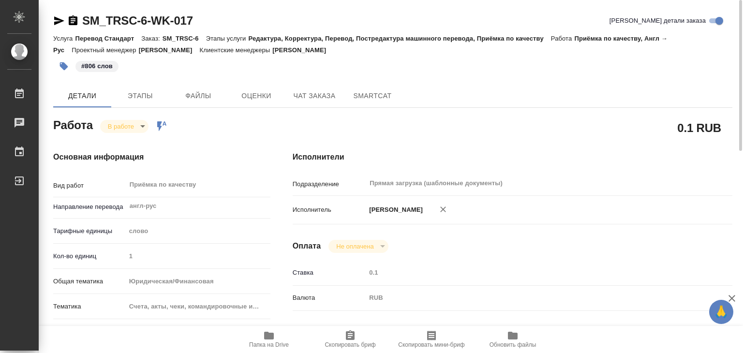
type textarea "x"
click at [122, 129] on body "🙏 .cls-1 fill:#fff; AWATERA Alilekova Valeriya Работы 0 Чаты График Выйти SM_TR…" at bounding box center [371, 176] width 743 height 353
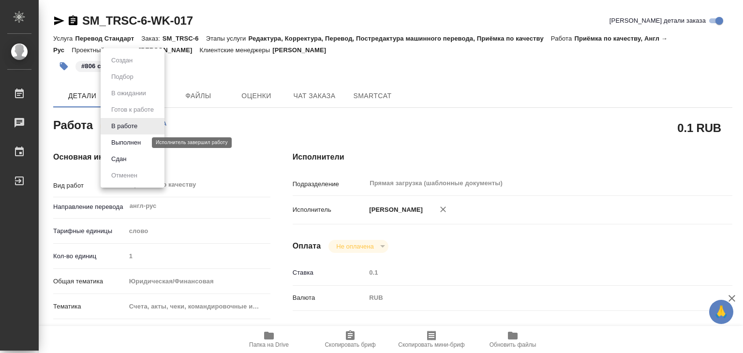
click at [133, 140] on button "Выполнен" at bounding box center [125, 142] width 35 height 11
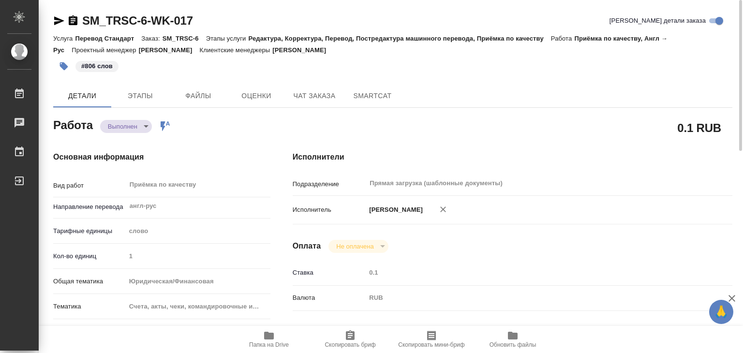
type textarea "x"
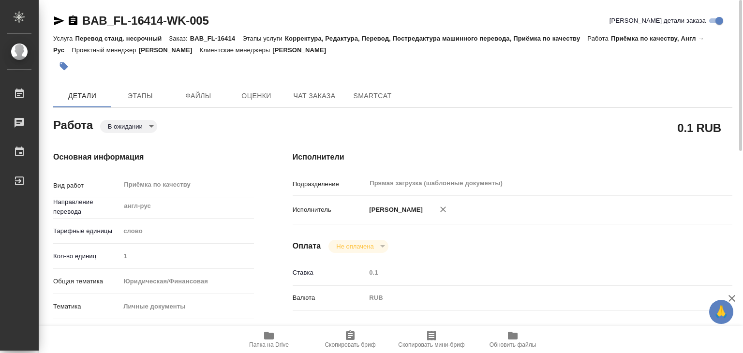
click at [143, 128] on body "🙏 .cls-1 fill:#fff; AWATERA Alilekova [PERSON_NAME] Работы 0 Чаты График Выйти …" at bounding box center [371, 176] width 743 height 353
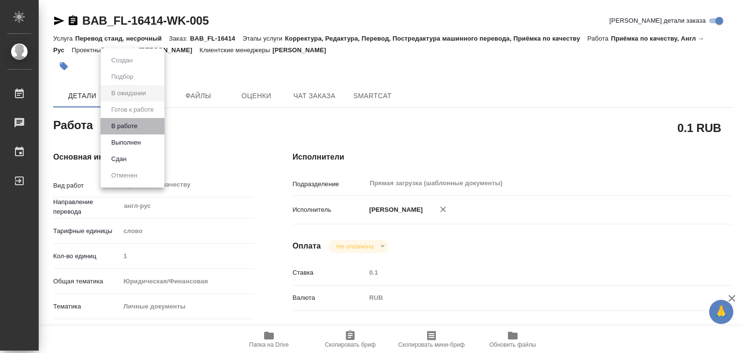
click at [144, 126] on li "В работе" at bounding box center [133, 126] width 64 height 16
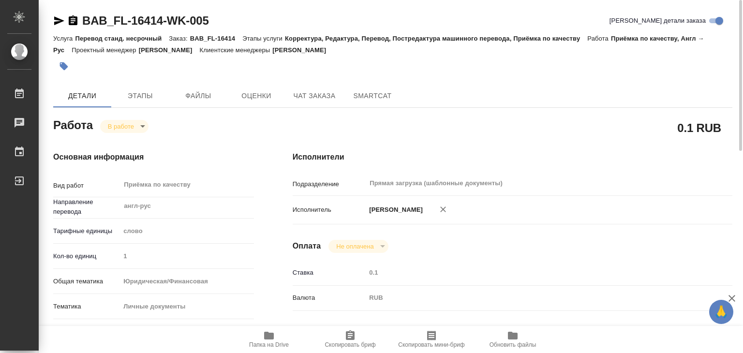
type textarea "x"
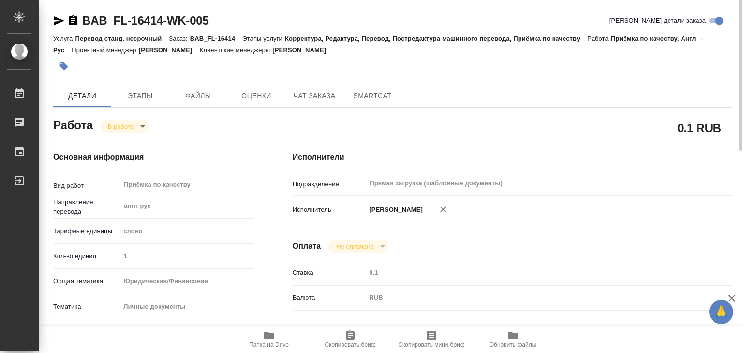
type textarea "x"
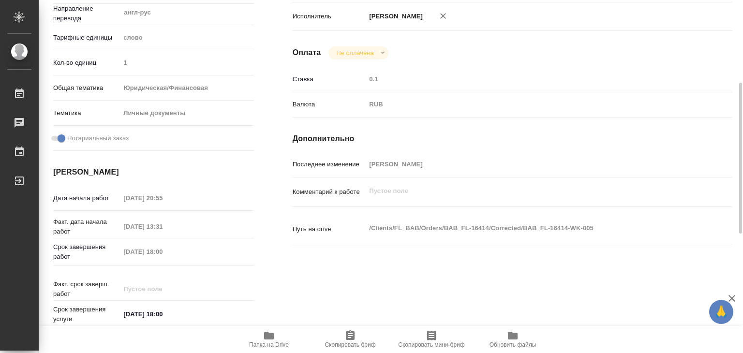
type textarea "x"
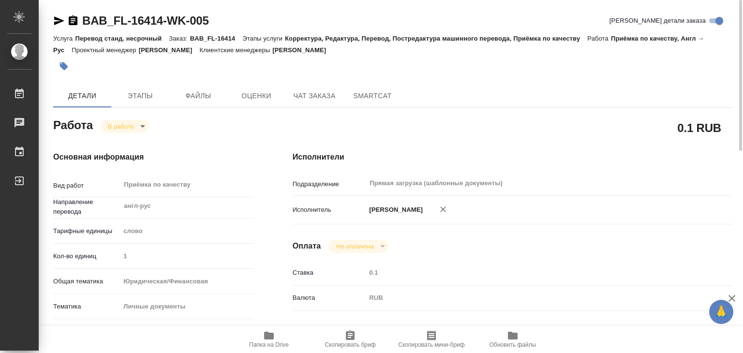
click at [54, 62] on button "button" at bounding box center [63, 66] width 21 height 21
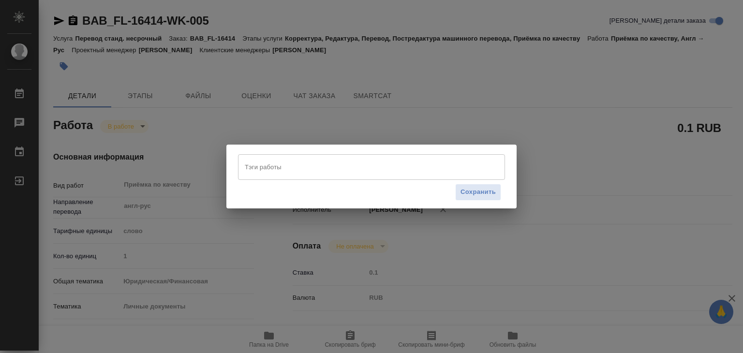
click at [323, 173] on input "Тэги работы" at bounding box center [362, 167] width 240 height 16
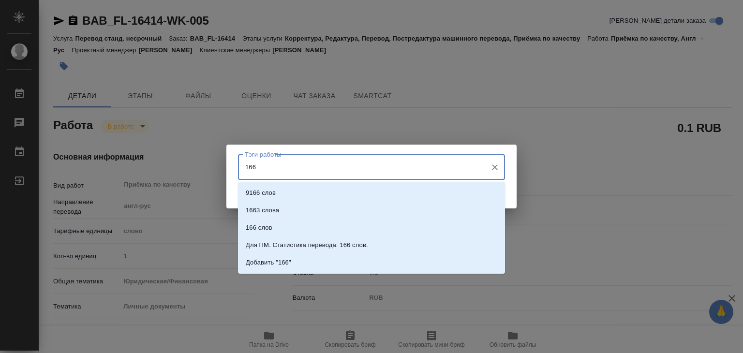
type input "166"
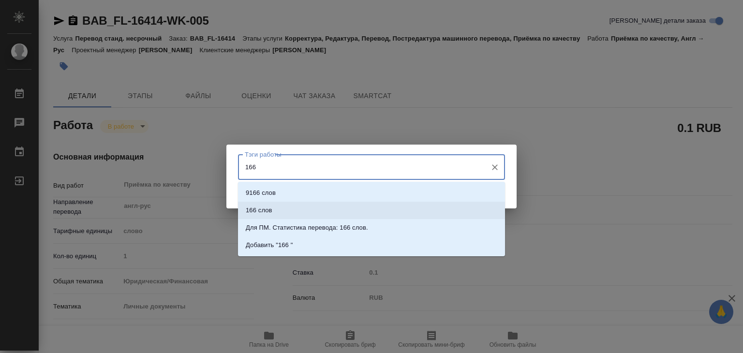
click at [321, 208] on li "166 слов" at bounding box center [371, 210] width 267 height 17
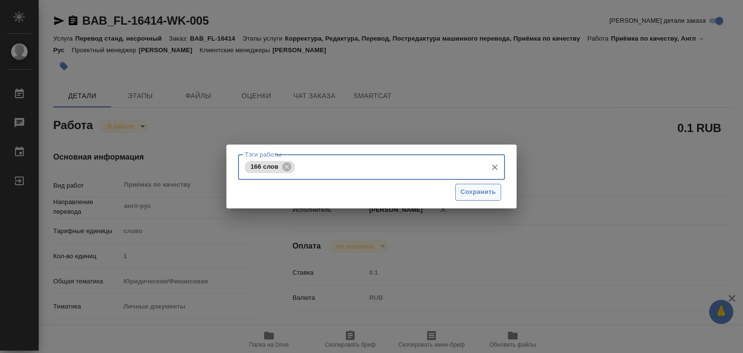
click at [476, 193] on span "Сохранить" at bounding box center [477, 192] width 35 height 11
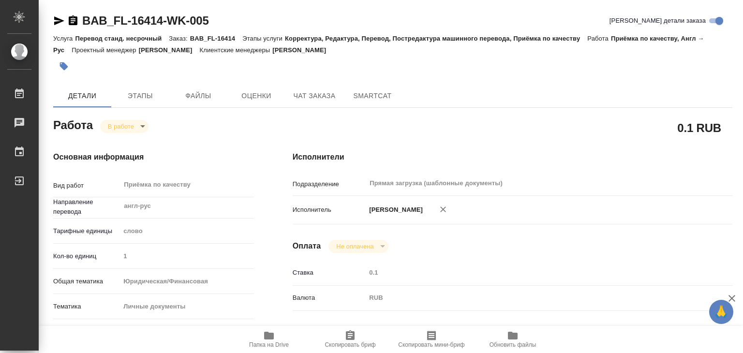
type input "inProgress"
type textarea "Приёмка по качеству"
type textarea "x"
type input "англ-рус"
type input "5a8b1489cc6b4906c91bfd90"
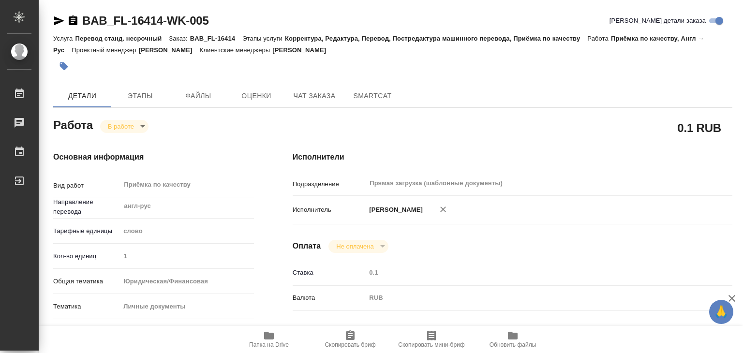
type input "1"
type input "yr-fn"
type input "5a8b8b956a9677013d343cfe"
checkbox input "true"
type input "28.08.2025 20:55"
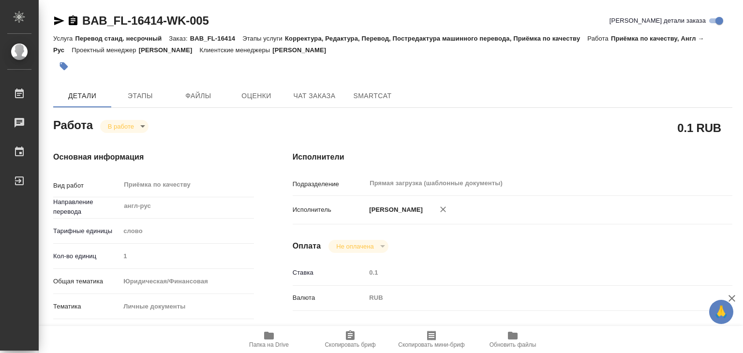
type input "29.08.2025 13:31"
type input "29.08.2025 18:00"
type input "Прямая загрузка (шаблонные документы)"
type input "notPayed"
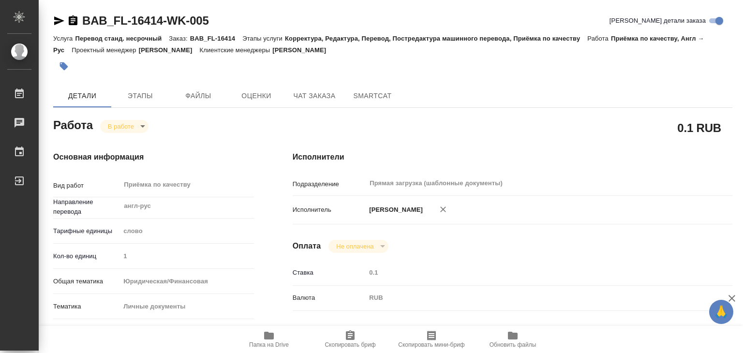
type input "0.1"
type input "RUB"
type input "[PERSON_NAME]"
type textarea "x"
type textarea "/Clients/FL_BAB/Orders/BAB_FL-16414/Corrected/BAB_FL-16414-WK-005"
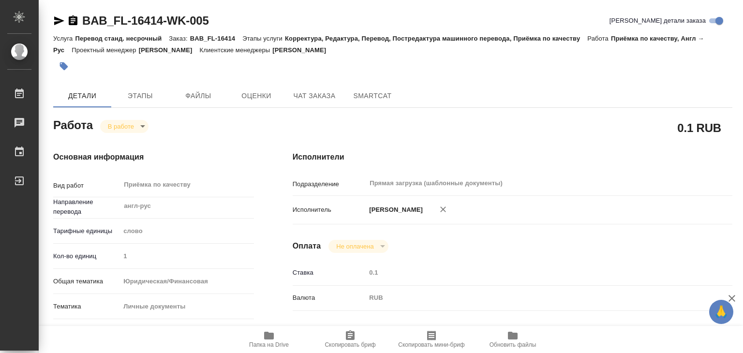
type textarea "x"
type input "BAB_FL-16414"
type input "Перевод станд. несрочный"
type input "Корректура, Редактура, Перевод, Постредактура машинного перевода, Приёмка по ка…"
type input "[PERSON_NAME]"
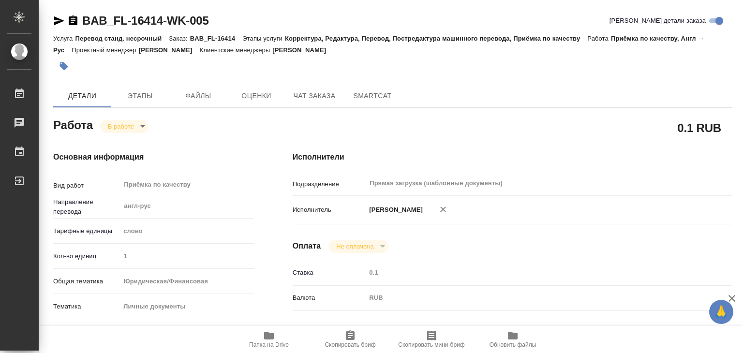
type input "[PERSON_NAME]"
type input "/Clients/FL_BAB/Orders/BAB_FL-16414"
type textarea "x"
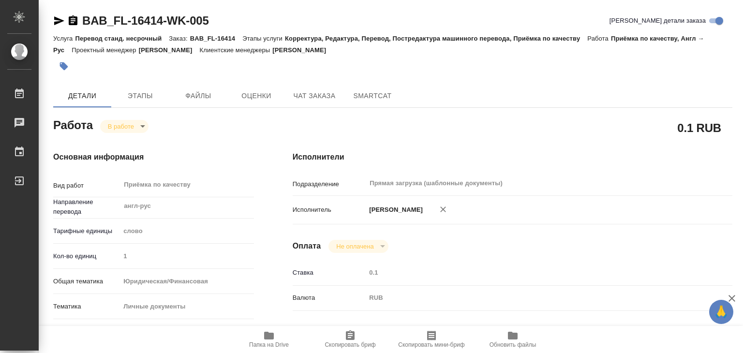
type textarea "x"
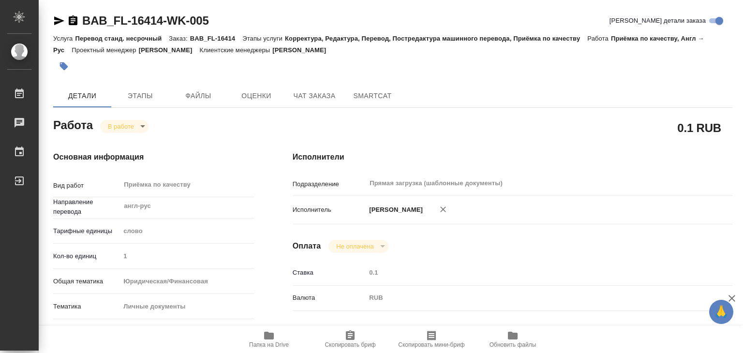
type textarea "x"
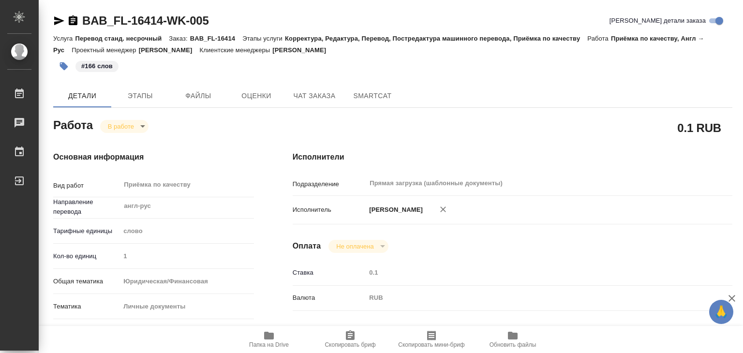
type textarea "x"
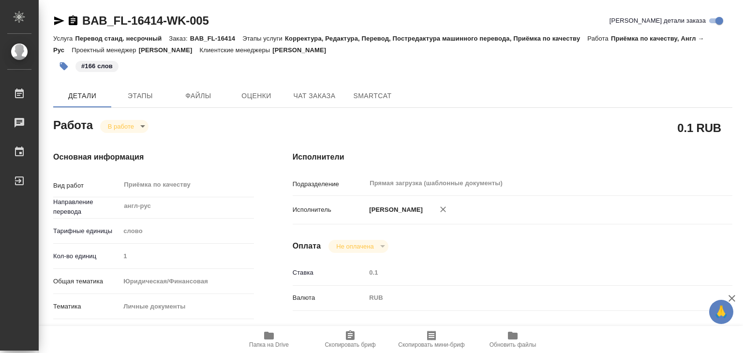
type textarea "x"
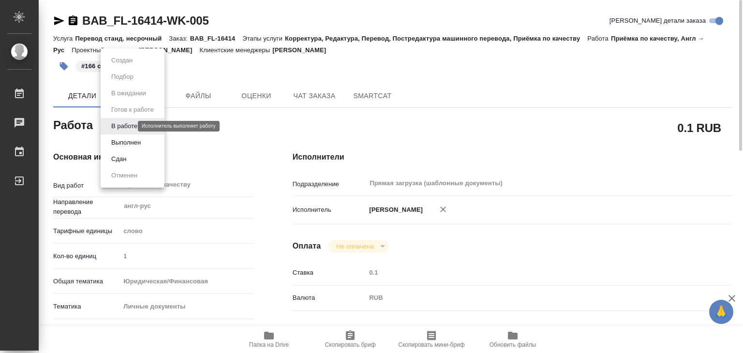
click at [118, 126] on body "🙏 .cls-1 fill:#fff; AWATERA Alilekova Valeriya Работы 0 Чаты График Выйти BAB_F…" at bounding box center [371, 176] width 743 height 353
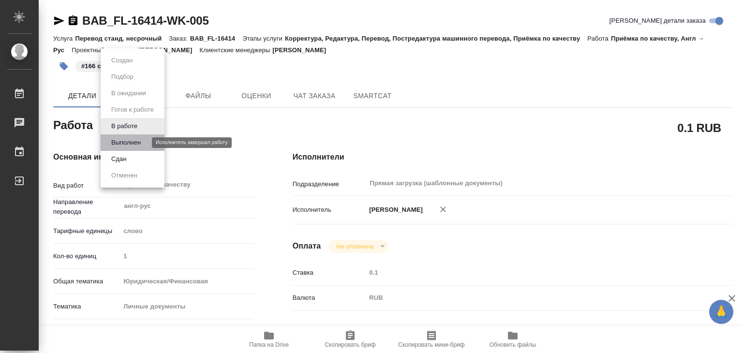
click at [134, 146] on button "Выполнен" at bounding box center [125, 142] width 35 height 11
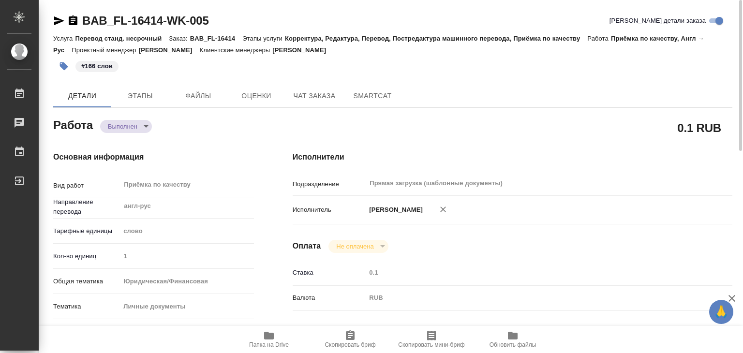
type textarea "x"
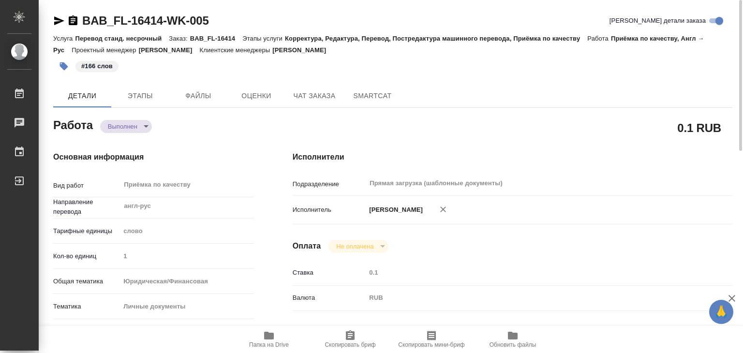
type textarea "x"
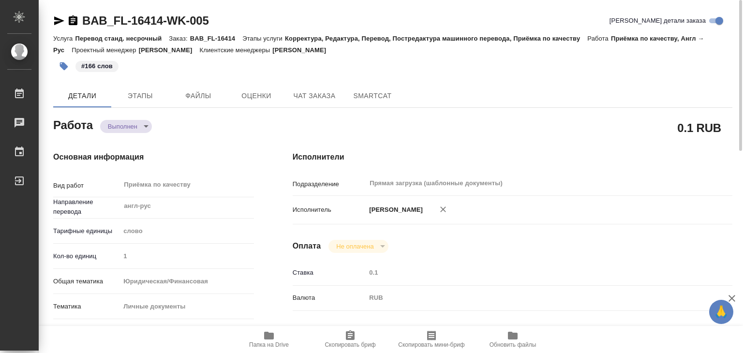
drag, startPoint x: 360, startPoint y: 54, endPoint x: 314, endPoint y: 53, distance: 45.5
click at [314, 53] on div "Услуга Перевод станд. несрочный Заказ: BAB_FL-16414 Этапы услуги Корректура, Ре…" at bounding box center [392, 43] width 679 height 23
copy p "[PERSON_NAME]"
type textarea "x"
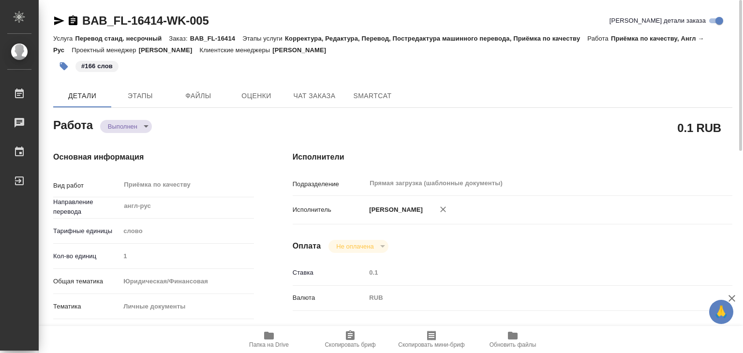
type textarea "x"
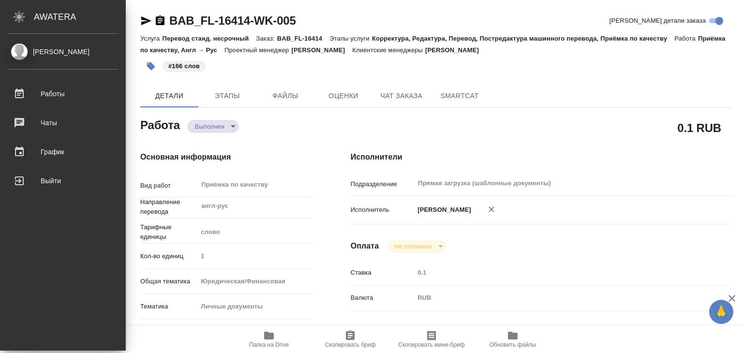
type textarea "x"
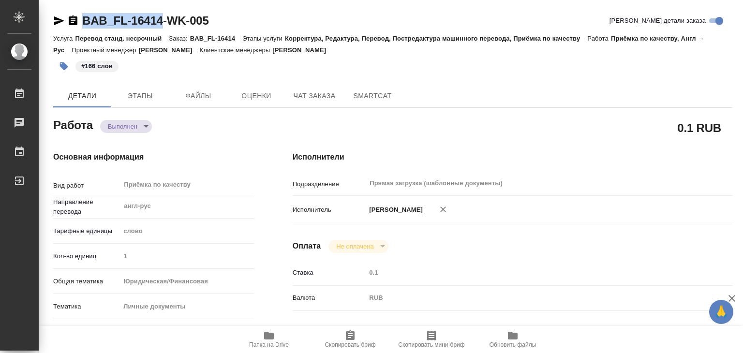
drag, startPoint x: 80, startPoint y: 8, endPoint x: 161, endPoint y: 20, distance: 81.7
copy link "BAB_FL-16414"
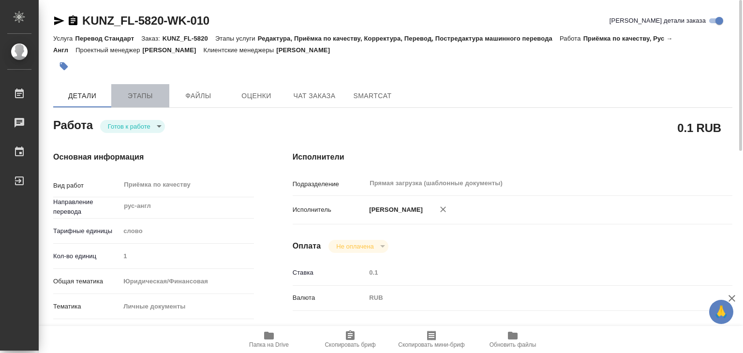
click at [146, 88] on button "Этапы" at bounding box center [140, 95] width 58 height 23
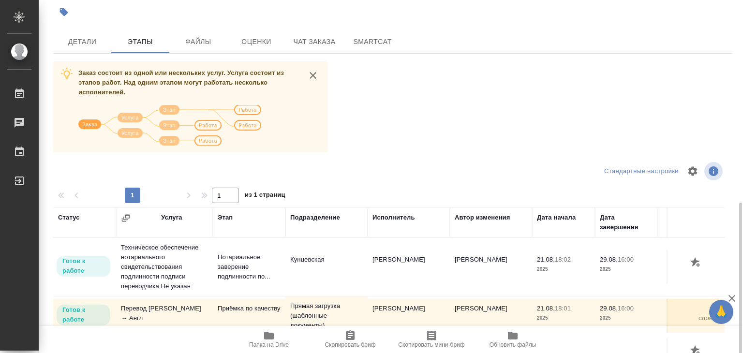
scroll to position [6, 0]
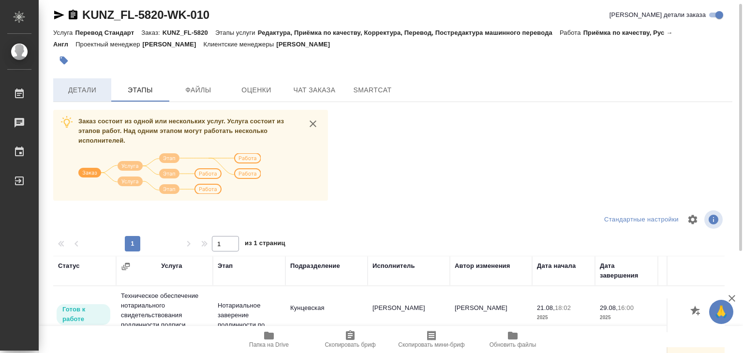
click at [81, 95] on span "Детали" at bounding box center [82, 90] width 46 height 12
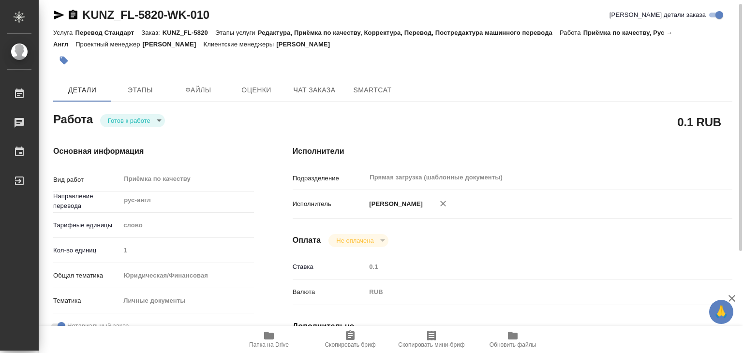
type textarea "x"
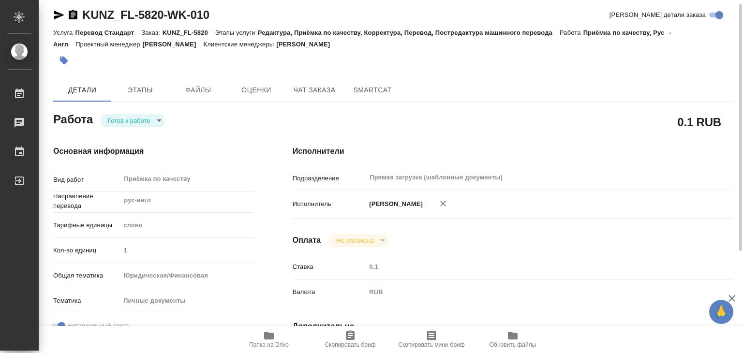
type textarea "x"
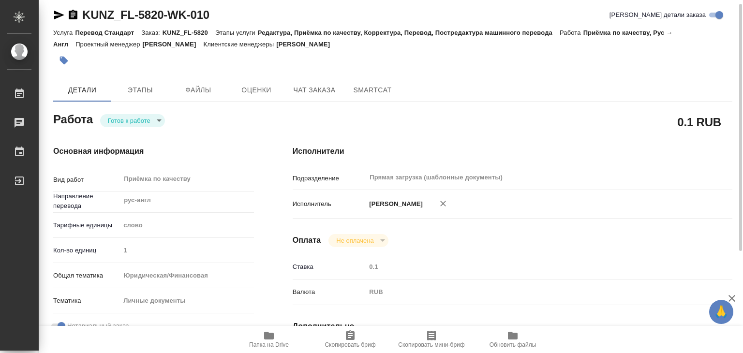
type textarea "x"
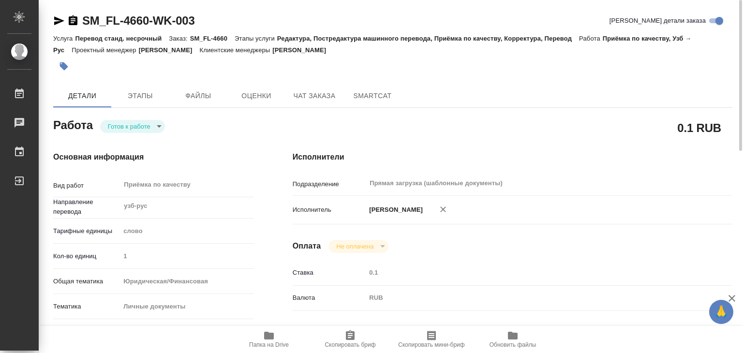
click at [146, 124] on body "🙏 .cls-1 fill:#fff; AWATERA Alilekova Valeriya Работы 0 Чаты График Выйти SM_FL…" at bounding box center [371, 176] width 743 height 353
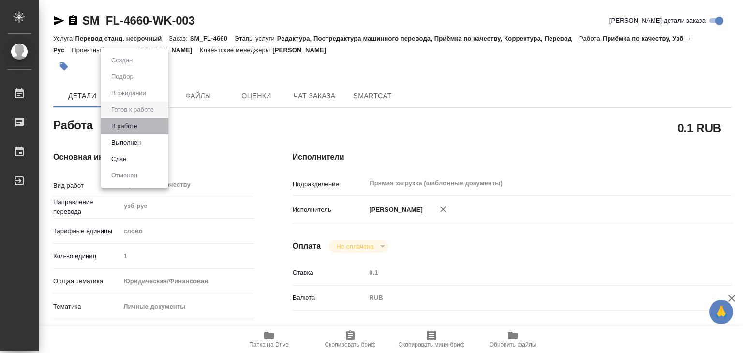
click at [146, 128] on li "В работе" at bounding box center [135, 126] width 68 height 16
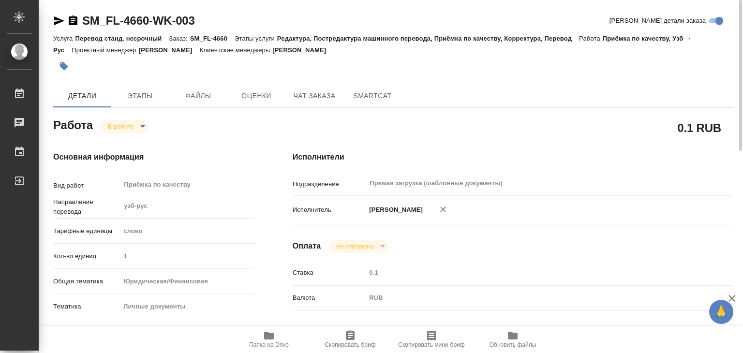
type textarea "x"
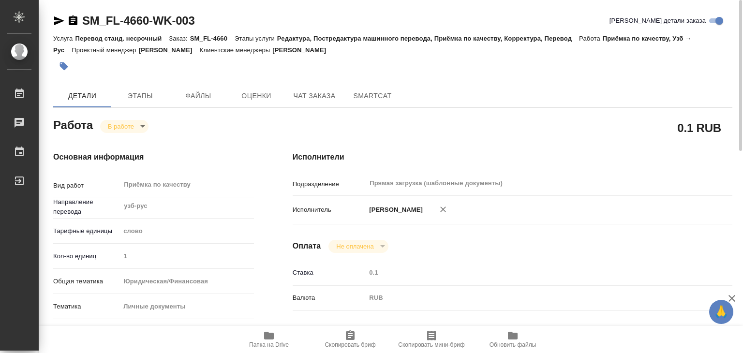
type textarea "x"
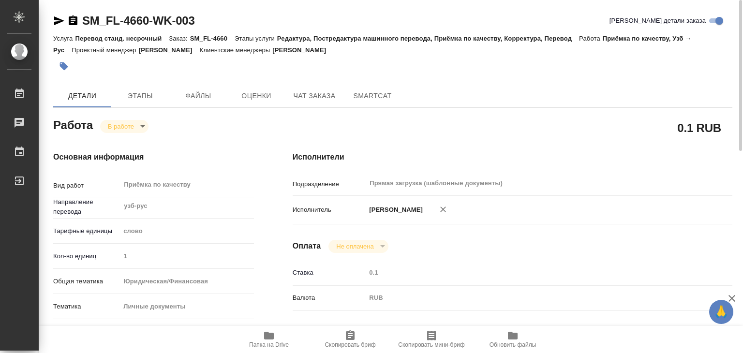
type textarea "x"
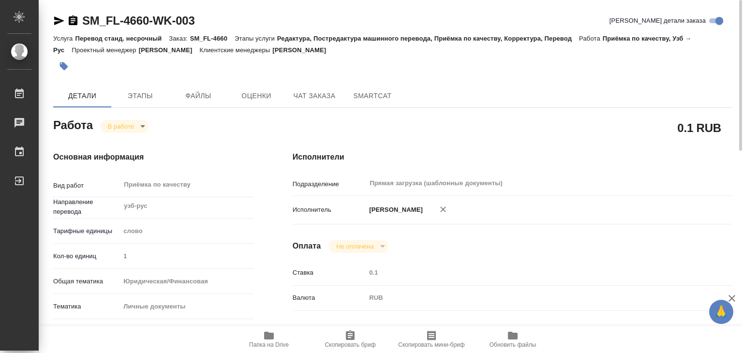
click at [58, 62] on button "button" at bounding box center [63, 66] width 21 height 21
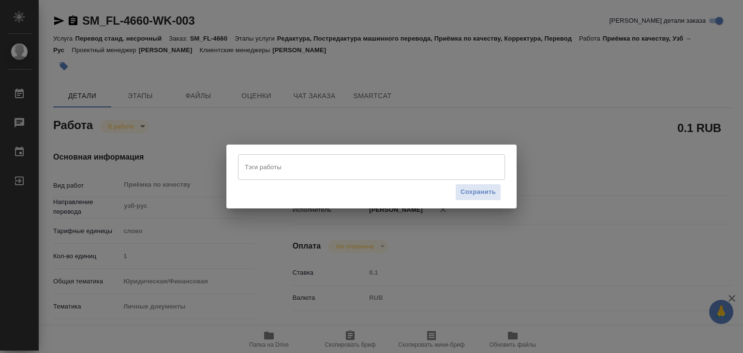
click at [507, 97] on div "Тэги работы Тэги работы Сохранить" at bounding box center [371, 176] width 743 height 353
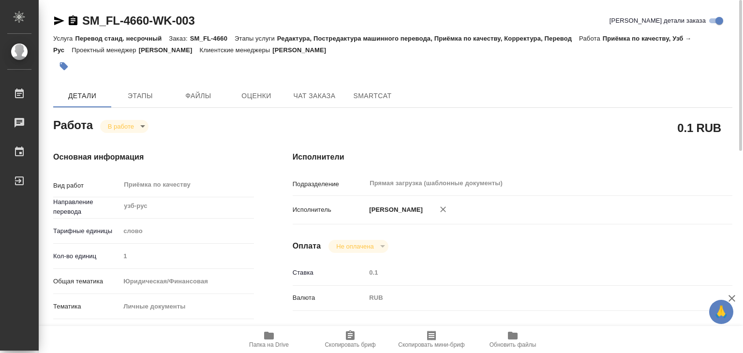
click at [64, 62] on icon "button" at bounding box center [64, 66] width 8 height 8
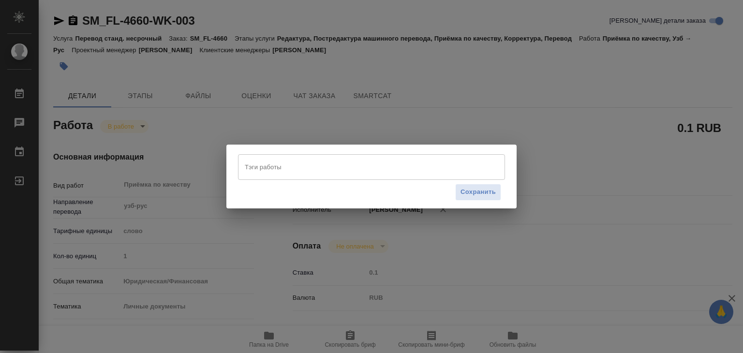
click at [293, 171] on input "Тэги работы" at bounding box center [362, 167] width 240 height 16
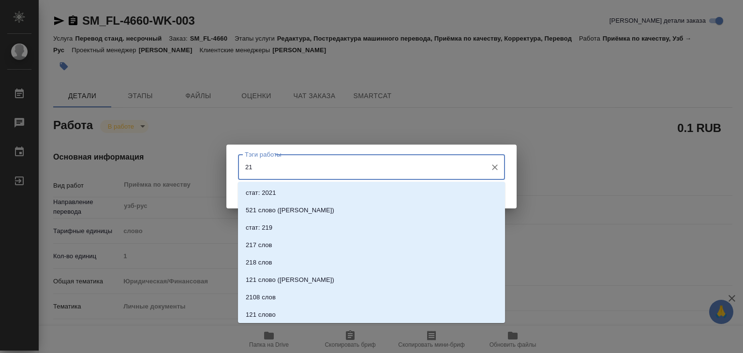
type input "215"
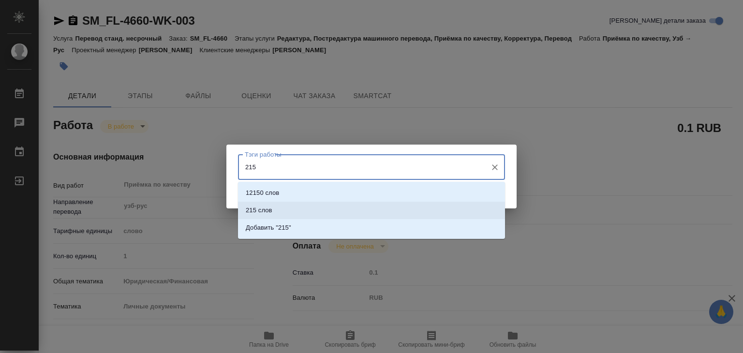
click at [288, 207] on li "215 слов" at bounding box center [371, 210] width 267 height 17
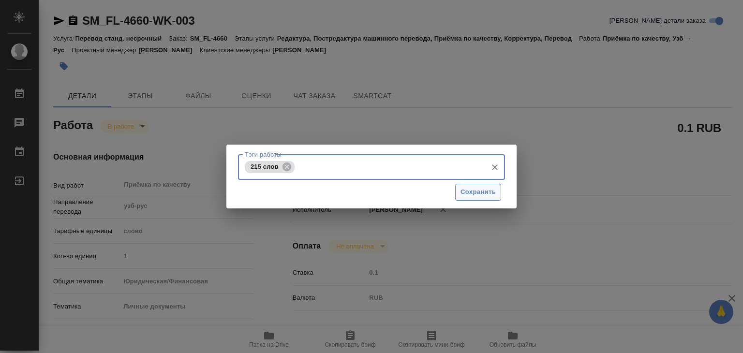
click at [472, 187] on span "Сохранить" at bounding box center [477, 192] width 35 height 11
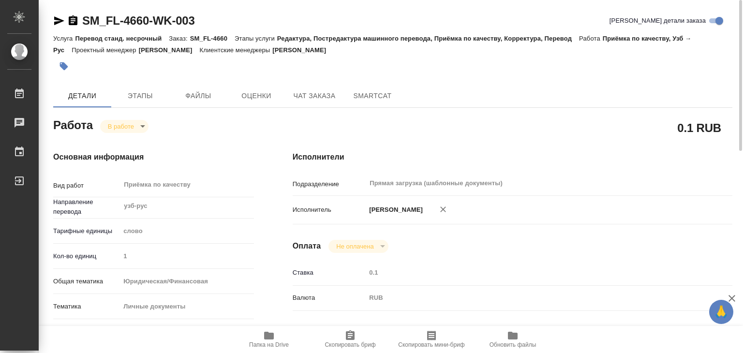
type input "inProgress"
type textarea "Приёмка по качеству"
type textarea "x"
type input "узб-рус"
type input "5a8b1489cc6b4906c91bfd90"
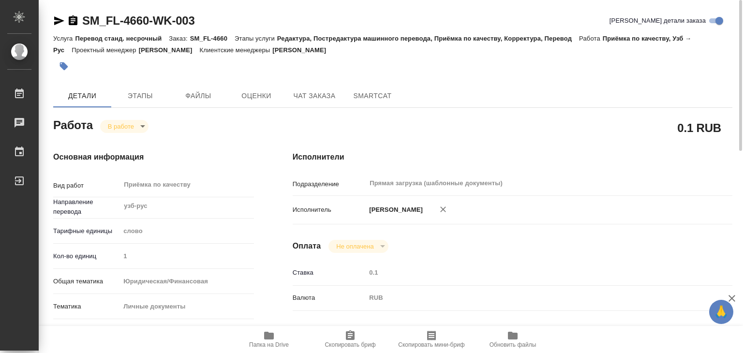
type input "1"
type input "yr-fn"
type input "5a8b8b956a9677013d343cfe"
checkbox input "true"
type input "28.08.2025 20:57"
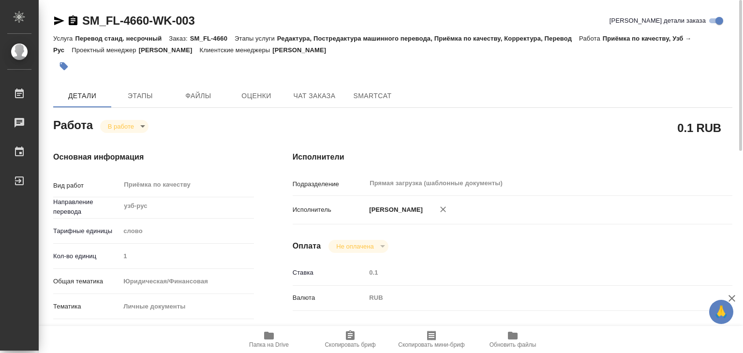
type input "29.08.2025 14:02"
type input "[DATE] 18:00"
type input "Прямая загрузка (шаблонные документы)"
type input "notPayed"
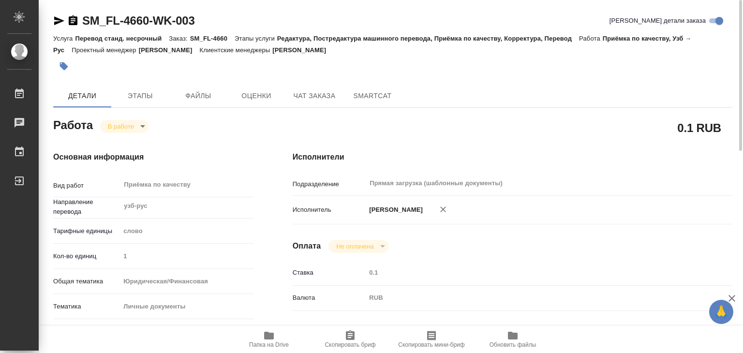
type input "0.1"
type input "RUB"
type input "[PERSON_NAME]"
type textarea "x"
type textarea "/Clients/FL_SM/Orders/SM_FL-4660/Corrected/SM_FL-4660-WK-003"
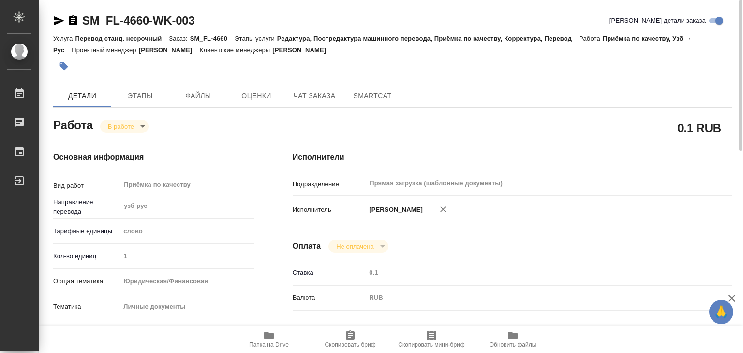
type textarea "x"
type input "SM_FL-4660"
type input "Перевод станд. несрочный"
type input "Редактура, Постредактура машинного перевода, Приёмка по качеству, Корректура, П…"
type input "Козлова Мария"
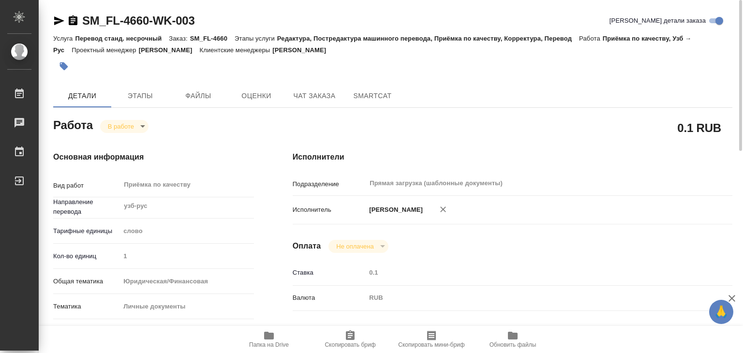
type input "/Clients/FL_SM/Orders/SM_FL-4660"
type textarea "x"
type textarea "диплом узбек-русс под нот"
type textarea "x"
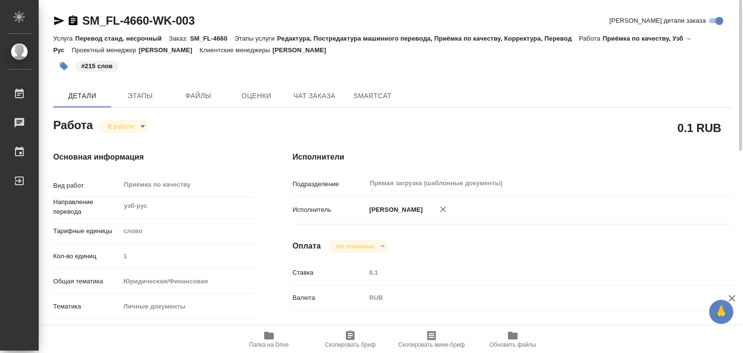
type textarea "x"
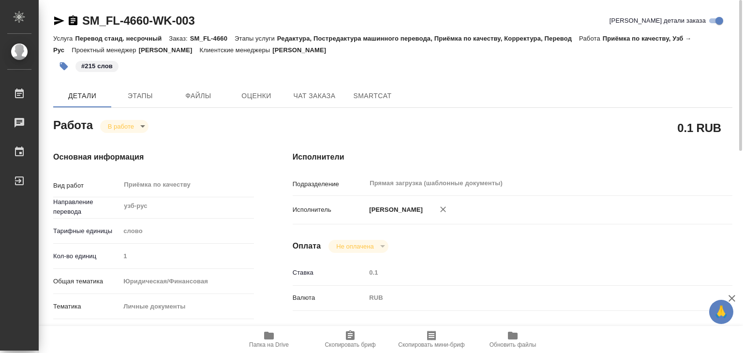
type textarea "x"
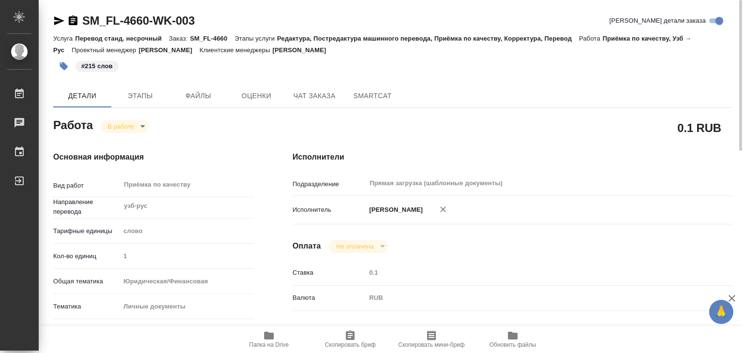
type textarea "x"
click at [121, 124] on body "🙏 .cls-1 fill:#fff; AWATERA Alilekova Valeriya Работы 0 Чаты График Выйти SM_FL…" at bounding box center [371, 176] width 743 height 353
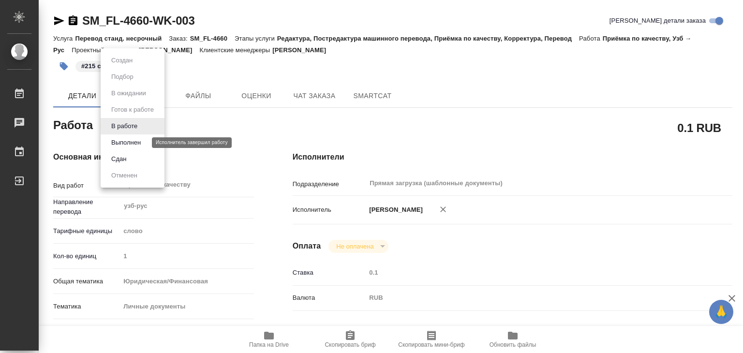
click at [131, 140] on button "Выполнен" at bounding box center [125, 142] width 35 height 11
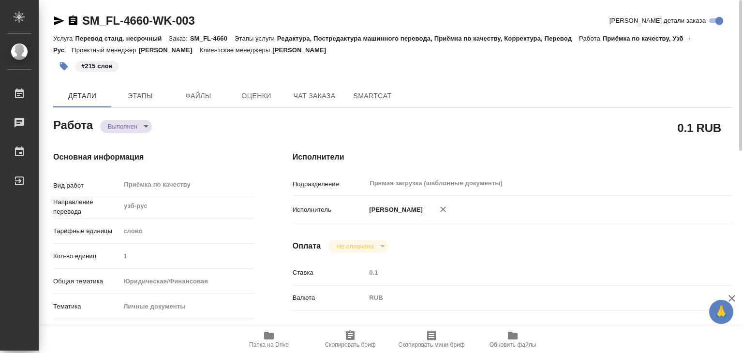
type textarea "x"
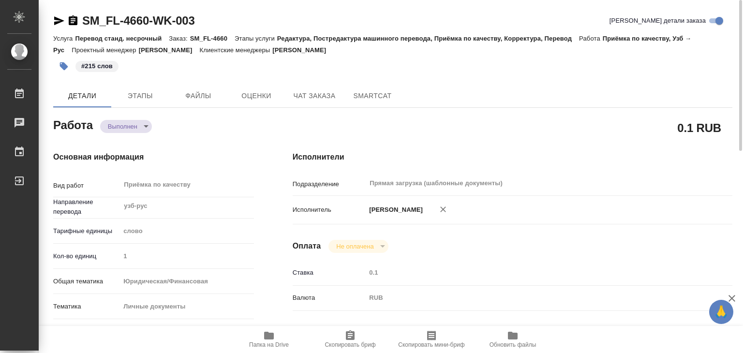
type textarea "x"
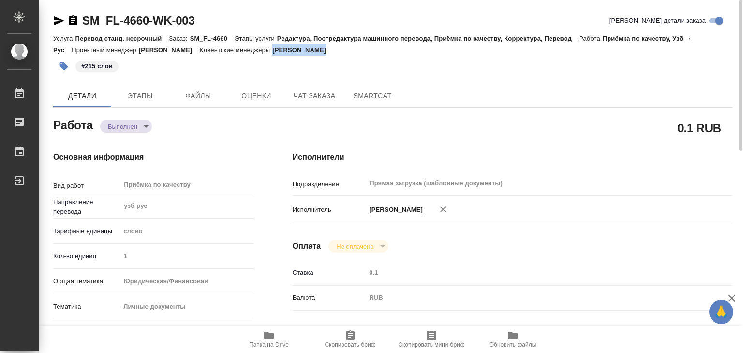
type textarea "x"
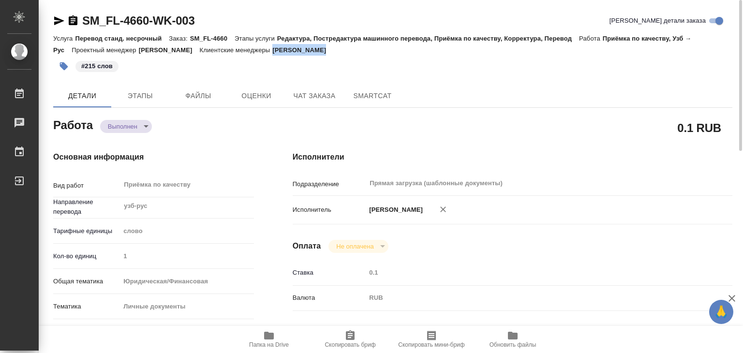
drag, startPoint x: 369, startPoint y: 53, endPoint x: 315, endPoint y: 53, distance: 54.2
click at [315, 53] on p "Козлова Мария" at bounding box center [302, 49] width 61 height 7
copy p "Козлова Мария"
click at [108, 66] on p "#215 слов" at bounding box center [96, 66] width 31 height 10
click at [62, 66] on icon "button" at bounding box center [64, 66] width 8 height 8
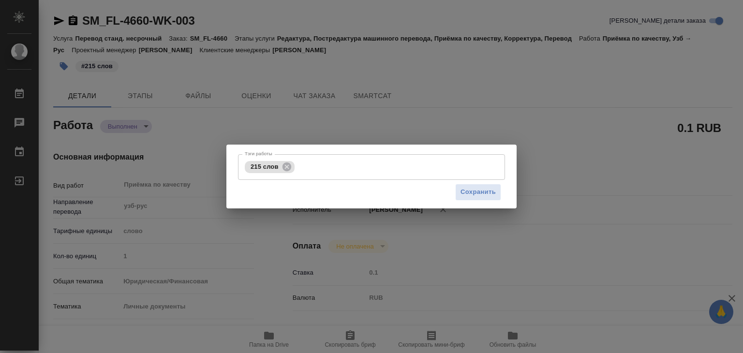
click at [495, 115] on div "Тэги работы 215 слов Тэги работы Сохранить" at bounding box center [371, 176] width 743 height 353
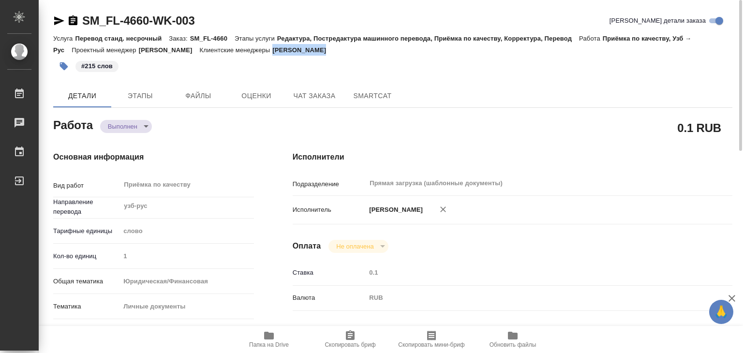
drag, startPoint x: 378, startPoint y: 49, endPoint x: 313, endPoint y: 53, distance: 64.9
click at [313, 53] on div "Услуга Перевод станд. несрочный Заказ: SM_FL-4660 Этапы услуги Редактура, Постр…" at bounding box center [392, 43] width 679 height 23
copy p "Козлова Мария"
drag, startPoint x: 79, startPoint y: 8, endPoint x: 151, endPoint y: 18, distance: 72.3
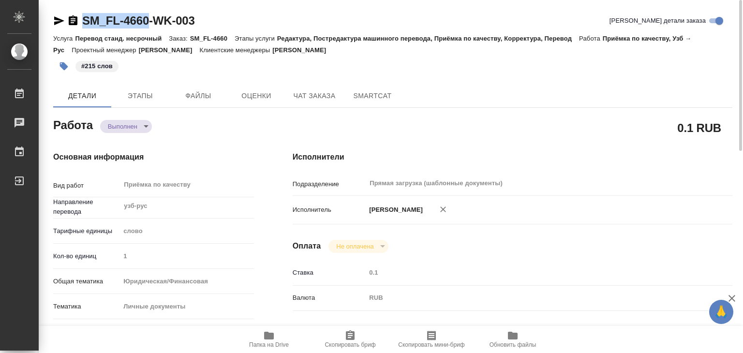
copy link "SM_FL-4660"
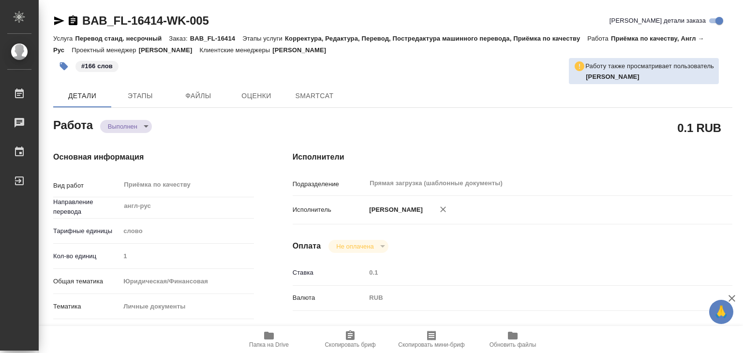
type textarea "x"
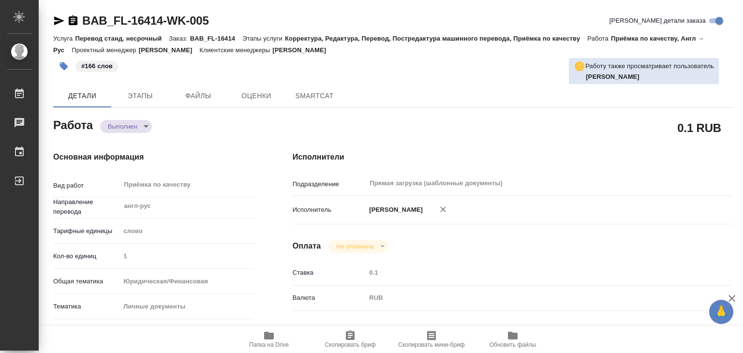
type textarea "x"
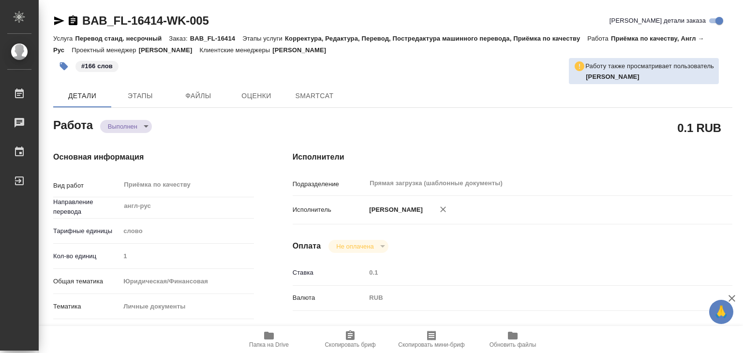
type textarea "x"
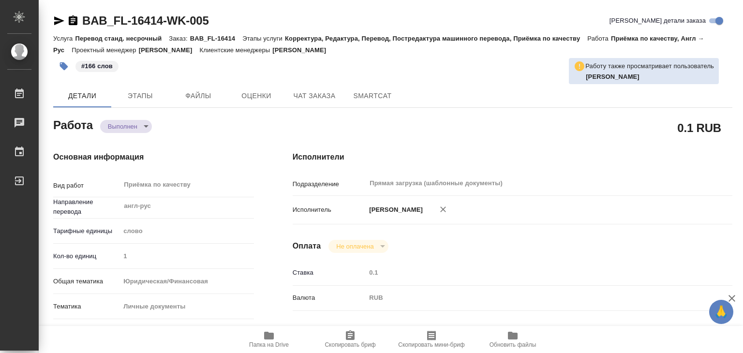
type textarea "x"
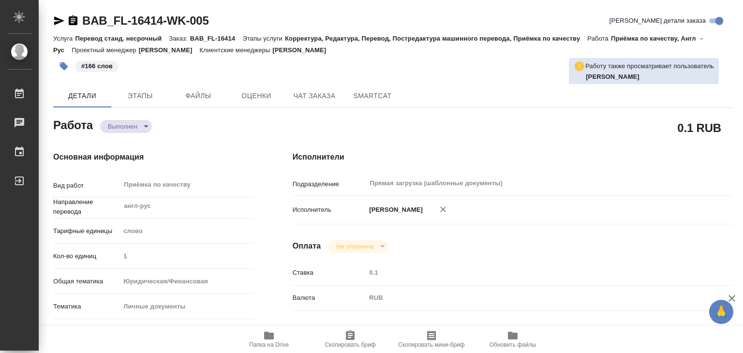
type textarea "x"
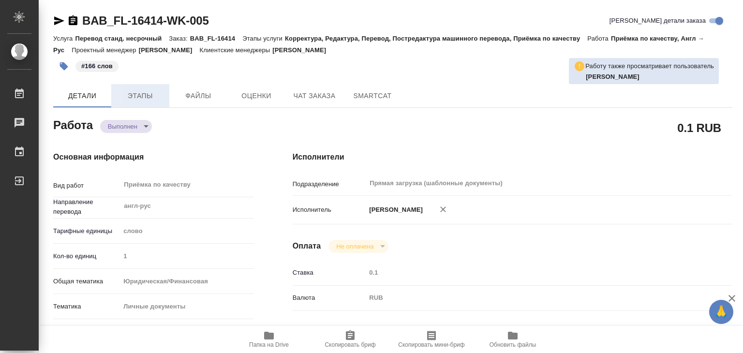
click at [144, 96] on span "Этапы" at bounding box center [140, 96] width 46 height 12
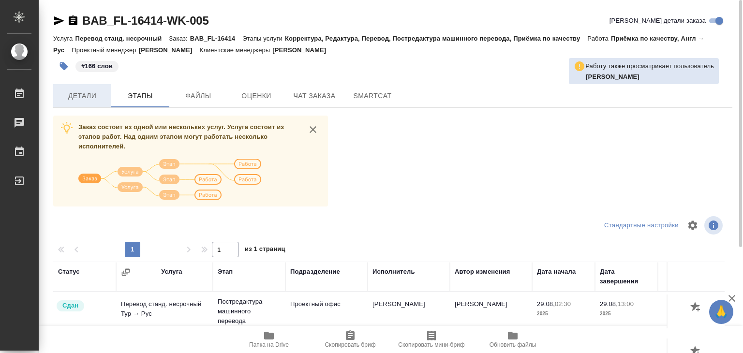
click at [86, 95] on span "Детали" at bounding box center [82, 96] width 46 height 12
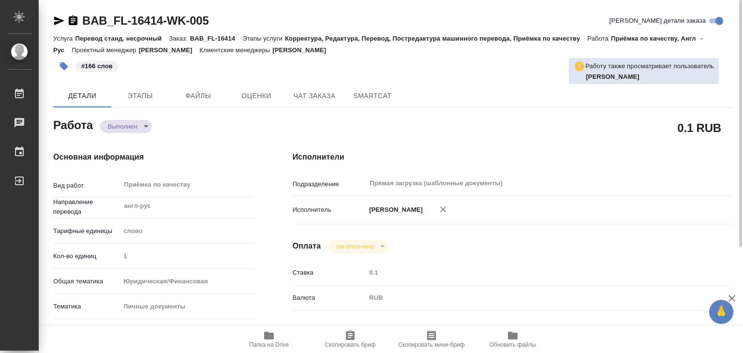
type textarea "x"
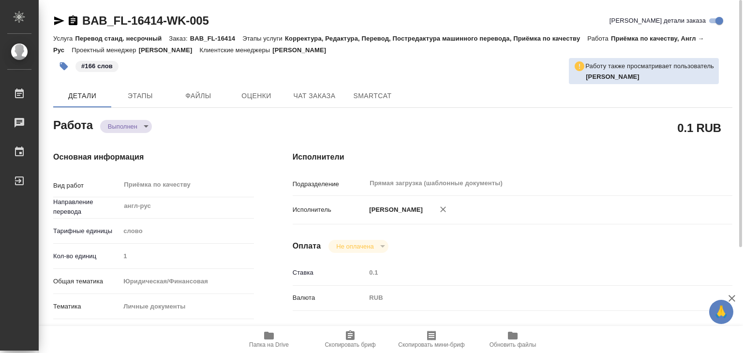
type textarea "x"
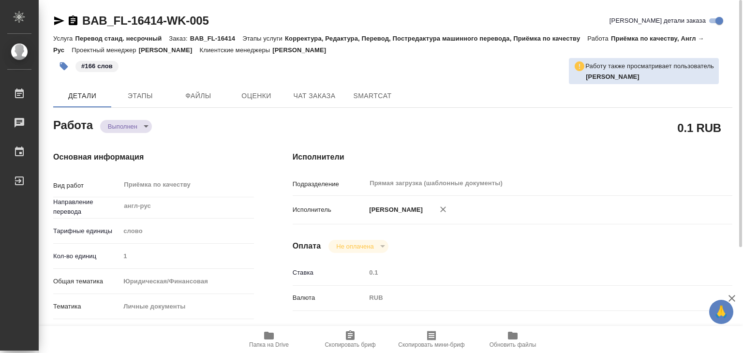
type textarea "x"
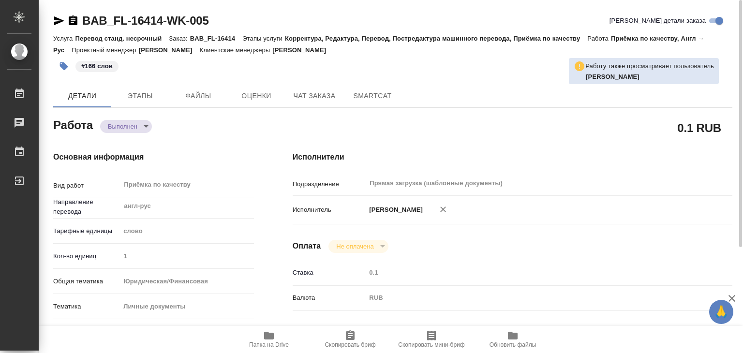
click at [271, 343] on span "Папка на Drive" at bounding box center [269, 344] width 40 height 7
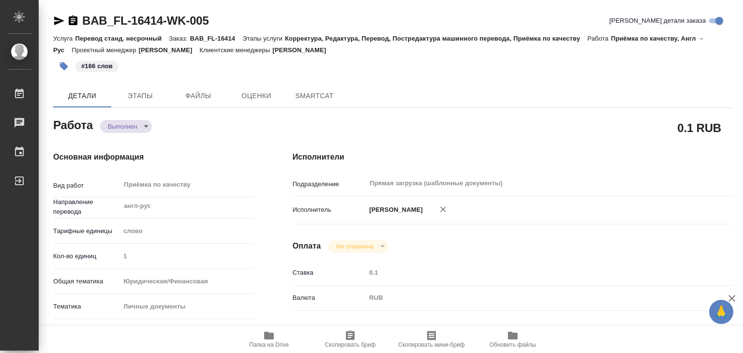
type textarea "x"
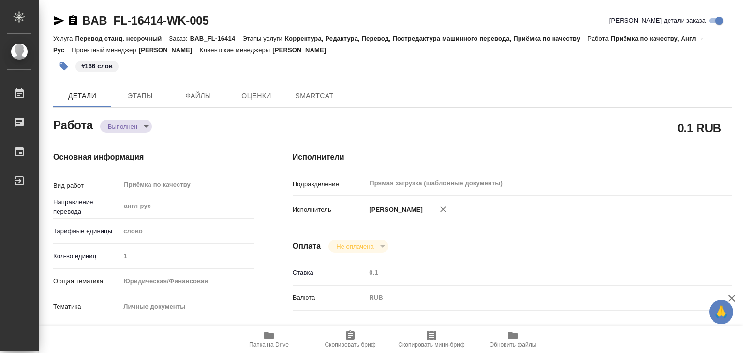
type textarea "x"
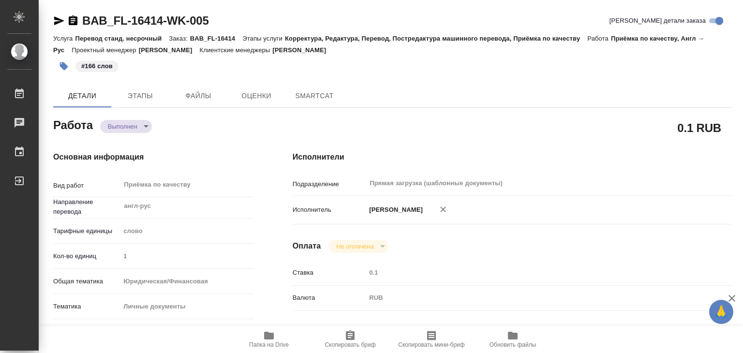
type textarea "x"
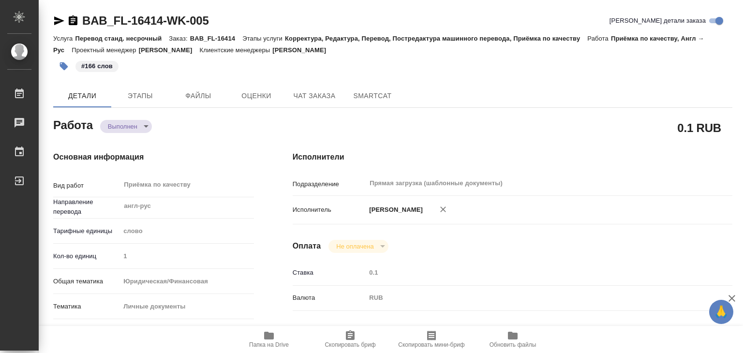
type textarea "x"
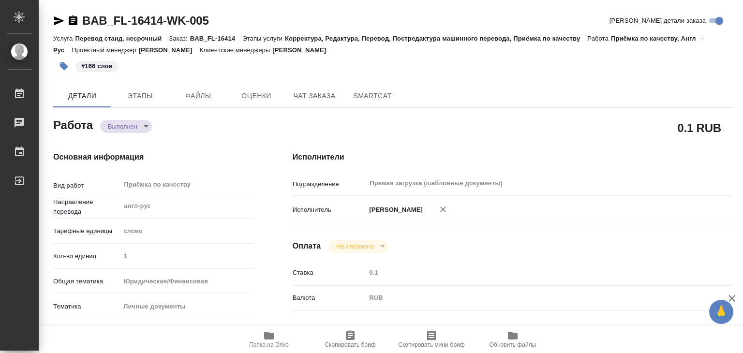
type textarea "x"
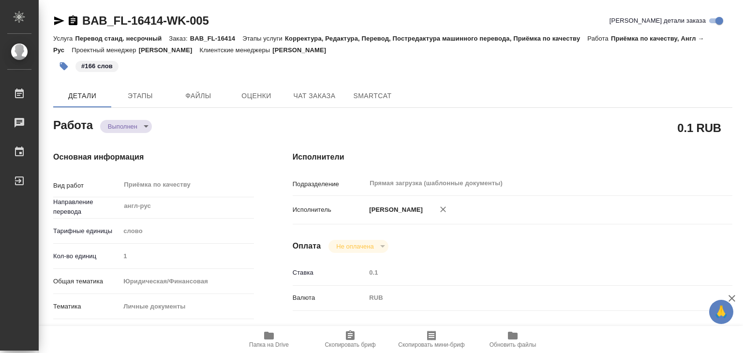
type textarea "x"
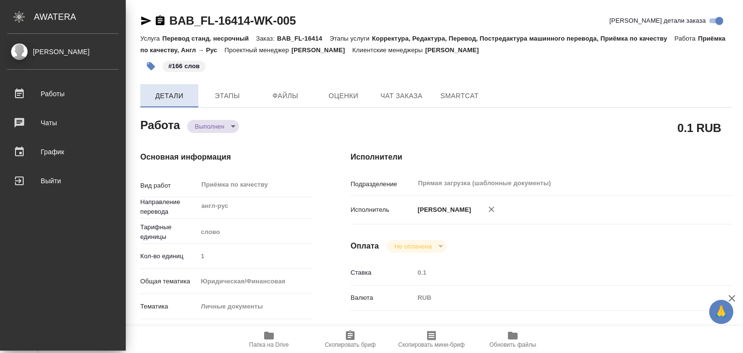
type textarea "x"
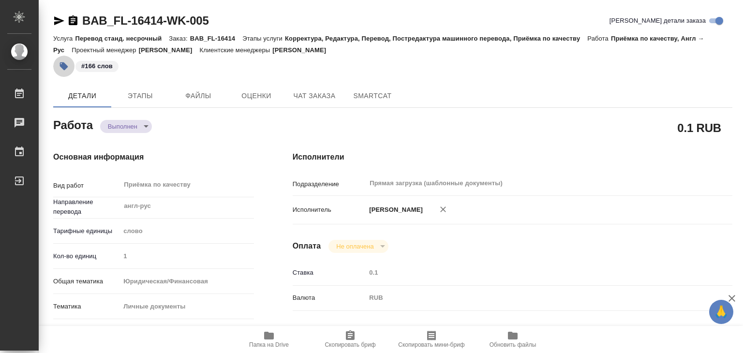
click at [58, 66] on button "button" at bounding box center [63, 66] width 21 height 21
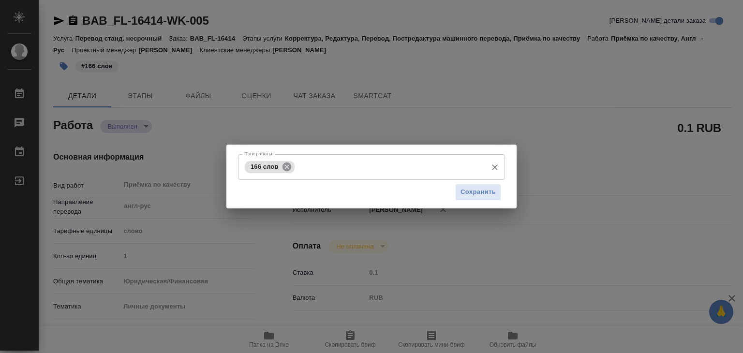
click at [286, 167] on icon at bounding box center [286, 166] width 11 height 11
click at [491, 194] on span "Сохранить" at bounding box center [477, 192] width 35 height 11
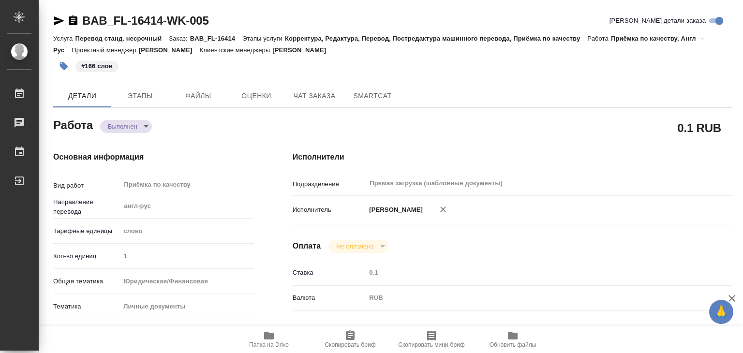
type input "completed"
type textarea "Приёмка по качеству"
type textarea "x"
type input "англ-рус"
type input "5a8b1489cc6b4906c91bfd90"
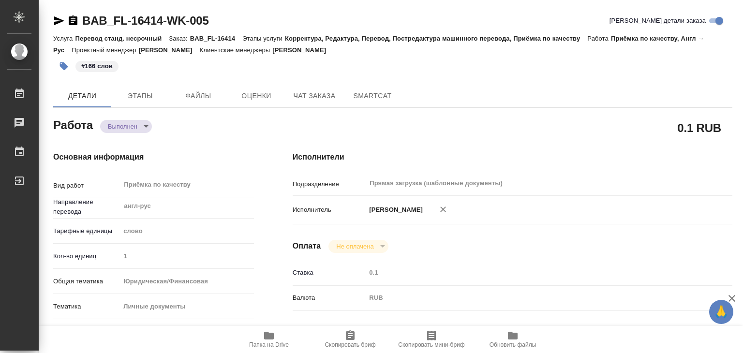
type input "1"
type input "yr-fn"
type input "5a8b8b956a9677013d343cfe"
checkbox input "true"
type input "[DATE] 20:55"
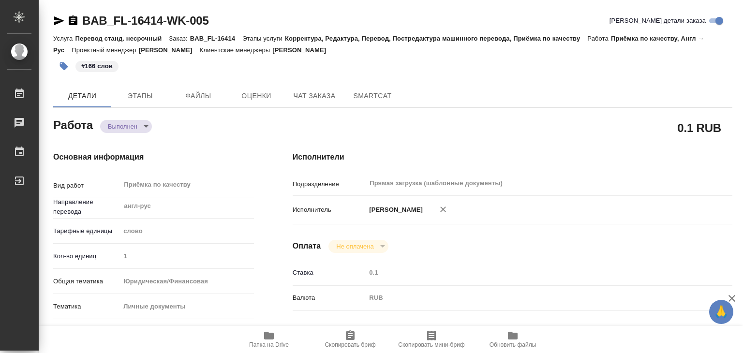
type input "[DATE] 13:31"
type input "[DATE] 18:00"
type input "[DATE] 13:48"
type input "[DATE] 18:00"
type input "Прямая загрузка (шаблонные документы)"
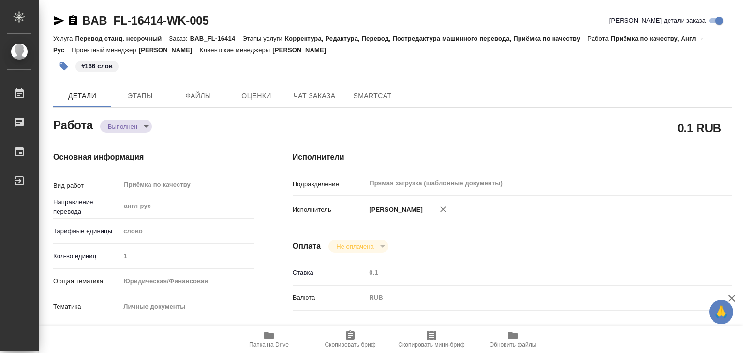
type input "notPayed"
type input "0.1"
type input "RUB"
type input "[PERSON_NAME]"
type textarea "x"
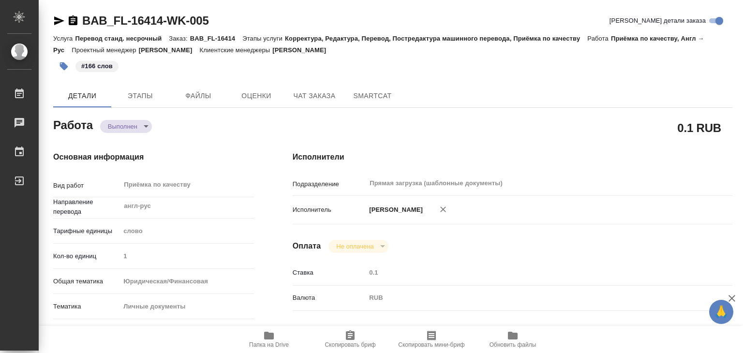
type textarea "/Clients/FL_BAB/Orders/BAB_FL-16414/Corrected/BAB_FL-16414-WK-005"
type textarea "x"
type input "BAB_FL-16414"
type input "Перевод станд. несрочный"
type input "Корректура, Редактура, Перевод, Постредактура машинного перевода, Приёмка по ка…"
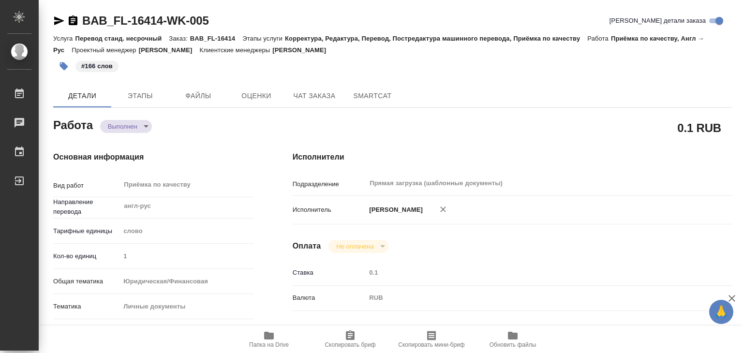
type input "[PERSON_NAME]"
type input "/Clients/FL_BAB/Orders/BAB_FL-16414"
type textarea "x"
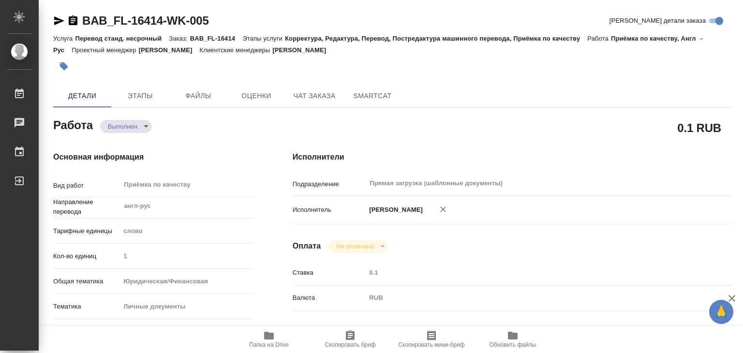
type textarea "x"
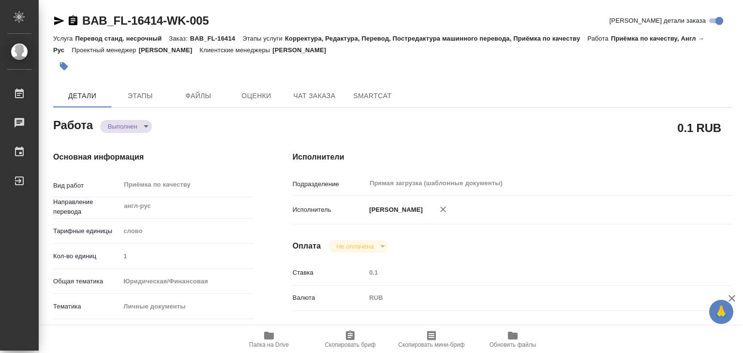
type textarea "x"
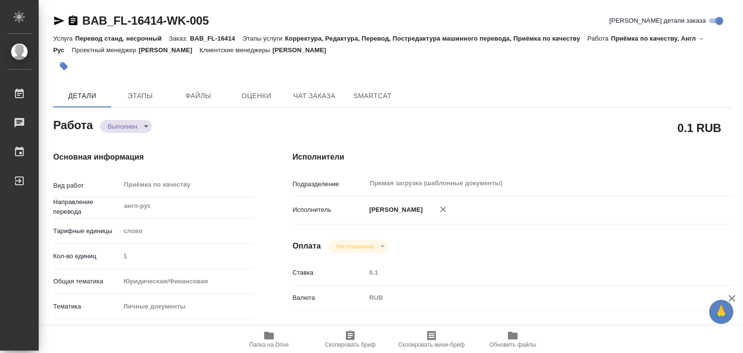
type textarea "x"
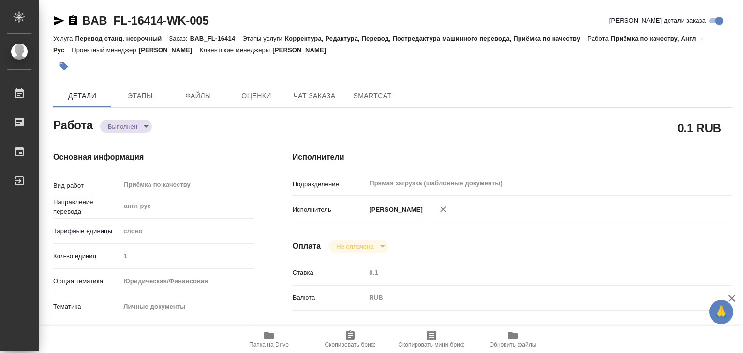
click at [132, 128] on body "🙏 .cls-1 fill:#fff; AWATERA Alilekova Valeriya Работы 0 Чаты График Выйти BAB_F…" at bounding box center [371, 176] width 743 height 353
type textarea "x"
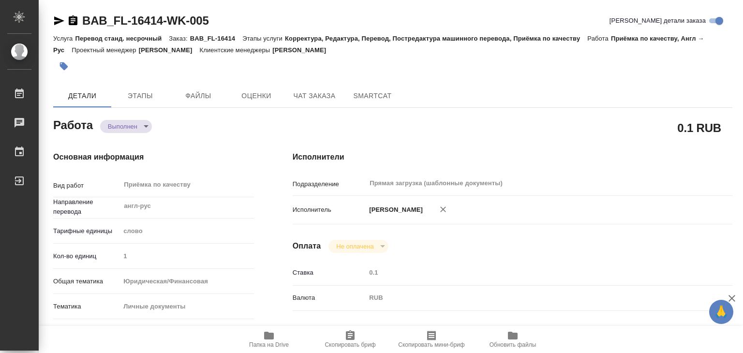
type textarea "x"
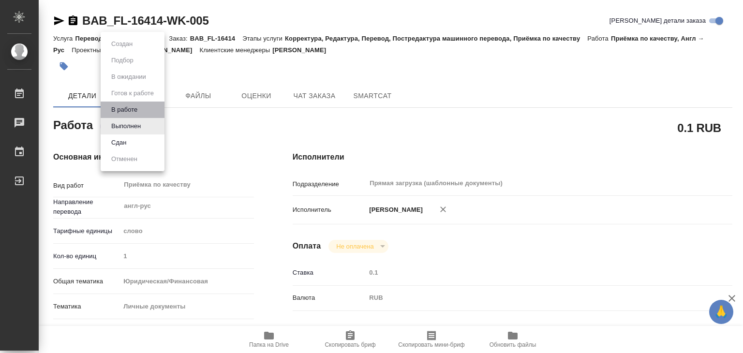
click at [148, 109] on li "В работе" at bounding box center [133, 110] width 64 height 16
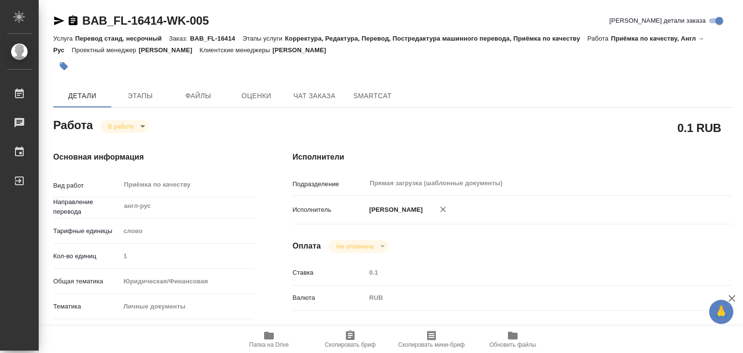
type textarea "x"
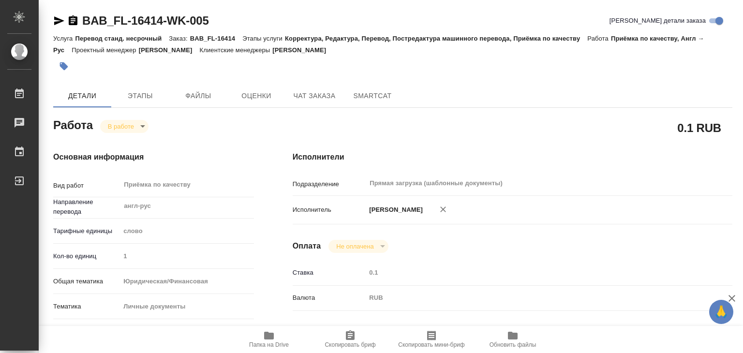
type textarea "x"
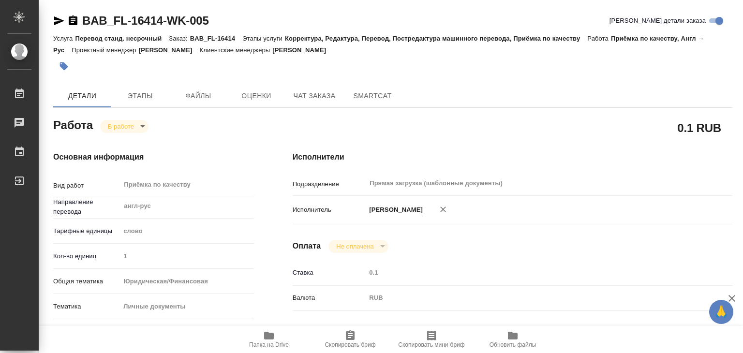
type textarea "x"
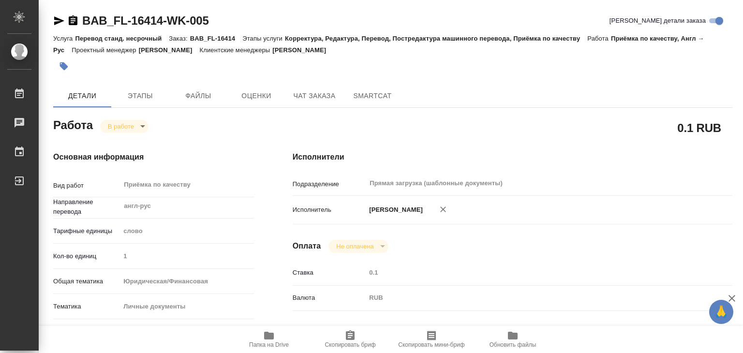
type textarea "x"
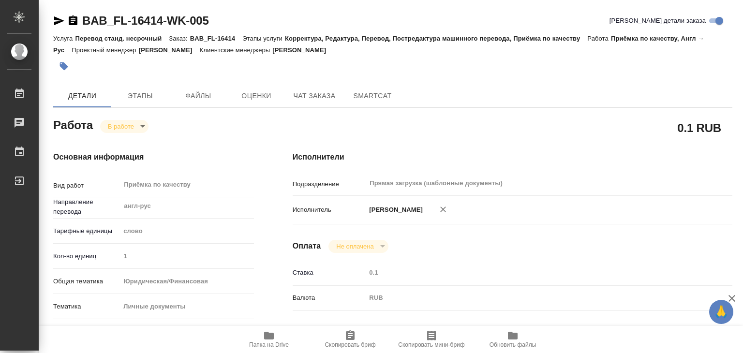
type textarea "x"
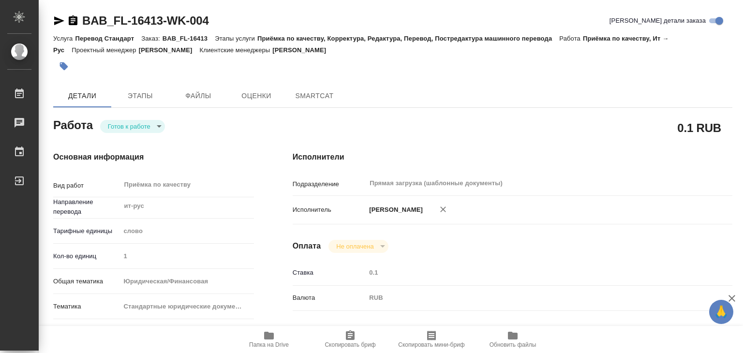
type textarea "x"
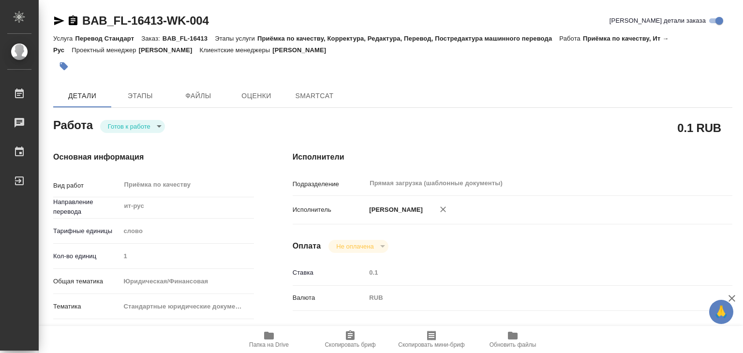
type textarea "x"
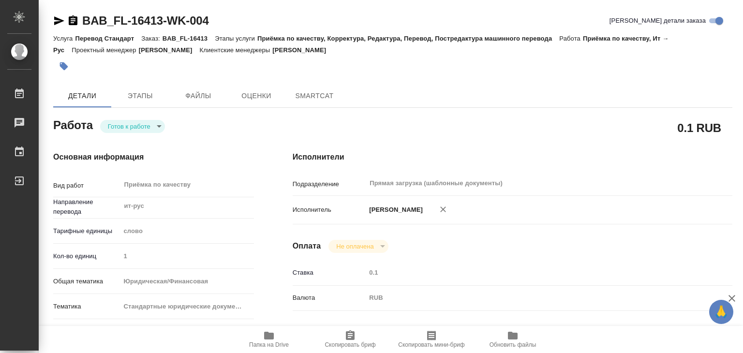
type textarea "x"
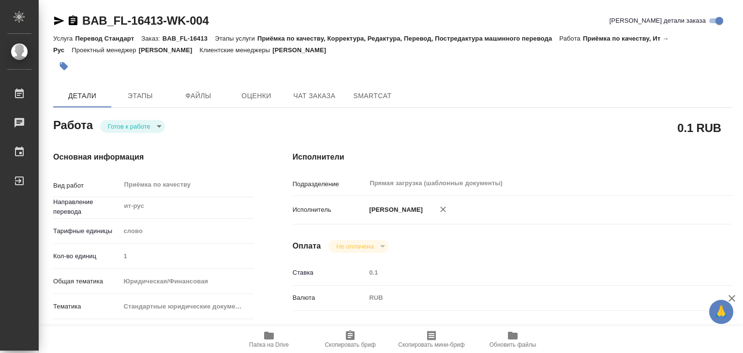
type textarea "x"
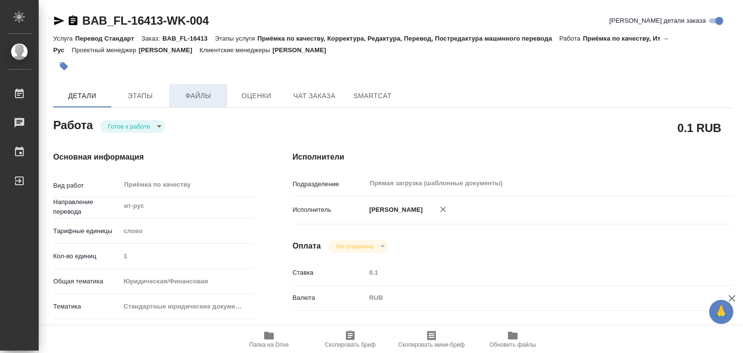
type textarea "x"
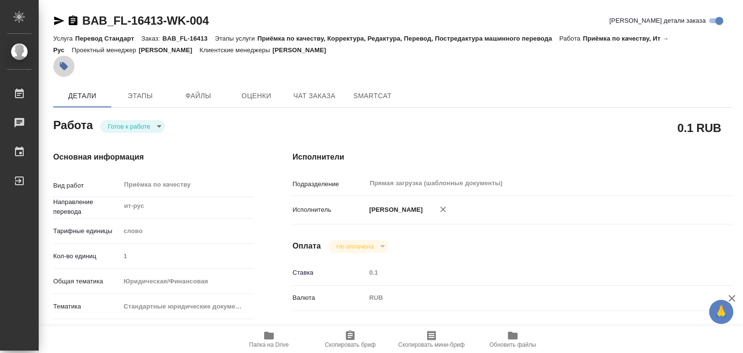
click at [60, 63] on icon "button" at bounding box center [64, 66] width 8 height 8
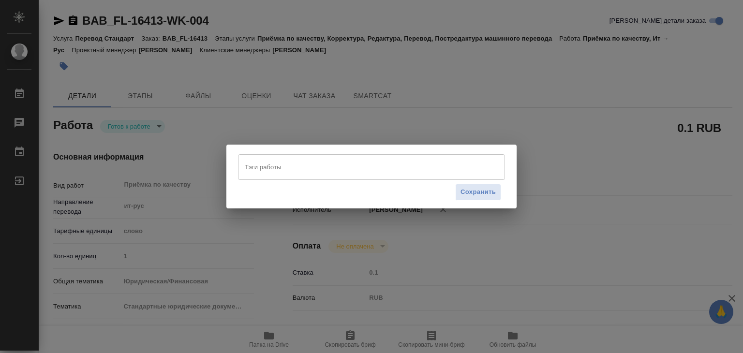
click at [258, 168] on input "Тэги работы" at bounding box center [362, 167] width 240 height 16
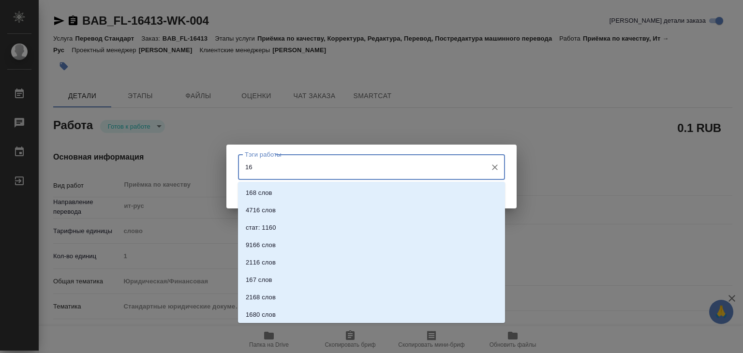
type input "166"
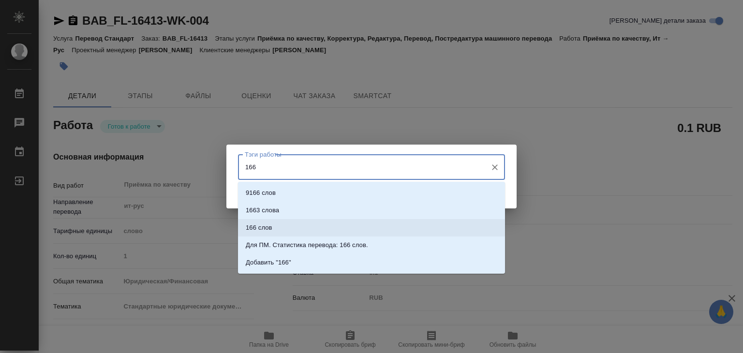
click at [293, 232] on li "166 слов" at bounding box center [371, 227] width 267 height 17
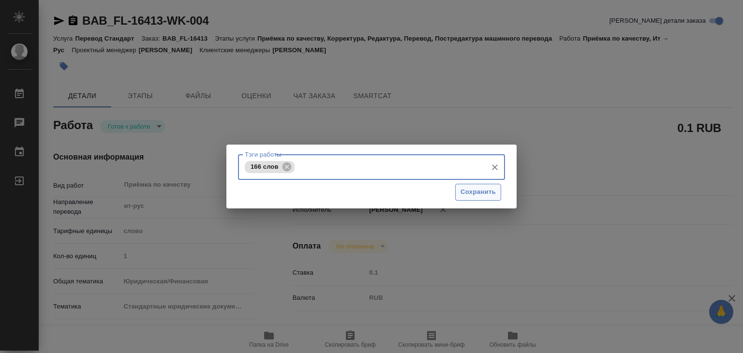
click at [468, 193] on span "Сохранить" at bounding box center [477, 192] width 35 height 11
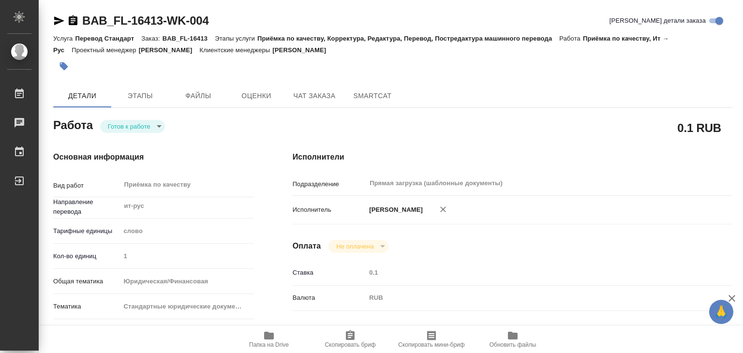
type input "readyForWork"
type textarea "Приёмка по качеству"
type textarea "x"
type input "ит-рус"
type input "5a8b1489cc6b4906c91bfd90"
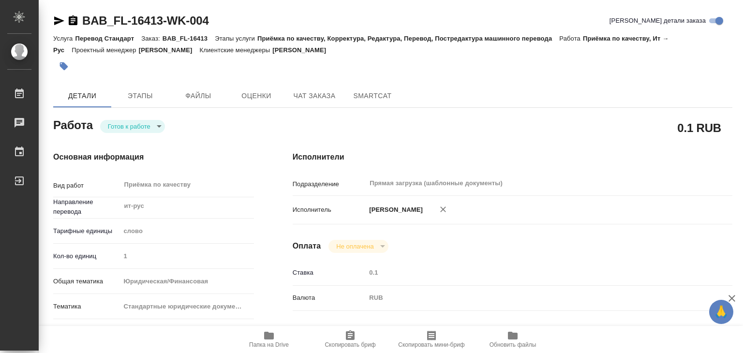
type input "1"
type input "yr-fn"
type input "5f647205b73bc97568ca66bf"
checkbox input "true"
type input "28.08.2025 20:34"
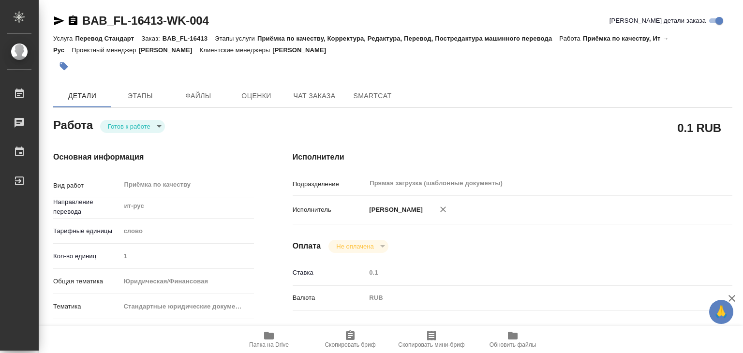
type input "29.08.2025 19:00"
type input "Прямая загрузка (шаблонные документы)"
type input "notPayed"
type input "0.1"
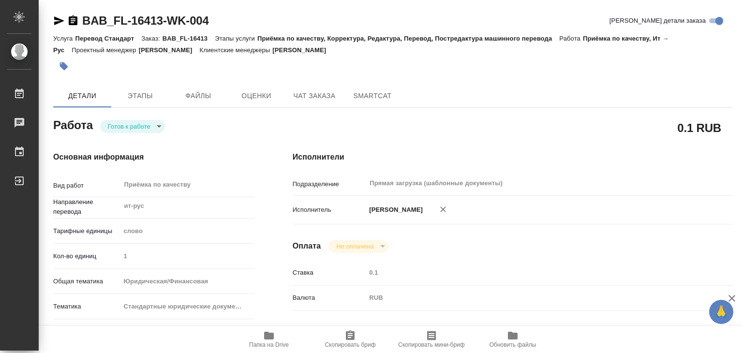
type input "RUB"
type input "[PERSON_NAME]"
type textarea "x"
type textarea "/Clients/FL_BAB/Orders/BAB_FL-16413/Corrected/BAB_FL-16413-WK-004"
type textarea "x"
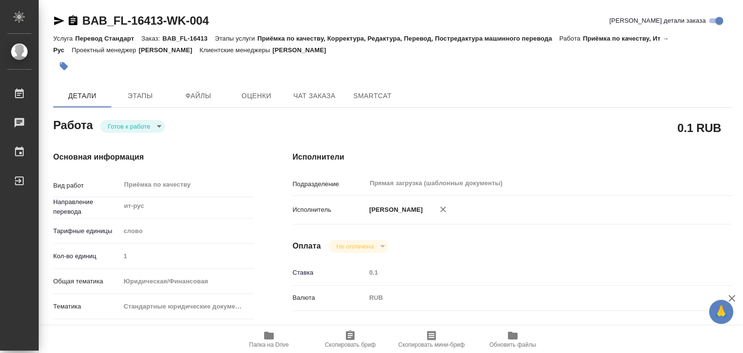
type input "BAB_FL-16413"
type input "Перевод Стандарт"
type input "Приёмка по качеству, Корректура, Редактура, Перевод, Постредактура машинного пе…"
type input "Голубев Дмитрий"
type input "Отдел верстки и дизайна"
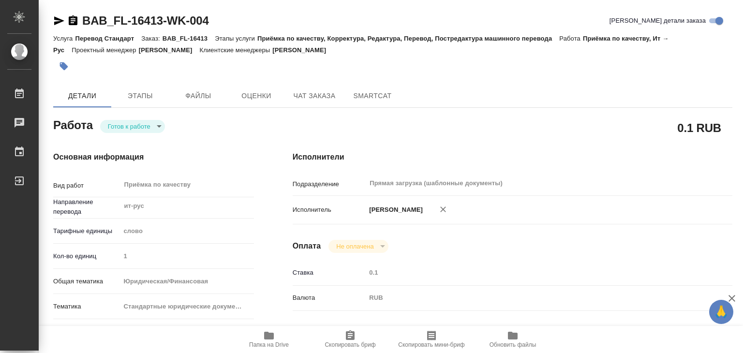
type input "/Clients/FL_BAB/Orders/BAB_FL-16413"
type textarea "x"
type textarea "Сахарово"
type textarea "x"
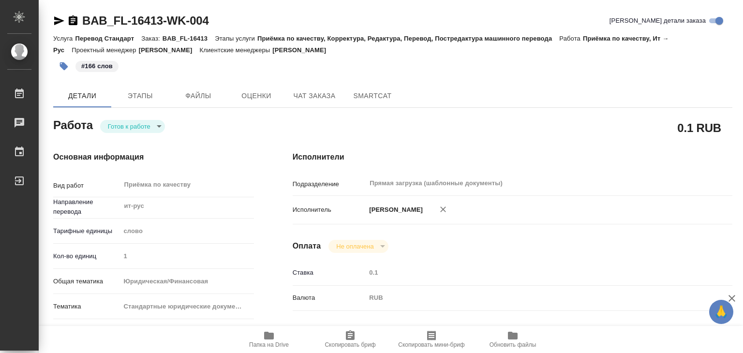
type textarea "x"
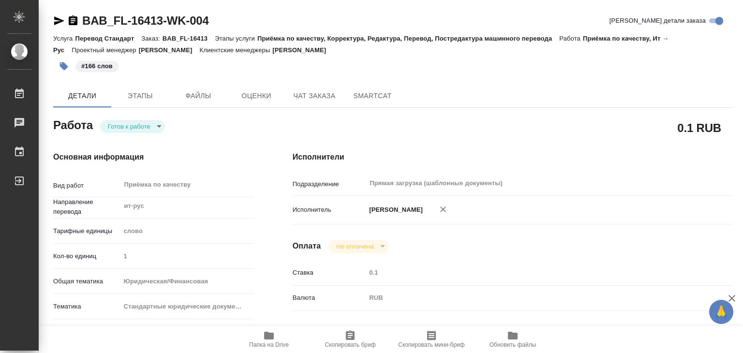
type textarea "x"
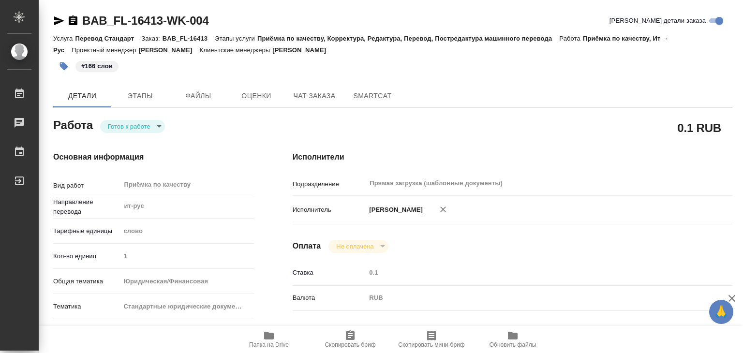
type textarea "x"
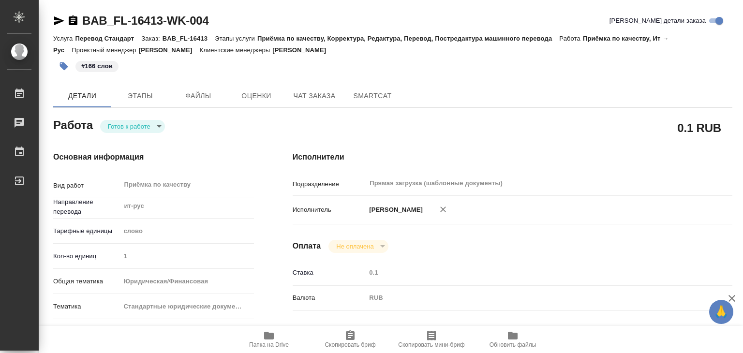
type textarea "x"
click at [261, 339] on span "Папка на Drive" at bounding box center [269, 339] width 70 height 18
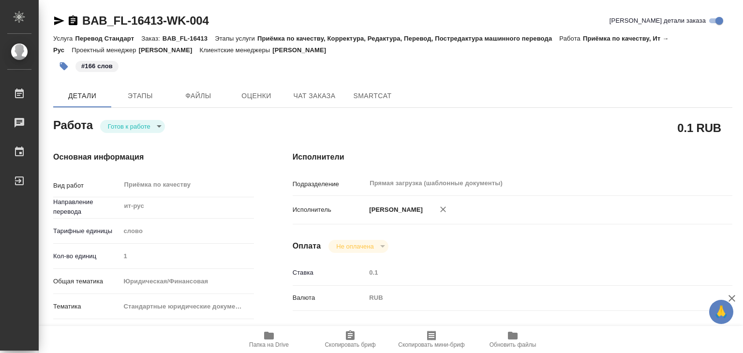
click at [151, 126] on body "🙏 .cls-1 fill:#fff; AWATERA Alilekova Valeriya Работы 0 Чаты График Выйти BAB_F…" at bounding box center [371, 176] width 743 height 353
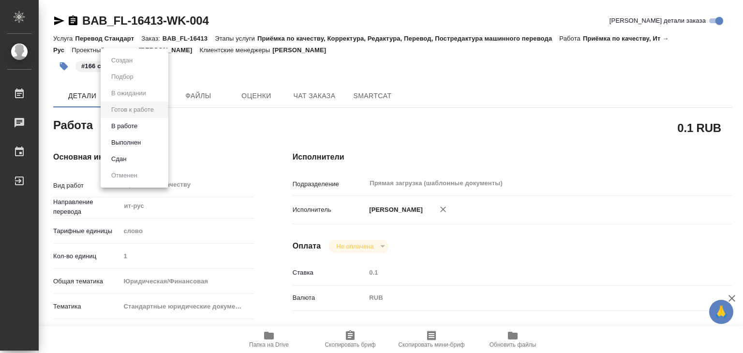
click at [152, 140] on li "Выполнен" at bounding box center [135, 142] width 68 height 16
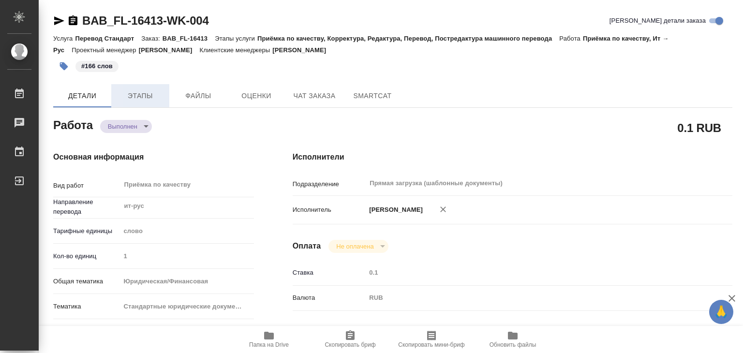
type textarea "x"
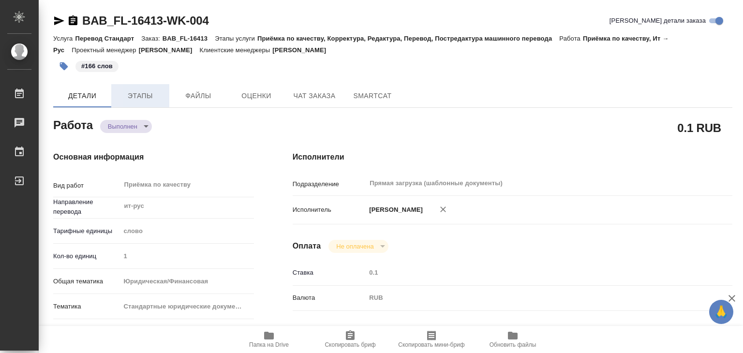
type textarea "x"
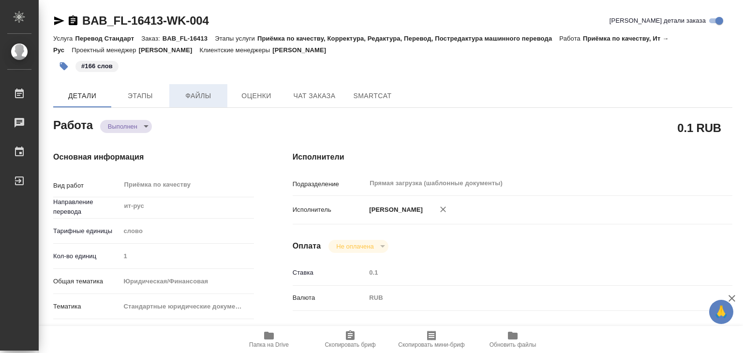
click at [199, 95] on span "Файлы" at bounding box center [198, 96] width 46 height 12
type textarea "x"
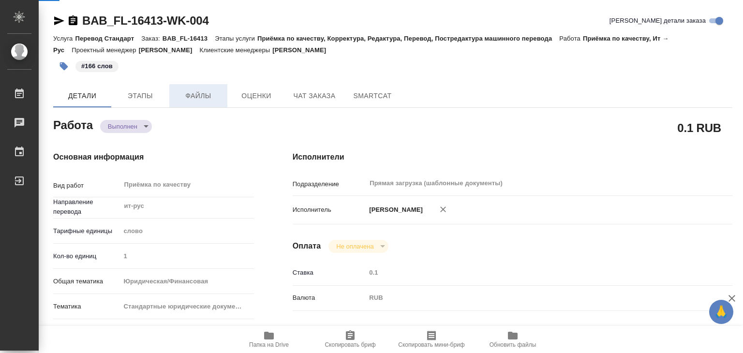
type textarea "x"
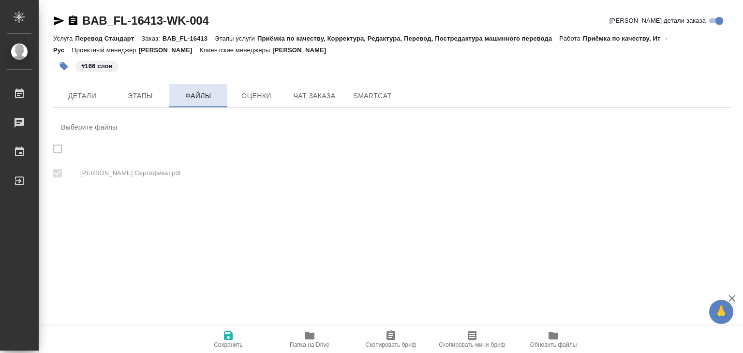
checkbox input "true"
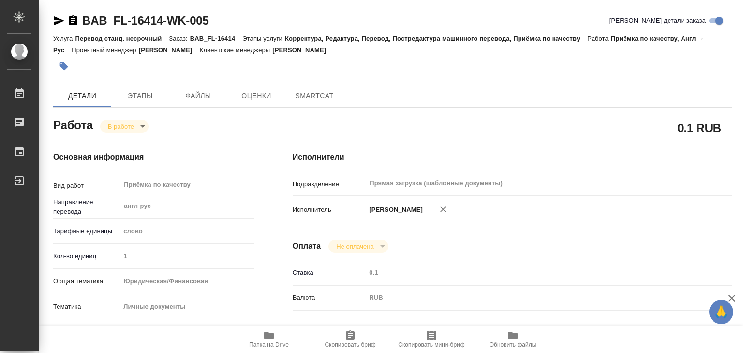
type textarea "x"
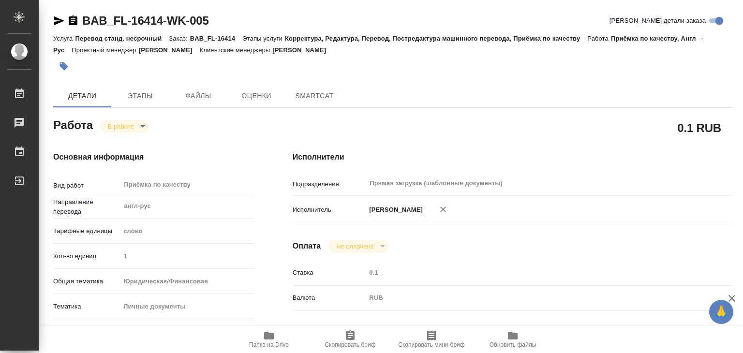
type textarea "x"
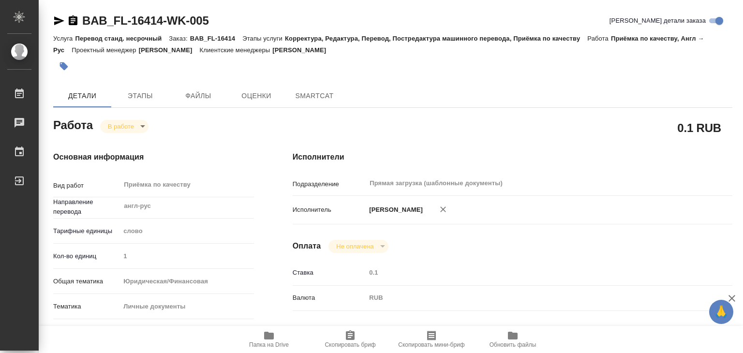
type textarea "x"
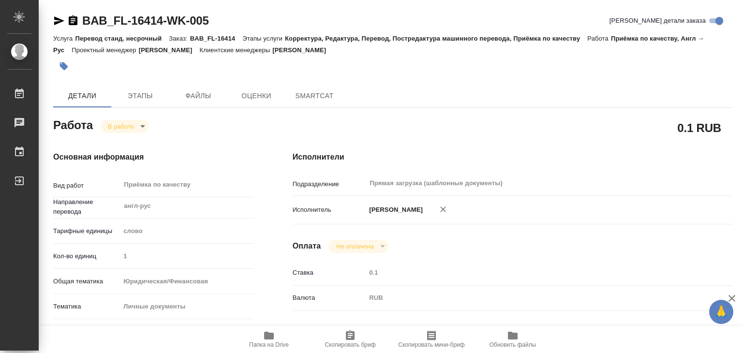
type textarea "x"
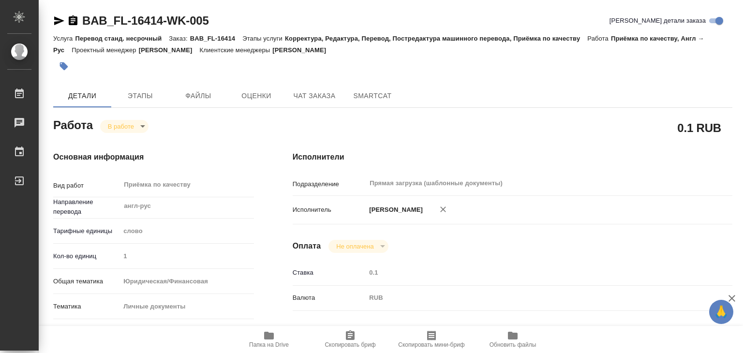
type textarea "x"
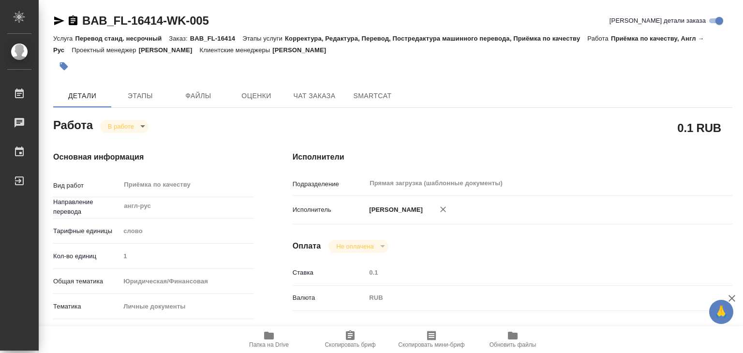
type textarea "x"
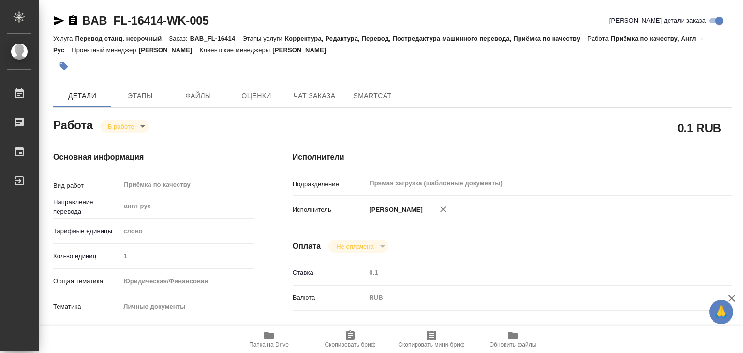
click at [271, 341] on span "Папка на Drive" at bounding box center [269, 344] width 40 height 7
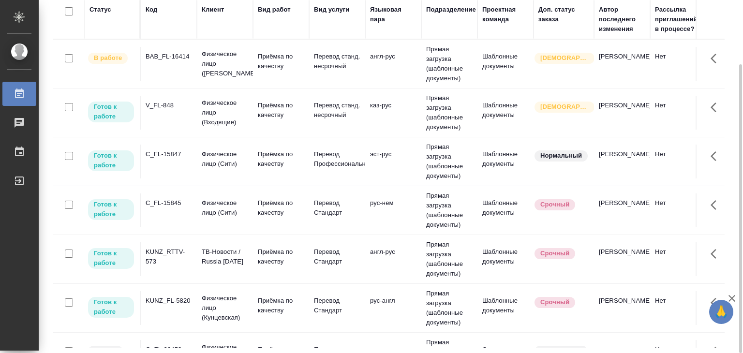
click at [183, 72] on td "BAB_FL-16414" at bounding box center [169, 64] width 56 height 34
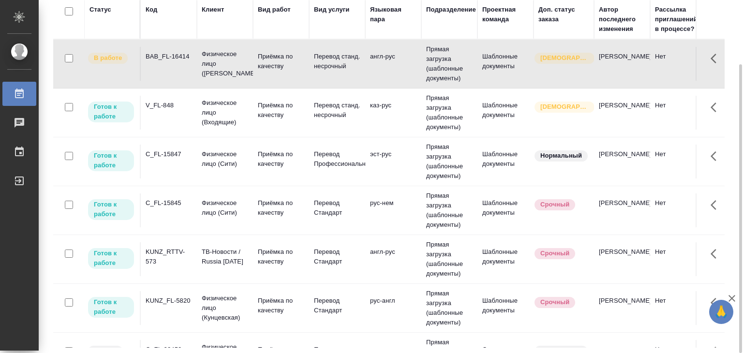
click at [183, 81] on td "V_FL-848" at bounding box center [169, 64] width 56 height 34
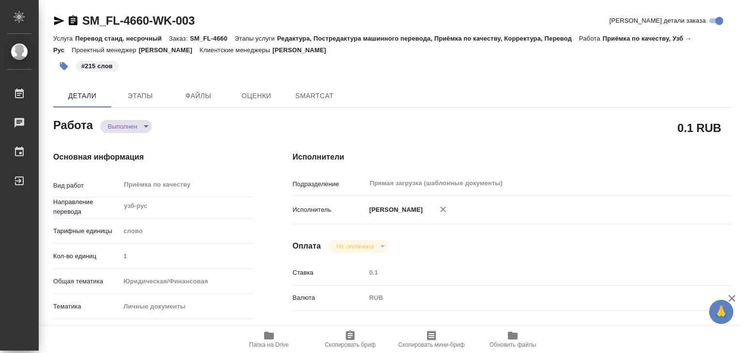
type textarea "x"
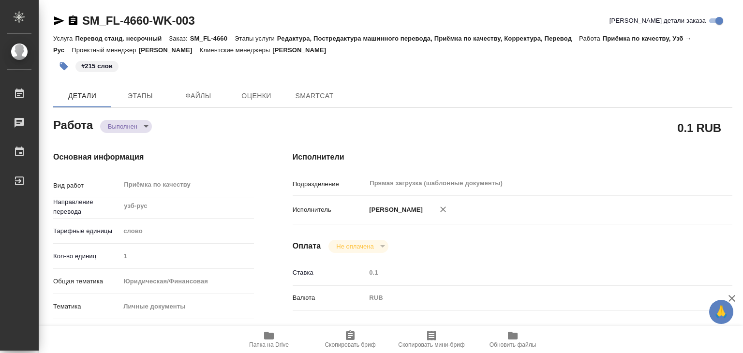
type textarea "x"
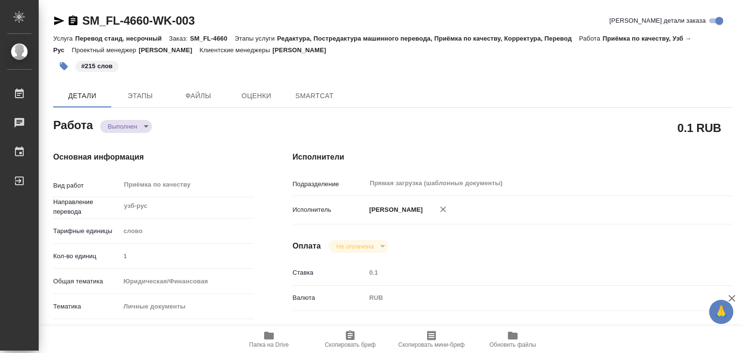
type textarea "x"
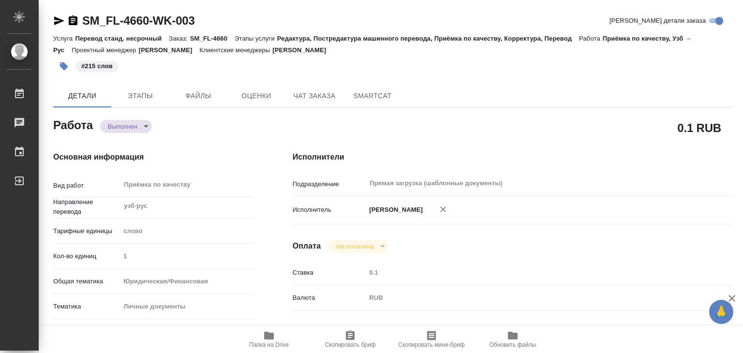
type textarea "x"
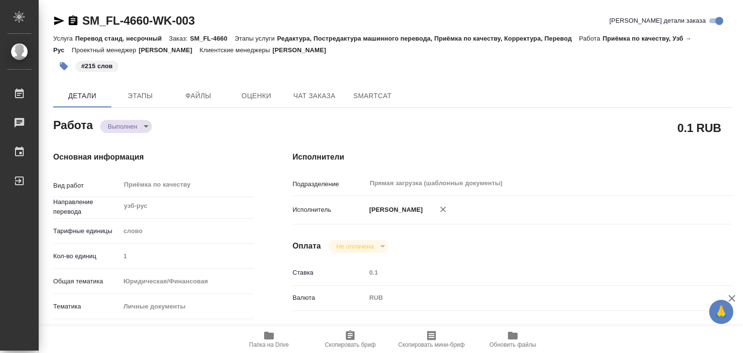
type textarea "x"
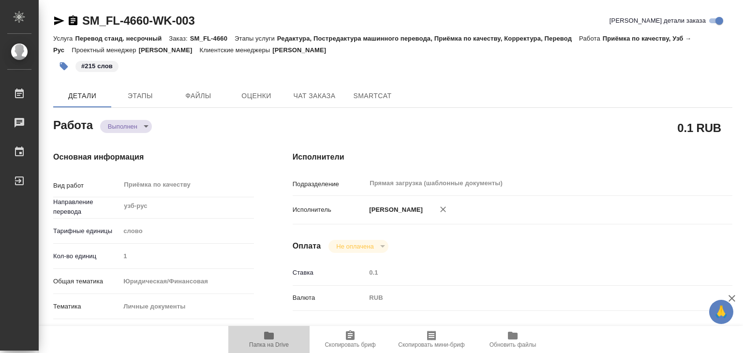
click at [269, 337] on icon "button" at bounding box center [269, 336] width 10 height 8
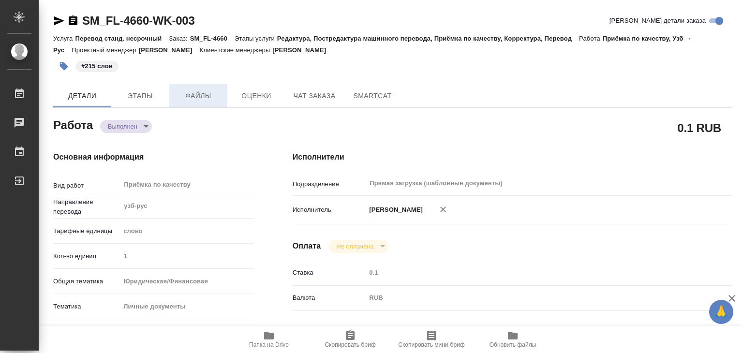
click at [185, 94] on span "Файлы" at bounding box center [198, 96] width 46 height 12
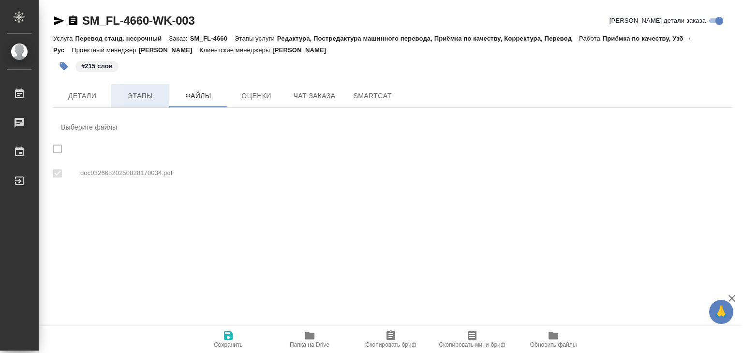
checkbox input "true"
click at [97, 98] on span "Детали" at bounding box center [82, 96] width 46 height 12
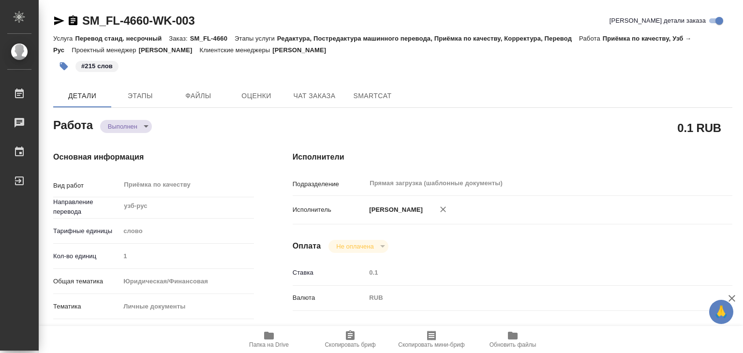
type textarea "x"
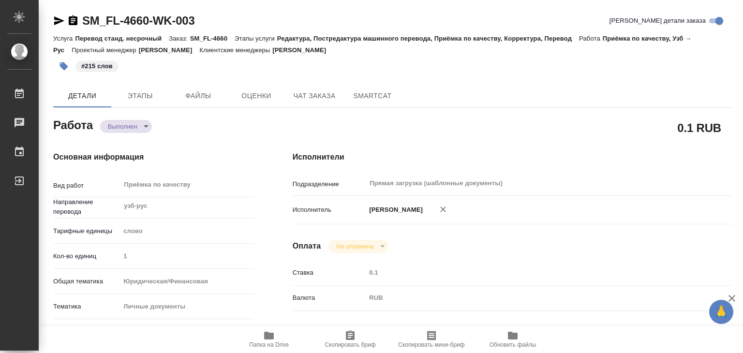
type textarea "x"
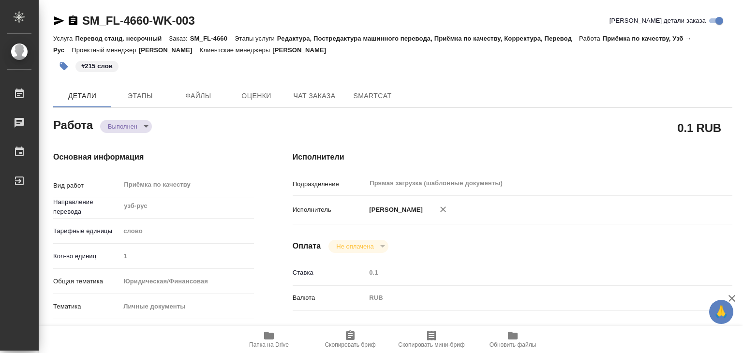
type textarea "x"
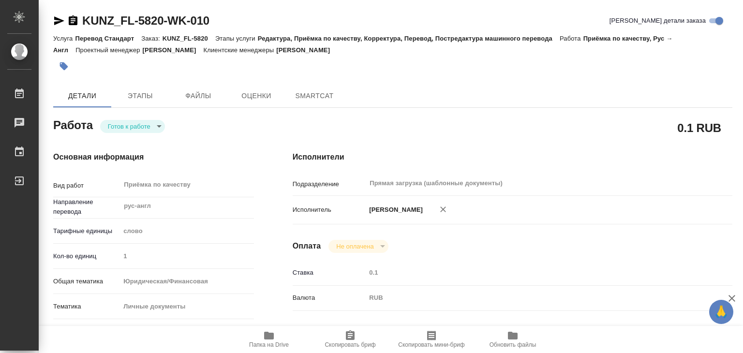
type textarea "x"
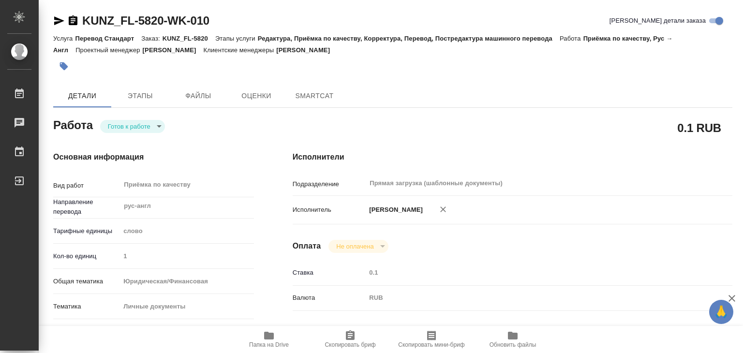
type textarea "x"
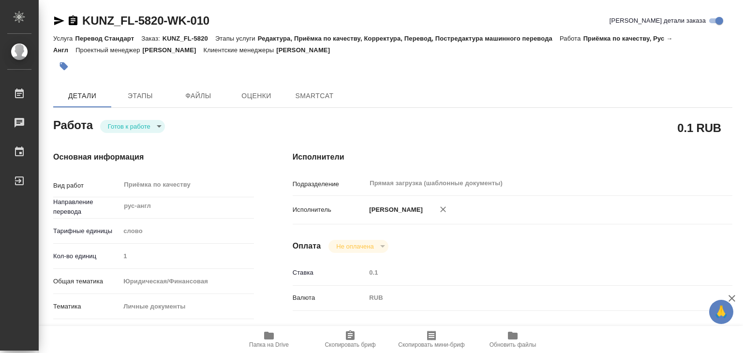
type textarea "x"
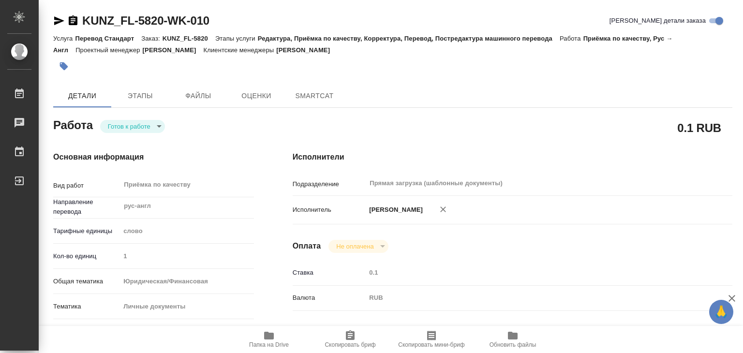
type textarea "x"
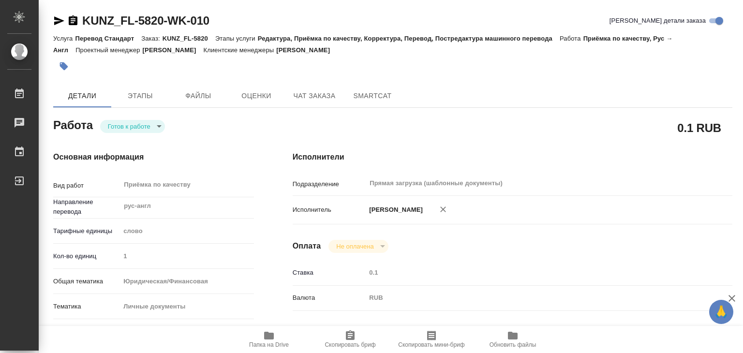
type textarea "x"
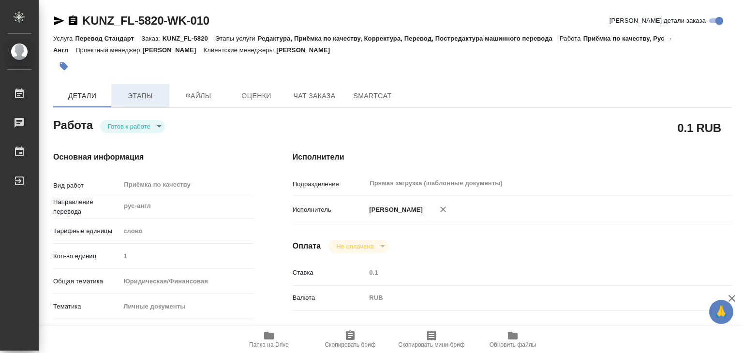
type textarea "x"
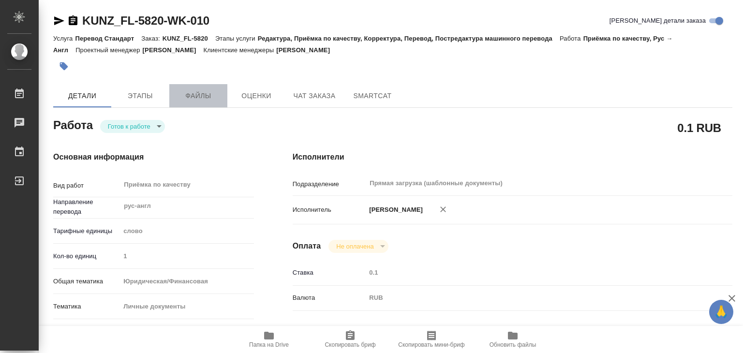
click at [188, 93] on span "Файлы" at bounding box center [198, 96] width 46 height 12
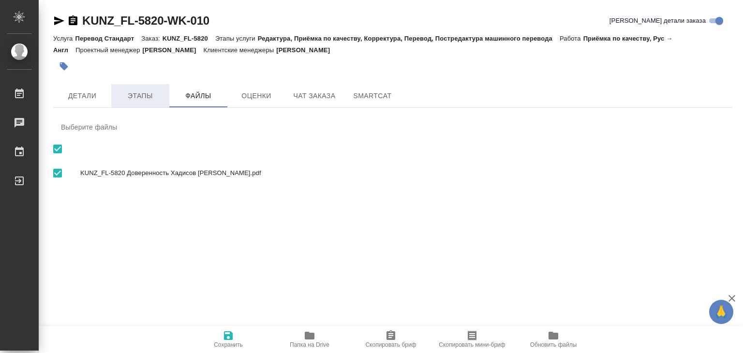
click at [144, 95] on span "Этапы" at bounding box center [140, 96] width 46 height 12
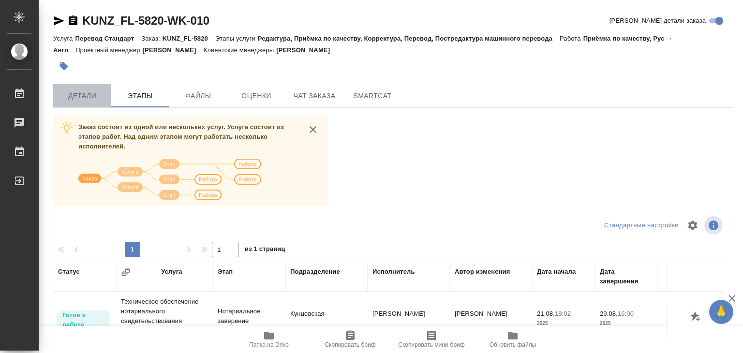
click at [90, 100] on span "Детали" at bounding box center [82, 96] width 46 height 12
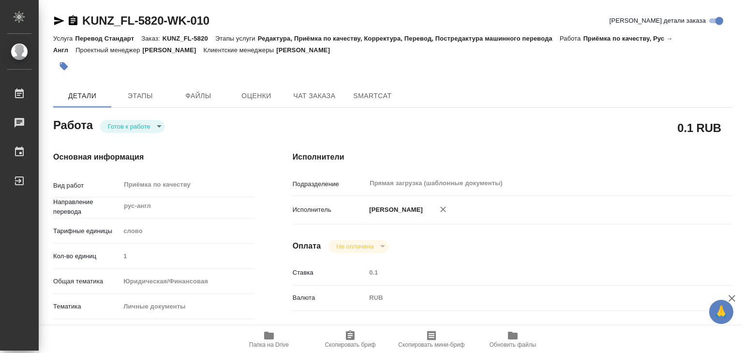
type textarea "x"
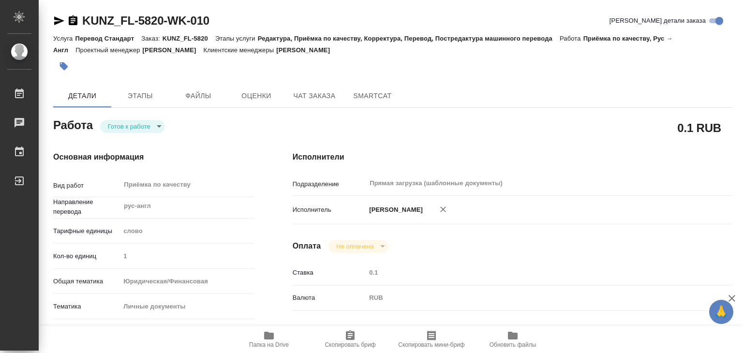
type textarea "x"
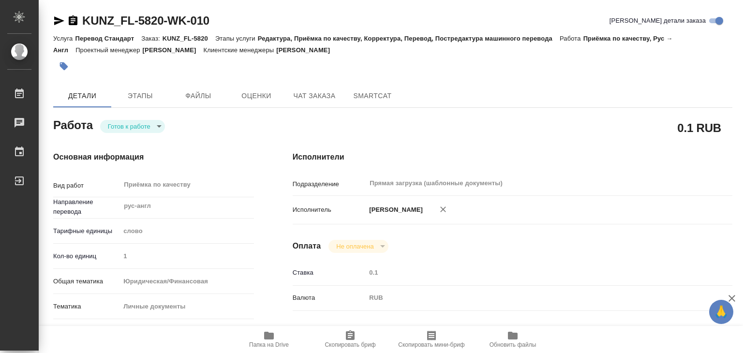
type textarea "x"
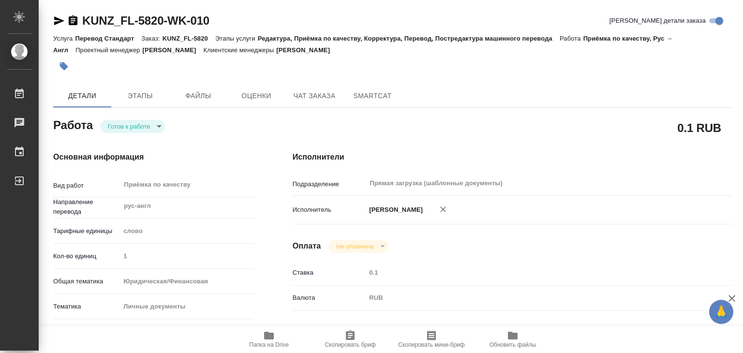
type textarea "x"
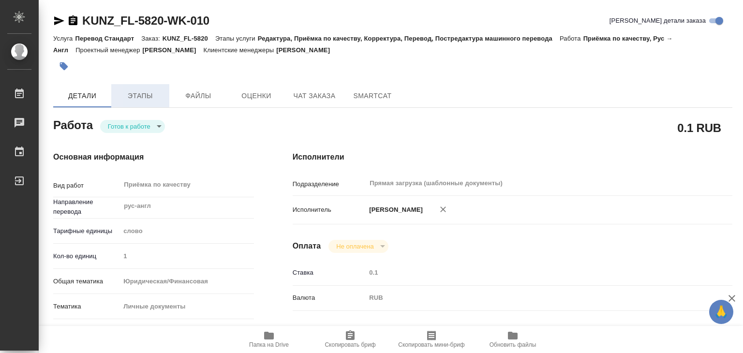
click at [128, 98] on span "Этапы" at bounding box center [140, 96] width 46 height 12
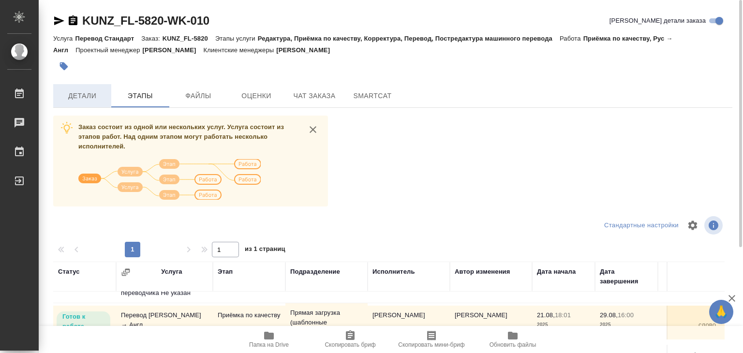
click at [71, 98] on span "Детали" at bounding box center [82, 96] width 46 height 12
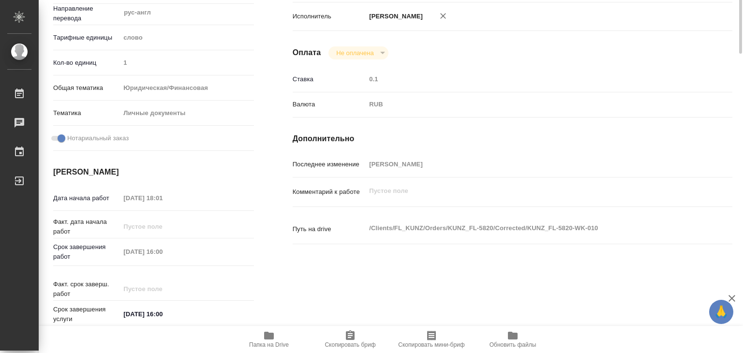
type textarea "x"
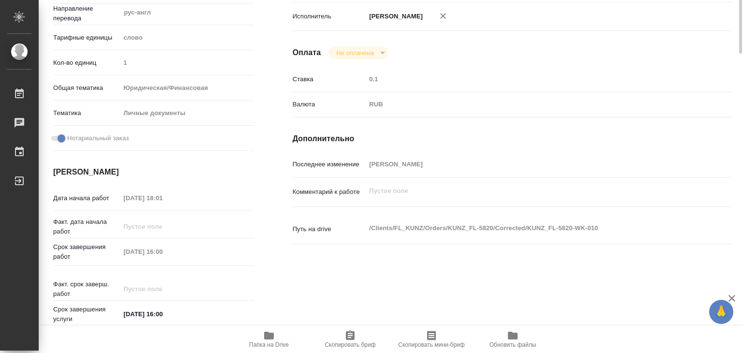
type textarea "x"
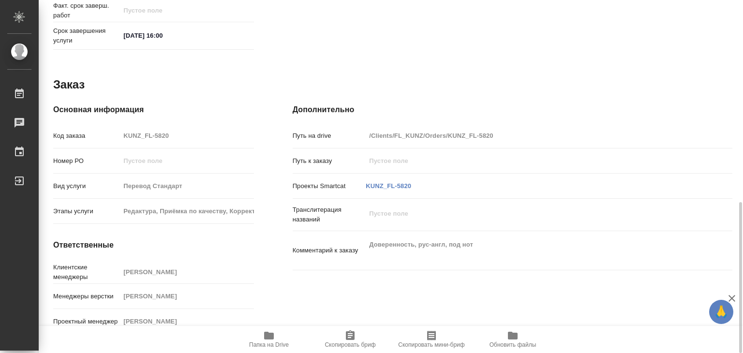
type textarea "x"
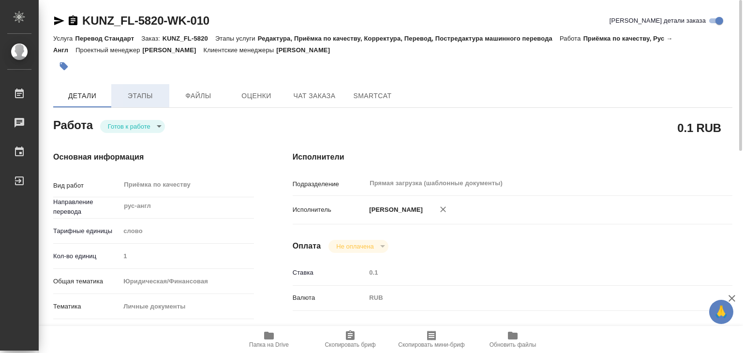
click at [135, 93] on span "Этапы" at bounding box center [140, 96] width 46 height 12
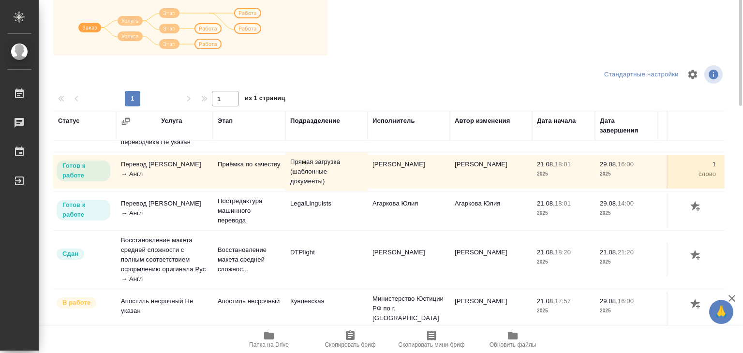
scroll to position [6, 0]
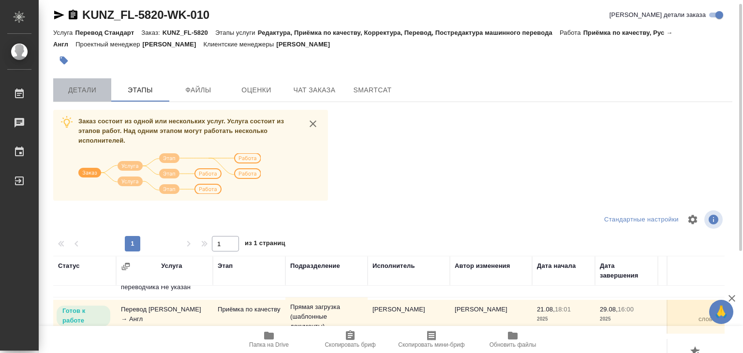
click at [74, 90] on span "Детали" at bounding box center [82, 90] width 46 height 12
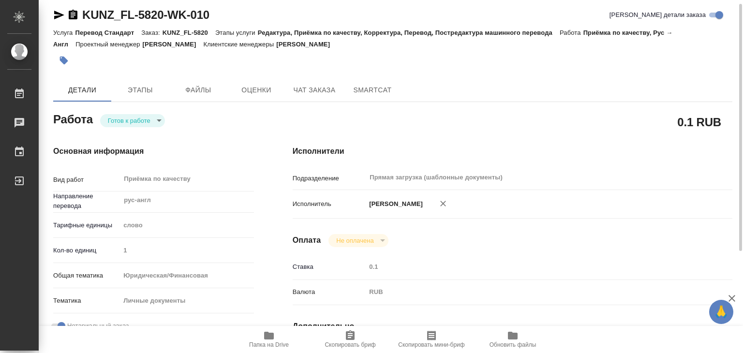
type textarea "x"
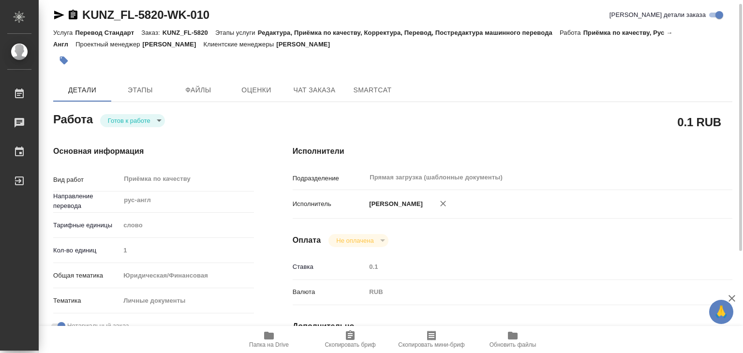
type textarea "x"
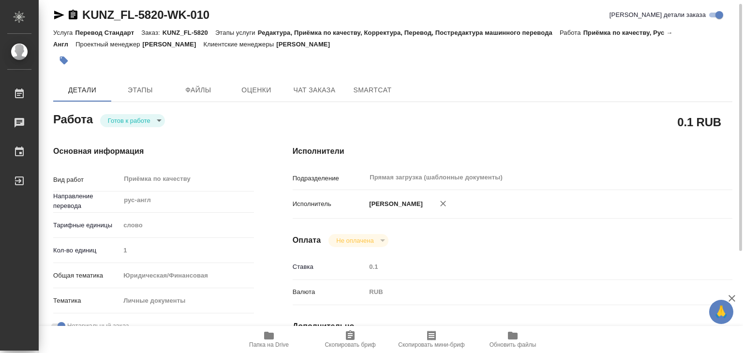
type textarea "x"
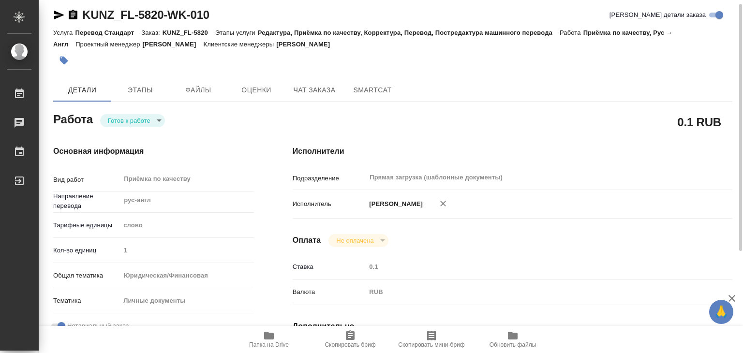
click at [155, 116] on body "🙏 .cls-1 fill:#fff; AWATERA Alilekova Valeriya Работы 0 Чаты График Выйти KUNZ_…" at bounding box center [371, 176] width 743 height 353
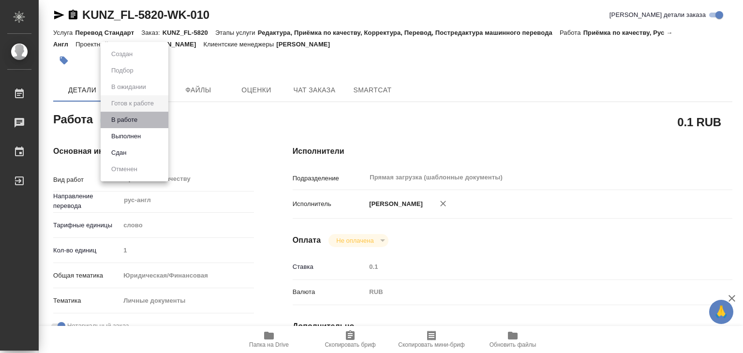
click at [161, 118] on li "В работе" at bounding box center [135, 120] width 68 height 16
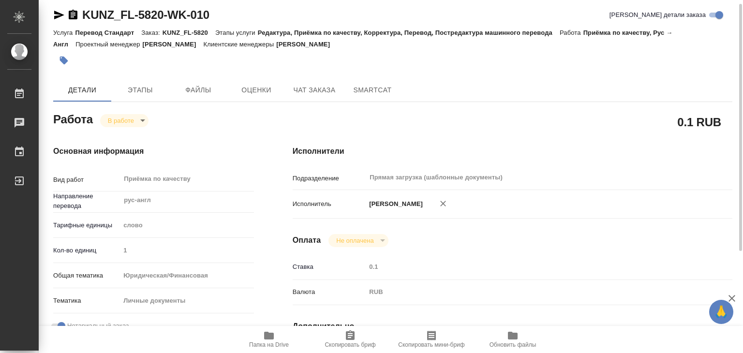
type textarea "x"
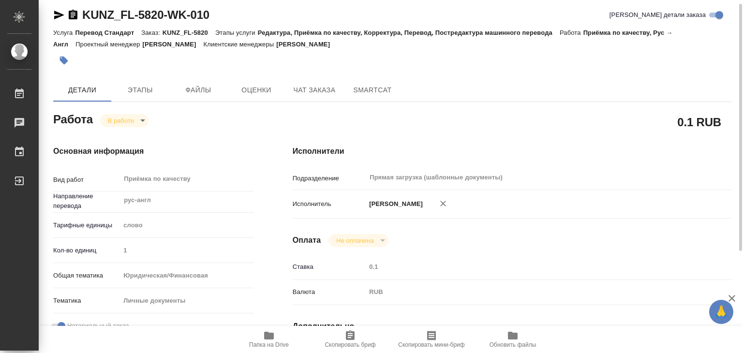
type textarea "x"
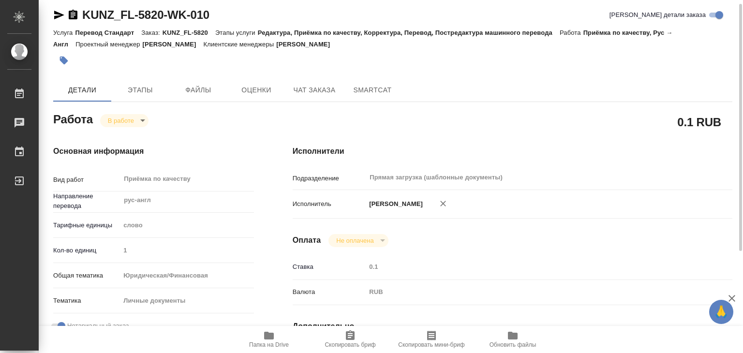
type textarea "x"
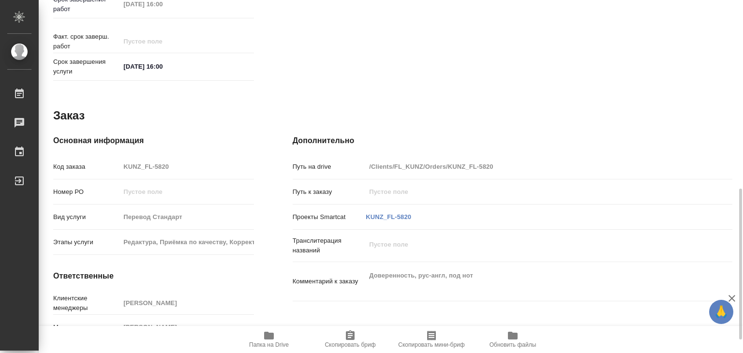
scroll to position [472, 0]
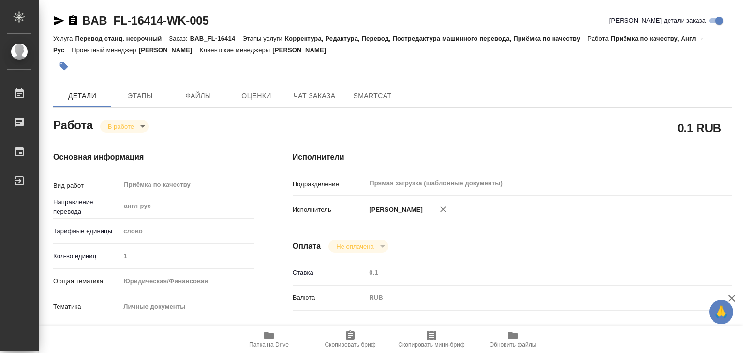
type textarea "x"
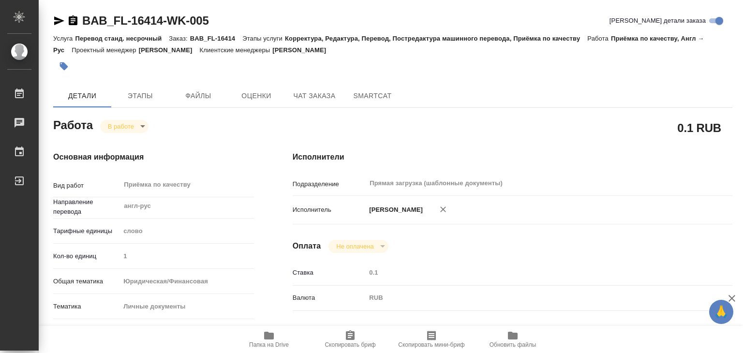
type textarea "x"
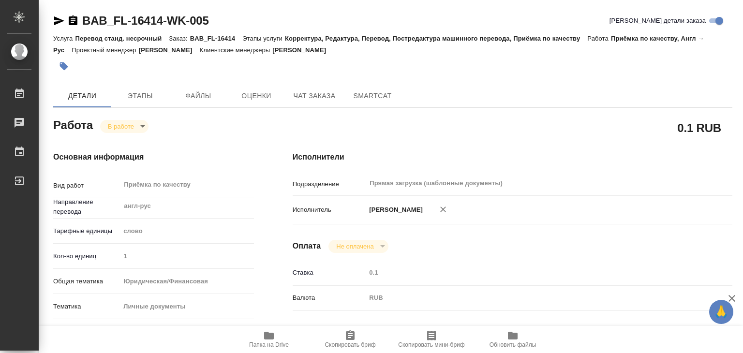
type textarea "x"
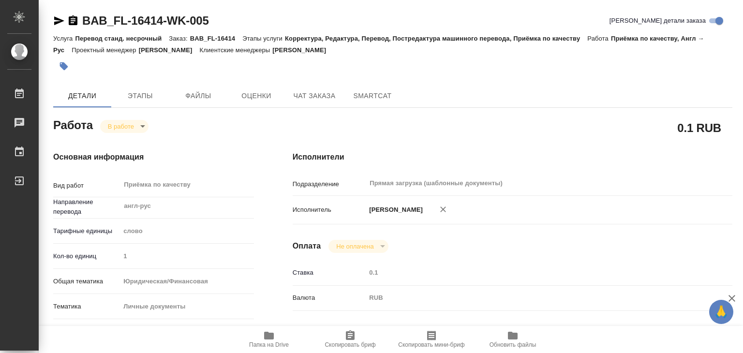
type textarea "x"
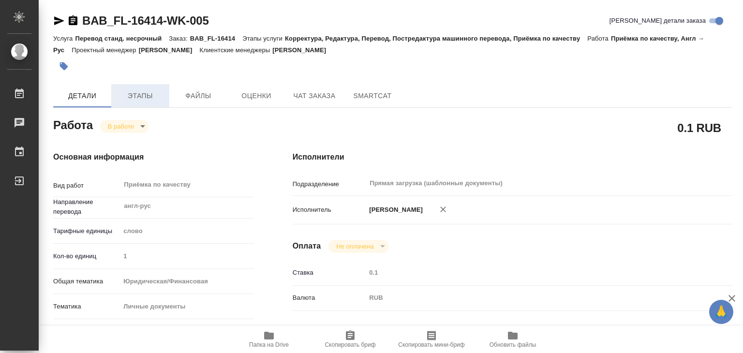
click at [149, 93] on span "Этапы" at bounding box center [140, 96] width 46 height 12
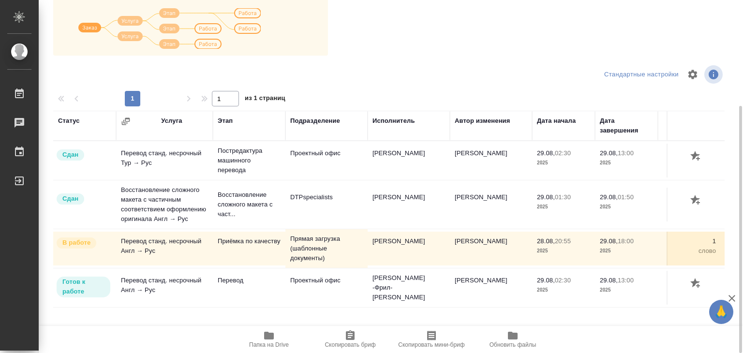
scroll to position [6, 0]
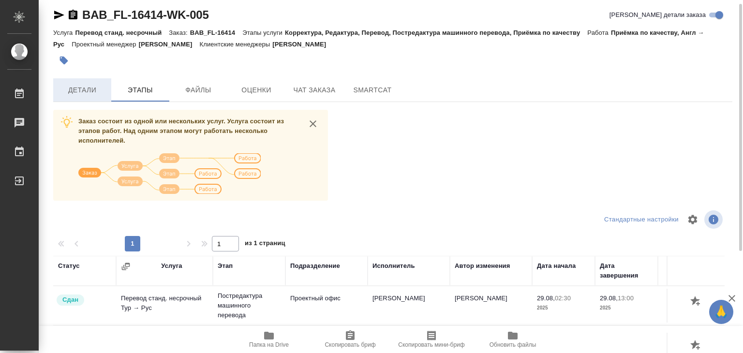
click at [97, 88] on span "Детали" at bounding box center [82, 90] width 46 height 12
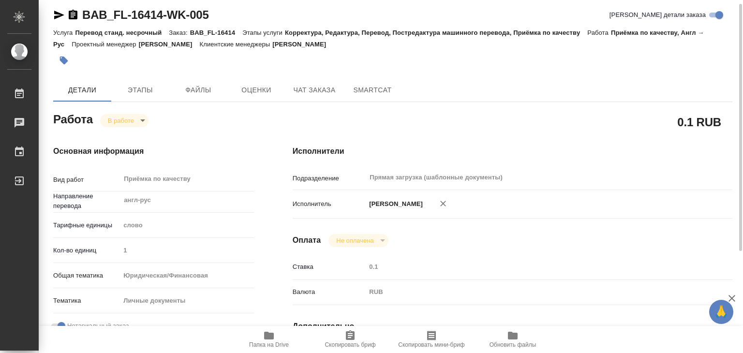
type textarea "x"
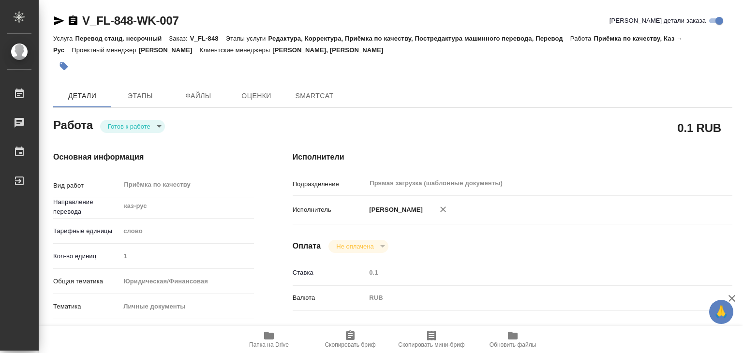
type textarea "x"
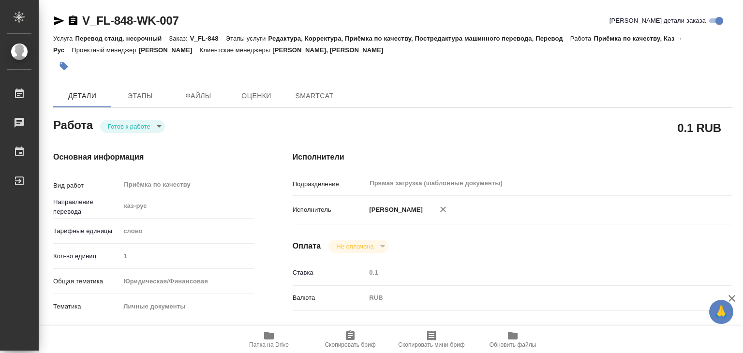
type textarea "x"
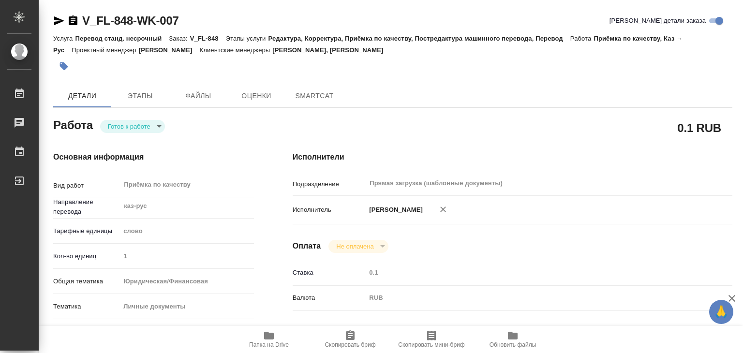
type textarea "x"
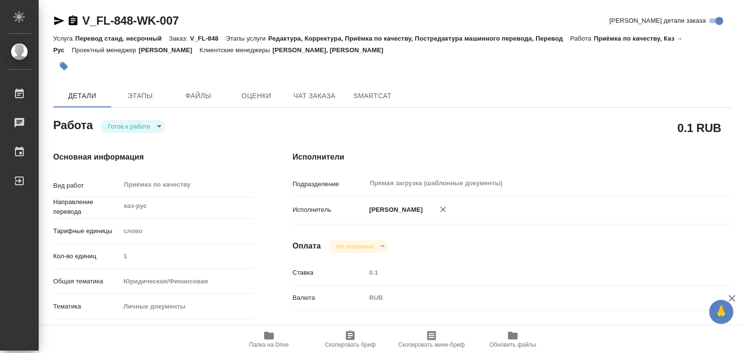
type textarea "x"
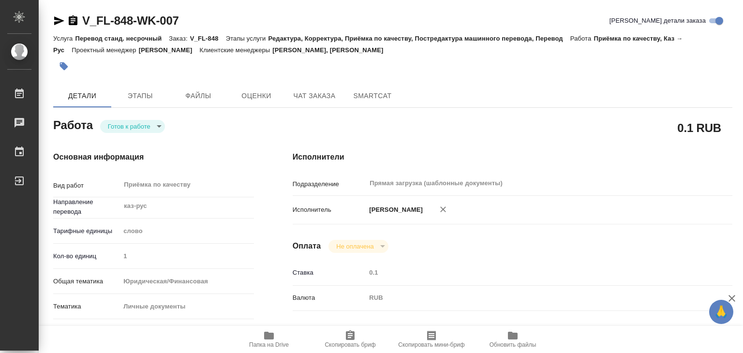
type textarea "x"
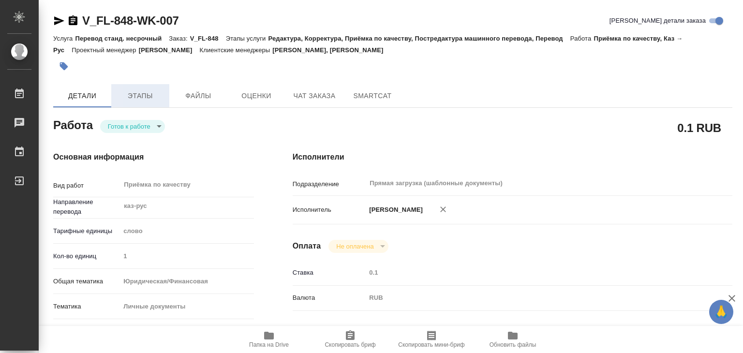
click at [149, 93] on span "Этапы" at bounding box center [140, 96] width 46 height 12
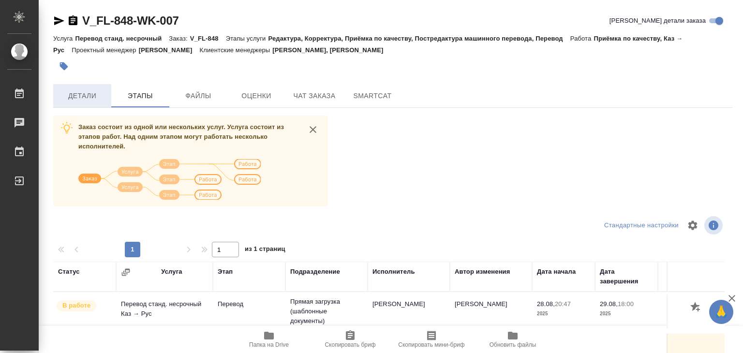
click at [97, 100] on span "Детали" at bounding box center [82, 96] width 46 height 12
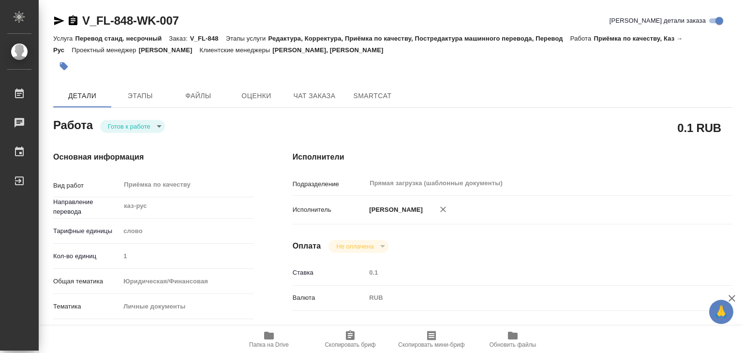
type textarea "x"
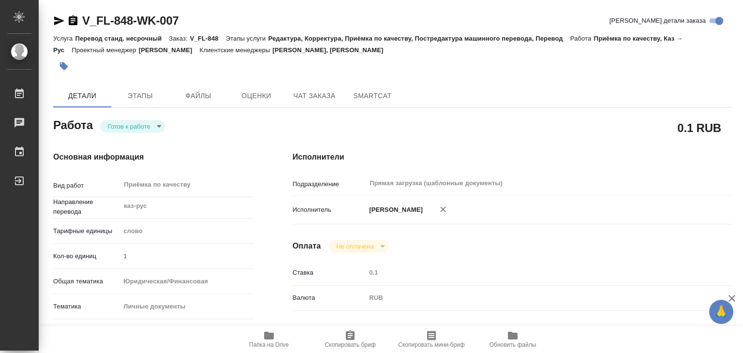
type textarea "x"
